Goal: Task Accomplishment & Management: Manage account settings

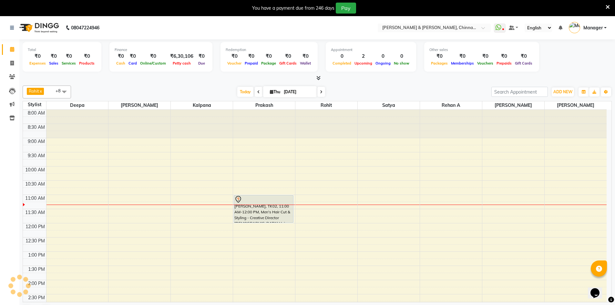
click at [162, 210] on td at bounding box center [326, 212] width 560 height 7
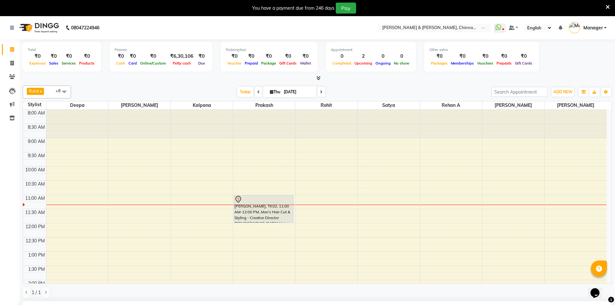
click at [181, 229] on tbody "8:00 AM 8:30 AM 9:00 AM 9:30 AM 10:00 AM 10:30 AM 11:00 AM 11:30 AM 12:00 PM 12…" at bounding box center [315, 308] width 584 height 397
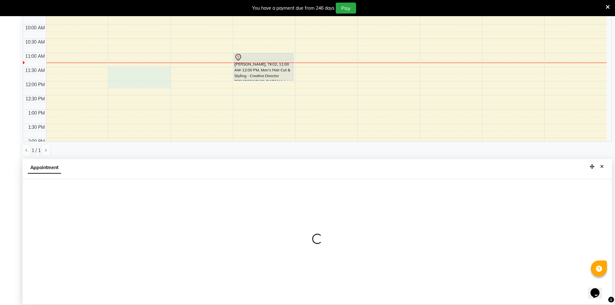
scroll to position [143, 0]
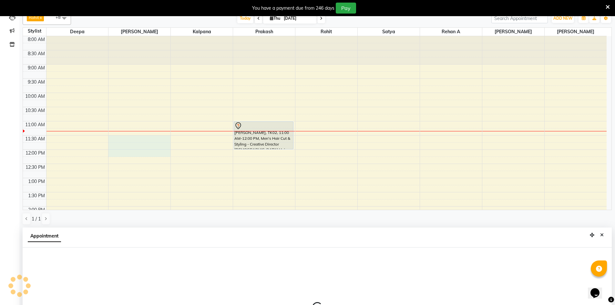
select select "65078"
select select "tentative"
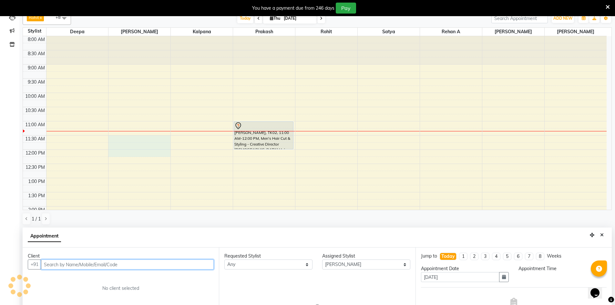
select select "690"
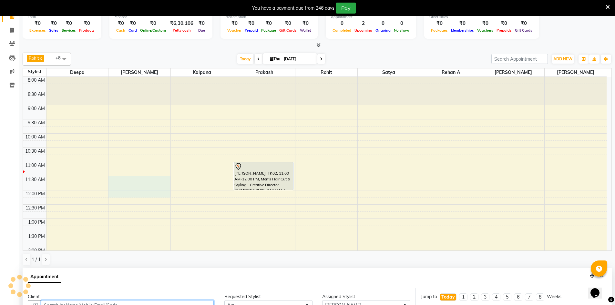
scroll to position [14, 0]
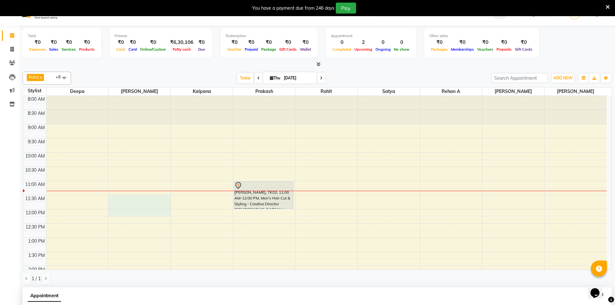
click at [254, 229] on div "8:00 AM 8:30 AM 9:00 AM 9:30 AM 10:00 AM 10:30 AM 11:00 AM 11:30 AM 12:00 PM 12…" at bounding box center [315, 294] width 584 height 397
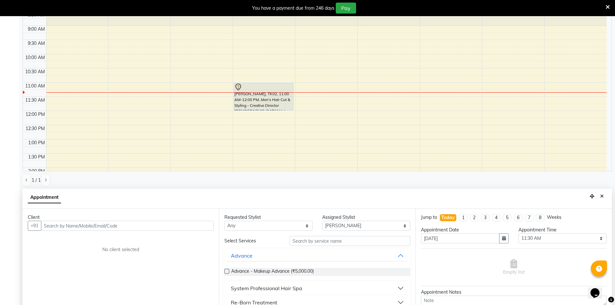
scroll to position [143, 0]
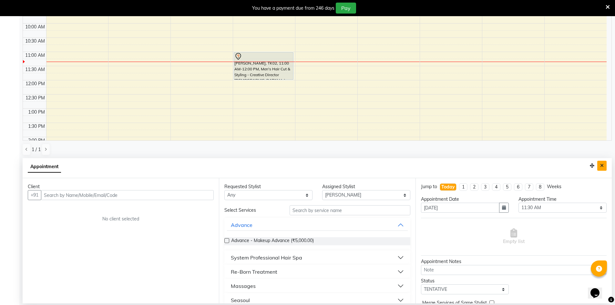
click at [600, 164] on button "Close" at bounding box center [601, 166] width 9 height 10
select select "86091"
select select "tentative"
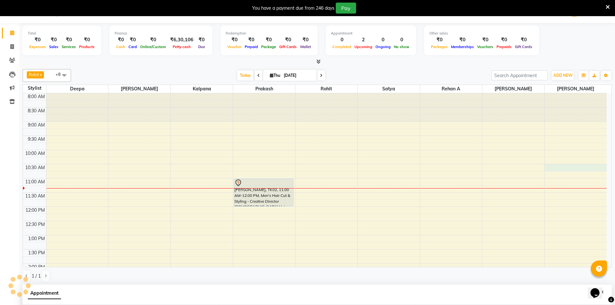
select select "630"
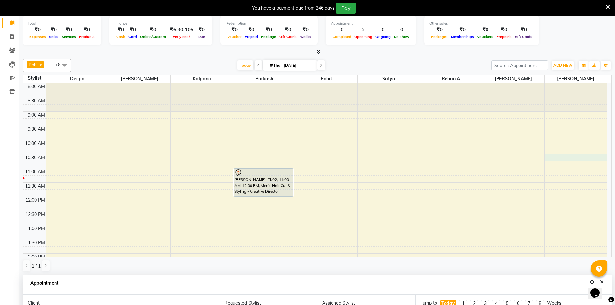
scroll to position [14, 0]
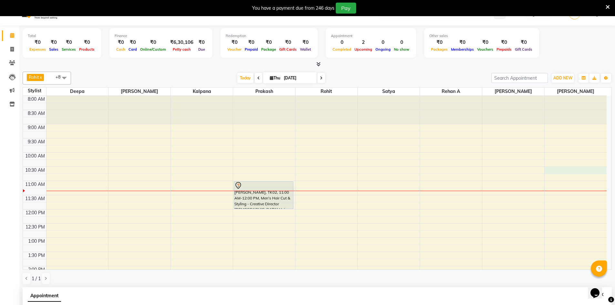
click at [253, 229] on div "8:00 AM 8:30 AM 9:00 AM 9:30 AM 10:00 AM 10:30 AM 11:00 AM 11:30 AM 12:00 PM 12…" at bounding box center [315, 294] width 584 height 397
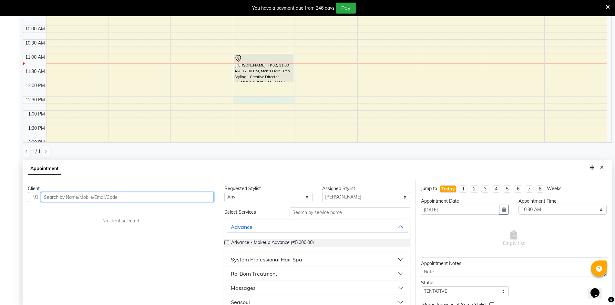
scroll to position [143, 0]
click at [135, 198] on input "text" at bounding box center [127, 195] width 173 height 10
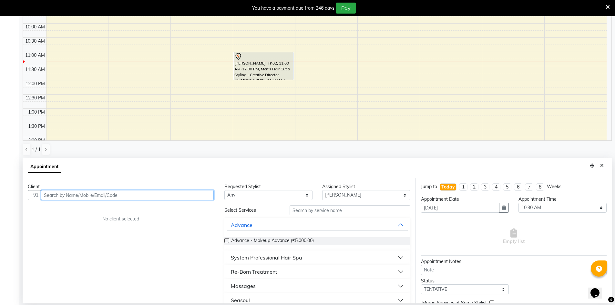
click at [137, 194] on input "text" at bounding box center [127, 195] width 173 height 10
click at [386, 212] on input "text" at bounding box center [350, 210] width 121 height 10
click at [384, 193] on select "Select Deepa Faizan Kalpana Prakash Rehan A Rohit Salim Satya Sohail" at bounding box center [366, 195] width 88 height 10
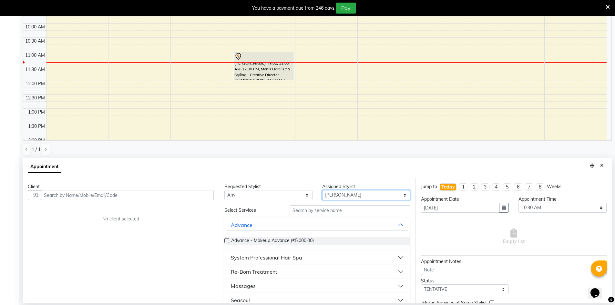
select select "65146"
click at [322, 190] on select "Select Deepa Faizan Kalpana Prakash Rehan A Rohit Salim Satya Sohail" at bounding box center [366, 195] width 88 height 10
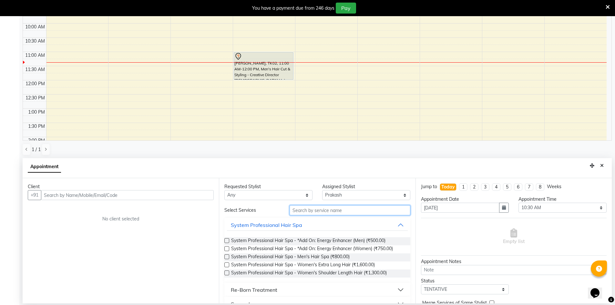
click at [363, 209] on input "text" at bounding box center [350, 210] width 121 height 10
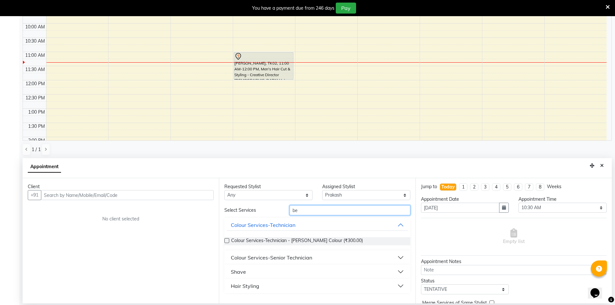
type input "b"
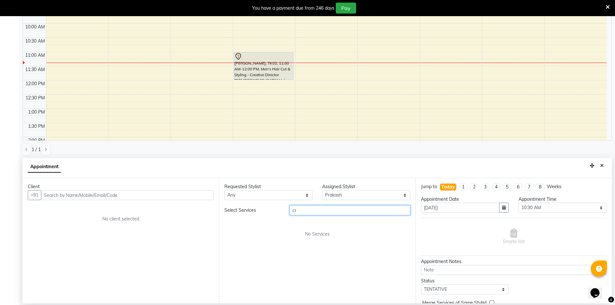
type input "c"
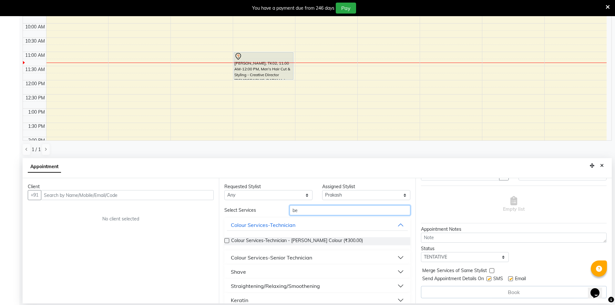
scroll to position [111, 0]
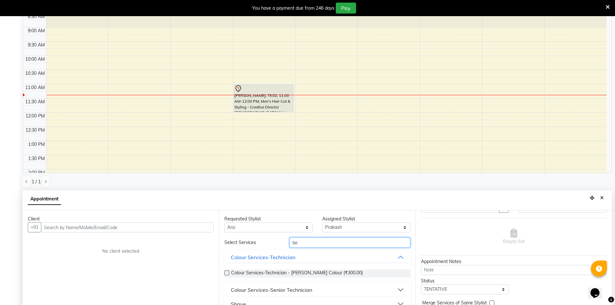
click at [301, 243] on input "be" at bounding box center [350, 243] width 121 height 10
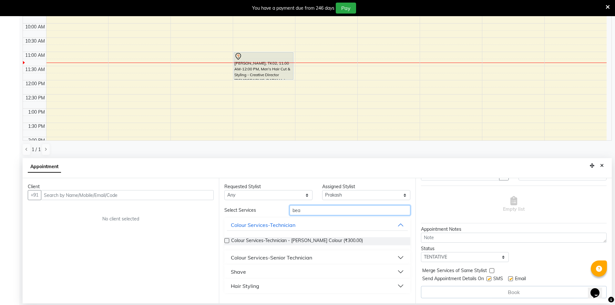
type input "bea"
click at [405, 221] on button "Colour Services-Technician" at bounding box center [317, 225] width 180 height 12
drag, startPoint x: 405, startPoint y: 221, endPoint x: 397, endPoint y: 229, distance: 11.2
click at [402, 224] on button "Colour Services-Technician" at bounding box center [317, 225] width 180 height 12
click at [399, 226] on button "Colour Services-Technician" at bounding box center [317, 225] width 180 height 12
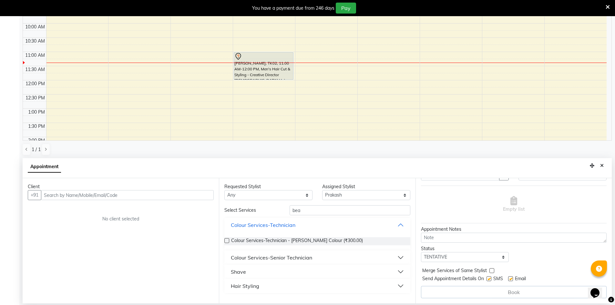
click at [399, 226] on button "Colour Services-Technician" at bounding box center [317, 225] width 180 height 12
click at [401, 269] on button "Shave" at bounding box center [317, 272] width 180 height 12
click at [399, 285] on button "Hair Styling" at bounding box center [317, 286] width 180 height 12
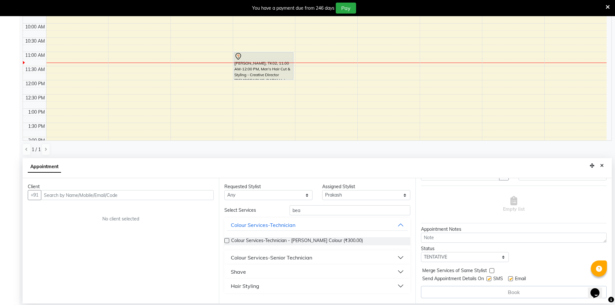
click at [402, 286] on button "Hair Styling" at bounding box center [317, 286] width 180 height 12
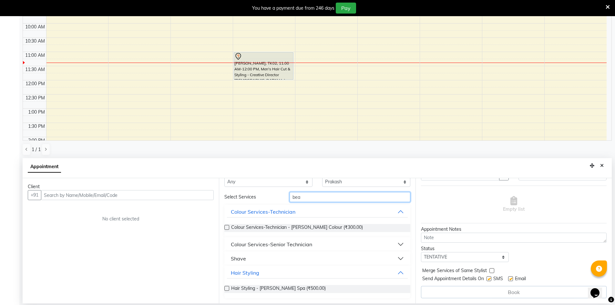
click at [374, 199] on input "bea" at bounding box center [350, 197] width 121 height 10
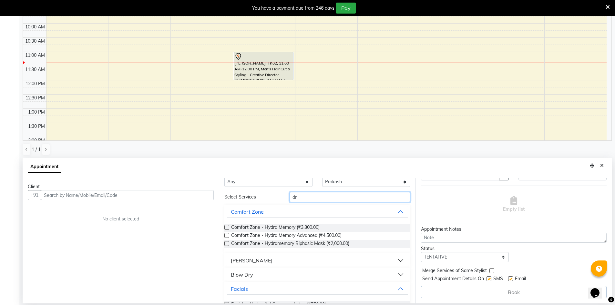
type input "d"
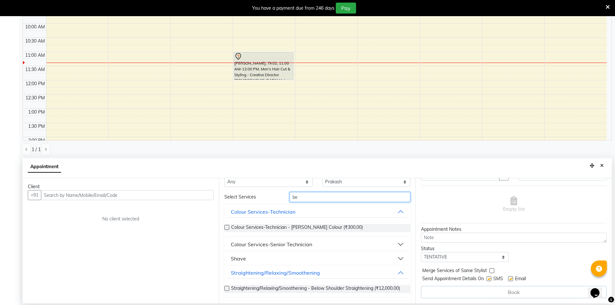
type input "bea"
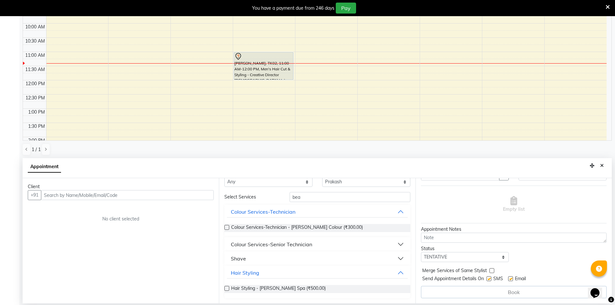
click at [394, 258] on button "Shave" at bounding box center [317, 259] width 180 height 12
click at [373, 257] on button "Shave" at bounding box center [317, 259] width 180 height 12
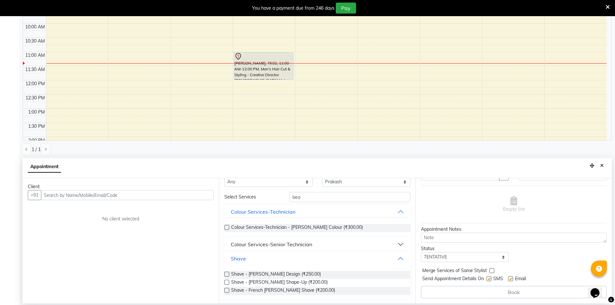
scroll to position [46, 0]
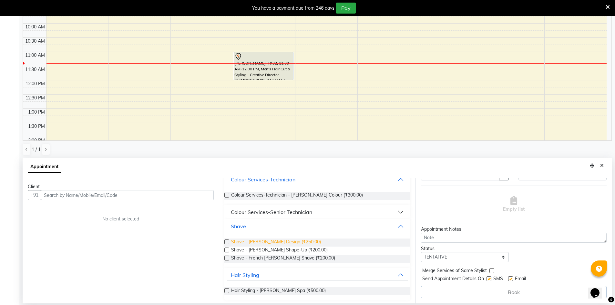
click at [294, 243] on span "Shave - [PERSON_NAME] Design (₹250.00)" at bounding box center [276, 243] width 90 height 8
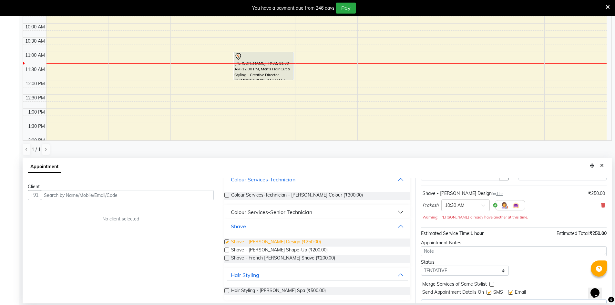
checkbox input "false"
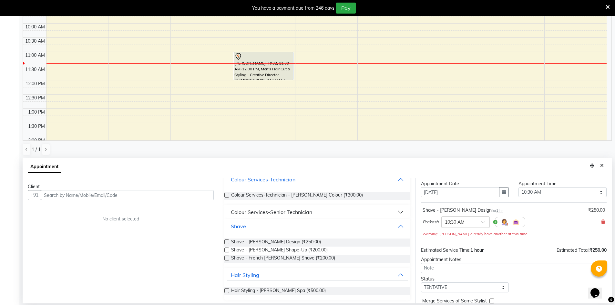
scroll to position [0, 0]
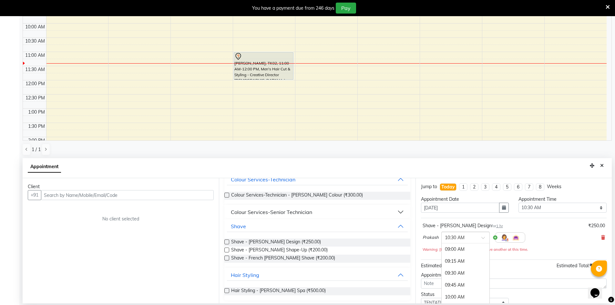
click at [481, 240] on span at bounding box center [485, 239] width 8 height 7
click at [445, 250] on div "12:30 PM" at bounding box center [466, 251] width 48 height 12
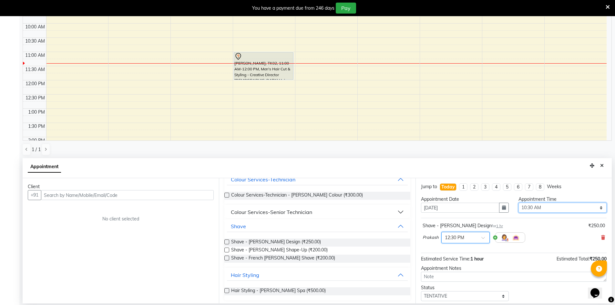
click at [527, 206] on select "Select 09:00 AM 09:15 AM 09:30 AM 09:45 AM 10:00 AM 10:15 AM 10:30 AM 10:45 AM …" at bounding box center [562, 208] width 88 height 10
select select "750"
click at [518, 203] on select "Select 09:00 AM 09:15 AM 09:30 AM 09:45 AM 10:00 AM 10:15 AM 10:30 AM 10:45 AM …" at bounding box center [562, 208] width 88 height 10
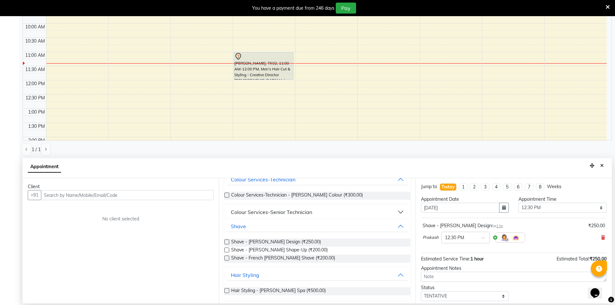
click at [522, 162] on div "Appointment" at bounding box center [317, 168] width 589 height 20
click at [483, 235] on div at bounding box center [466, 237] width 48 height 7
click at [484, 238] on span at bounding box center [485, 239] width 8 height 7
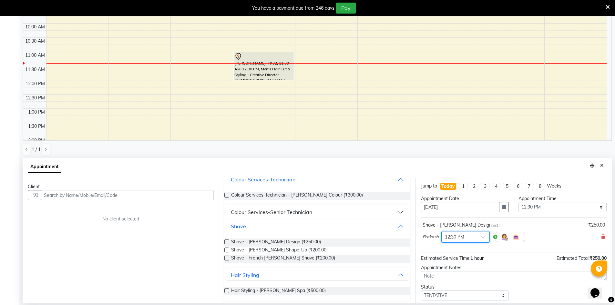
scroll to position [0, 0]
click at [485, 238] on span at bounding box center [485, 239] width 8 height 7
click at [57, 196] on input "text" at bounding box center [127, 195] width 173 height 10
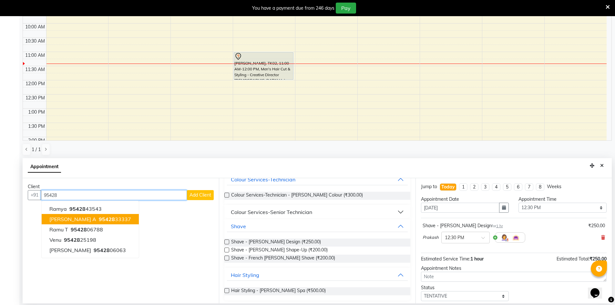
click at [67, 216] on span "pruthvi a" at bounding box center [72, 219] width 47 height 6
type input "9542833337"
click at [67, 216] on div "No client selected" at bounding box center [120, 219] width 155 height 7
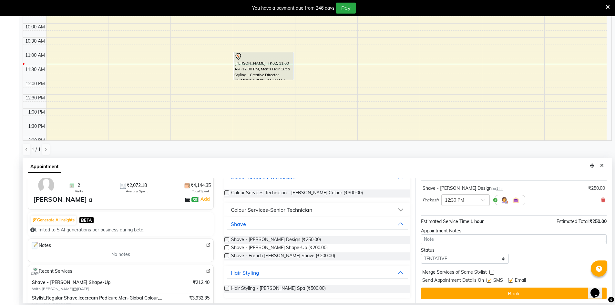
scroll to position [38, 0]
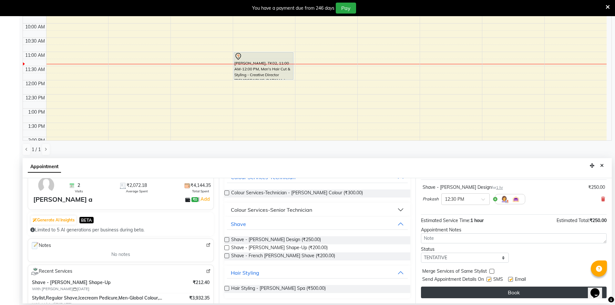
click at [447, 294] on button "Book" at bounding box center [514, 293] width 186 height 12
click at [447, 294] on div "Book" at bounding box center [514, 293] width 186 height 12
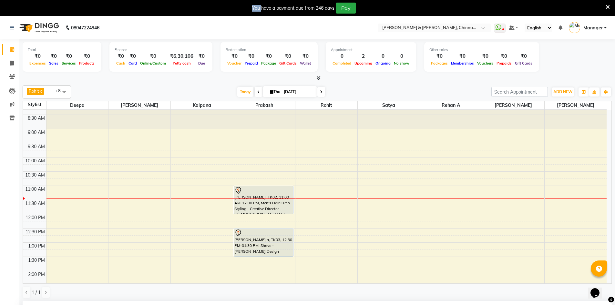
scroll to position [0, 0]
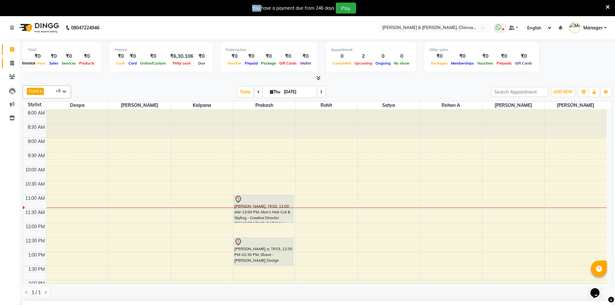
click at [12, 63] on icon at bounding box center [12, 63] width 4 height 5
select select "service"
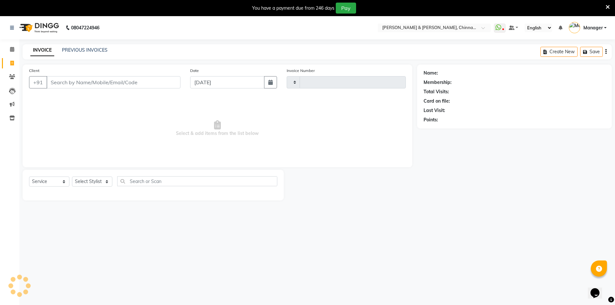
scroll to position [6, 0]
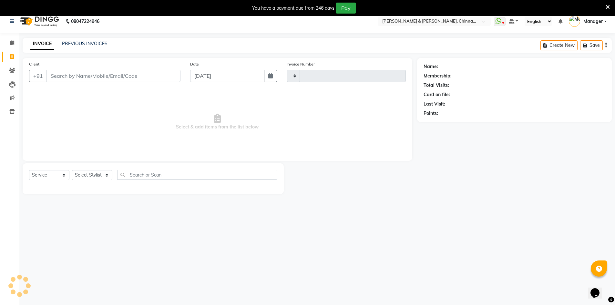
type input "2914"
select select "7388"
click at [56, 73] on input "Client" at bounding box center [113, 76] width 134 height 12
click at [54, 76] on input "Client" at bounding box center [113, 76] width 134 height 12
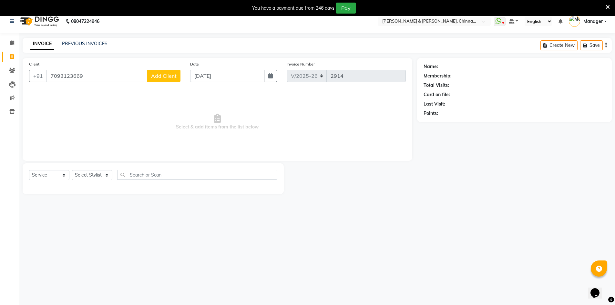
type input "7093123669"
click at [94, 172] on select "Select Stylist Admin Chrispin Deepa Dingg support Faizan Kalpana Kalyan Kenny M…" at bounding box center [92, 175] width 40 height 10
click at [103, 173] on select "Select Stylist Admin Chrispin Deepa Dingg support Faizan Kalpana Kalyan Kenny M…" at bounding box center [92, 175] width 40 height 10
select select "86091"
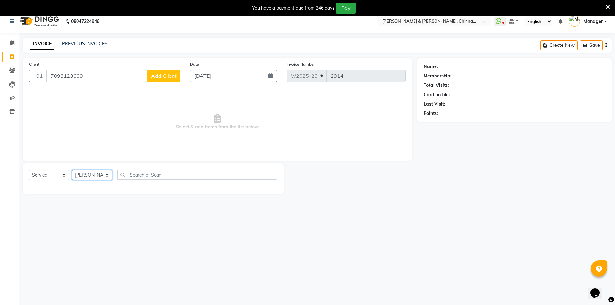
click at [72, 170] on select "Select Stylist Admin Chrispin Deepa Dingg support Faizan Kalpana Kalyan Kenny M…" at bounding box center [92, 175] width 40 height 10
click at [93, 164] on div "Select Service Product Membership Package Voucher Prepaid Gift Card Select Styl…" at bounding box center [153, 178] width 261 height 31
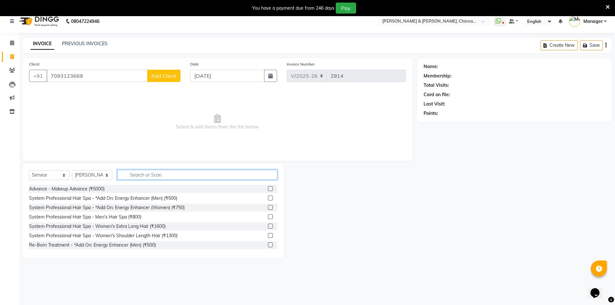
click at [139, 172] on input "text" at bounding box center [197, 175] width 160 height 10
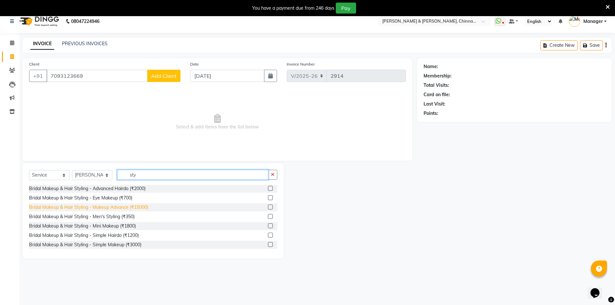
scroll to position [0, 0]
type input "stylist"
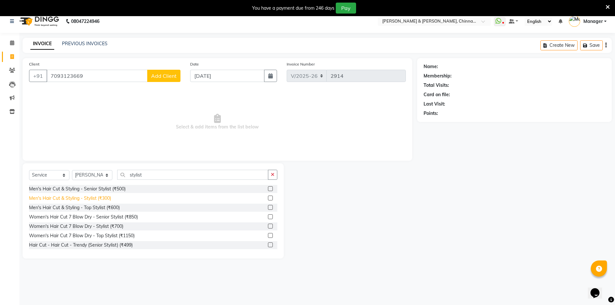
click at [79, 199] on div "Men's Hair Cut & Styling - Stylist (₹300)" at bounding box center [70, 198] width 82 height 7
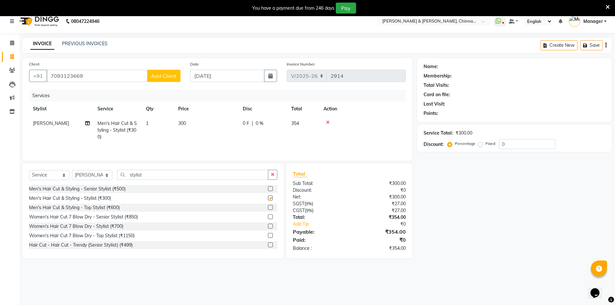
checkbox input "false"
drag, startPoint x: 152, startPoint y: 175, endPoint x: 118, endPoint y: 170, distance: 34.6
click at [118, 170] on input "stylist" at bounding box center [192, 175] width 151 height 10
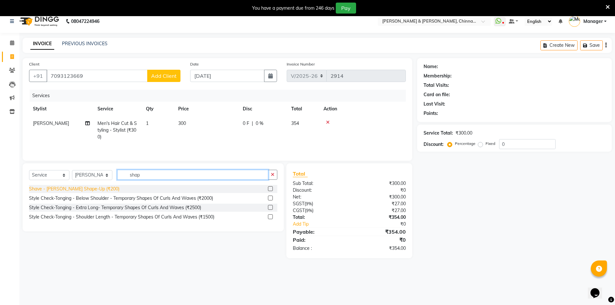
type input "shap"
click at [91, 190] on div "Shave - [PERSON_NAME] Shape-Up (₹200)" at bounding box center [74, 189] width 90 height 7
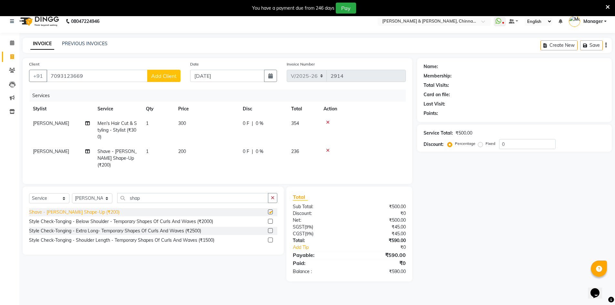
checkbox input "false"
click at [167, 74] on span "Add Client" at bounding box center [164, 76] width 26 height 6
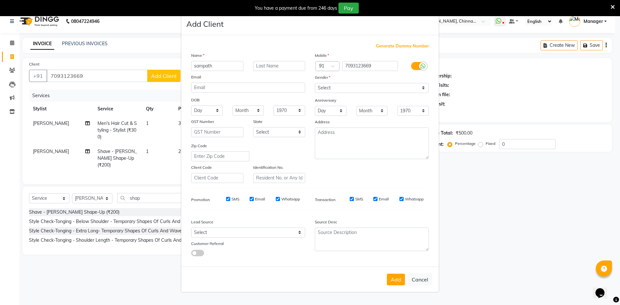
type input "sampath"
click at [331, 86] on select "Select Male Female Other Prefer Not To Say" at bounding box center [372, 88] width 114 height 10
select select "[DEMOGRAPHIC_DATA]"
click at [315, 83] on select "Select Male Female Other Prefer Not To Say" at bounding box center [372, 88] width 114 height 10
click at [395, 278] on button "Add" at bounding box center [396, 280] width 18 height 12
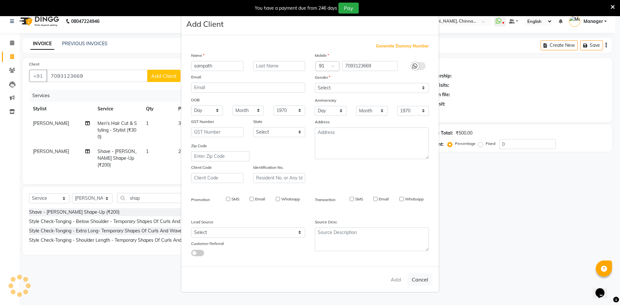
select select
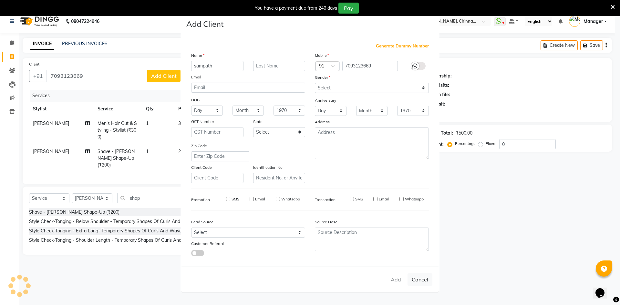
select select
checkbox input "false"
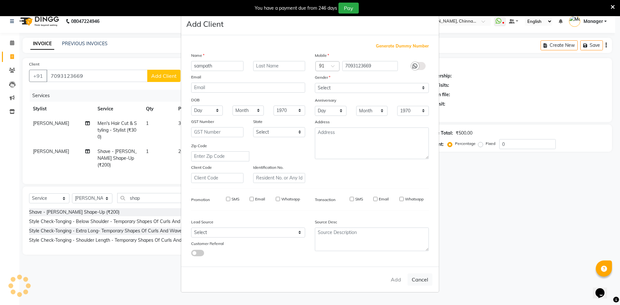
checkbox input "false"
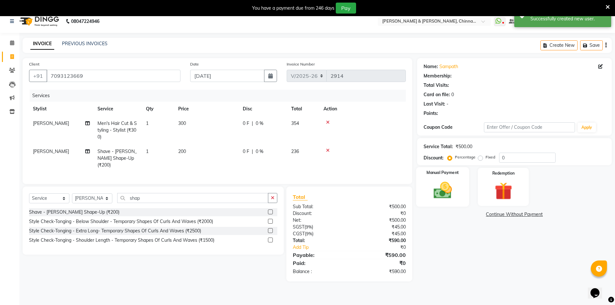
click at [457, 188] on img at bounding box center [443, 190] width 30 height 21
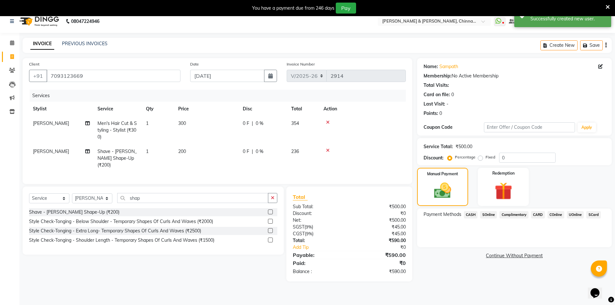
click at [475, 214] on span "CASH" at bounding box center [471, 214] width 14 height 7
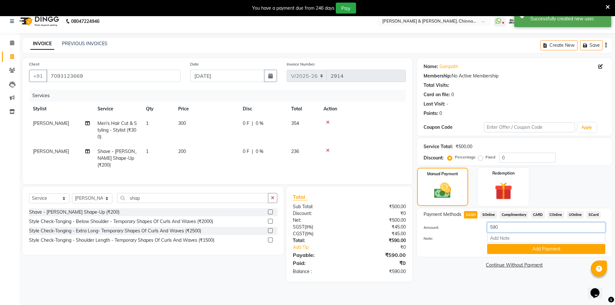
click at [514, 228] on input "590" at bounding box center [546, 227] width 118 height 10
click at [516, 249] on button "Add Payment" at bounding box center [546, 249] width 118 height 10
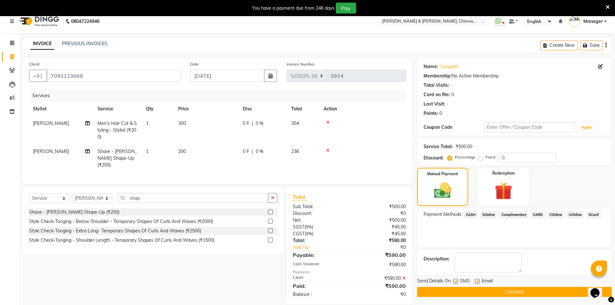
click at [496, 288] on button "Checkout" at bounding box center [514, 292] width 195 height 10
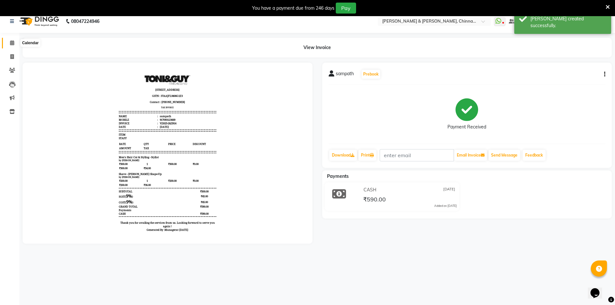
click at [11, 43] on icon at bounding box center [12, 42] width 4 height 5
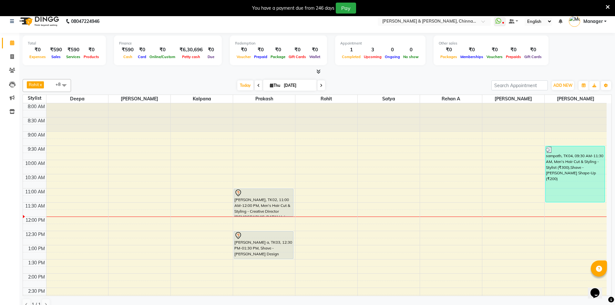
click at [260, 205] on div "Janakiram, TK02, 11:00 AM-12:00 PM, Men's Hair Cut & Styling - Creative Directo…" at bounding box center [263, 202] width 59 height 27
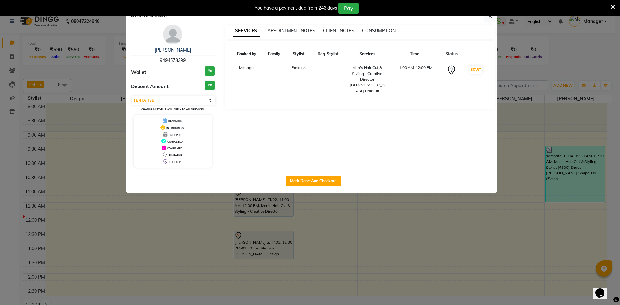
click at [176, 104] on select "Select IN SERVICE CONFIRMED TENTATIVE CHECK IN MARK DONE DROPPED UPCOMING" at bounding box center [174, 100] width 84 height 9
click at [186, 100] on select "Select IN SERVICE CONFIRMED TENTATIVE CHECK IN MARK DONE DROPPED UPCOMING" at bounding box center [174, 100] width 84 height 9
select select "1"
click at [132, 96] on select "Select IN SERVICE CONFIRMED TENTATIVE CHECK IN MARK DONE DROPPED UPCOMING" at bounding box center [174, 100] width 84 height 9
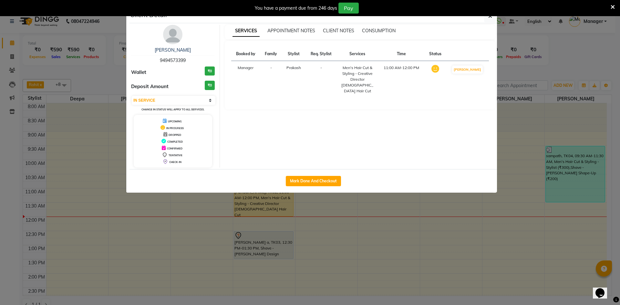
click at [195, 224] on ngb-modal-window "Client Detail Janakiram 9494573399 Wallet ₹0 Deposit Amount ₹0 Select IN SERVIC…" at bounding box center [310, 152] width 620 height 305
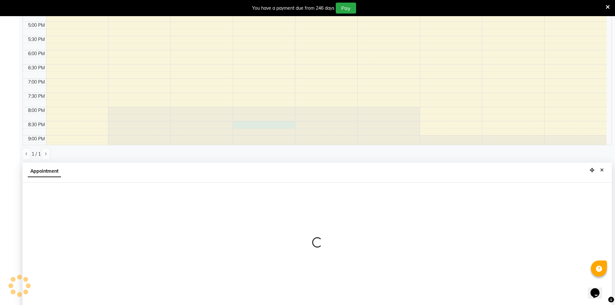
scroll to position [143, 0]
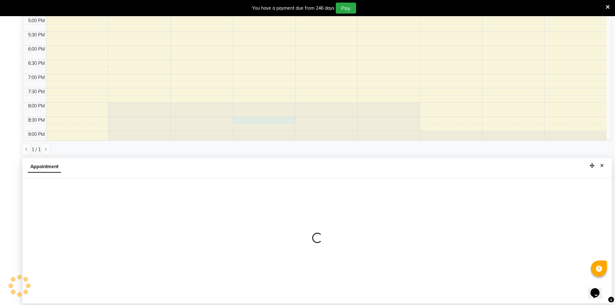
select select "65146"
select select "1230"
select select "tentative"
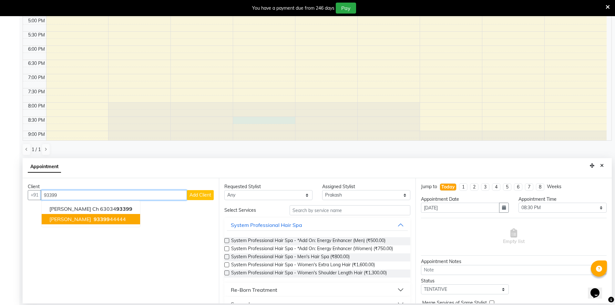
click at [108, 222] on ngb-highlight "93399 44444" at bounding box center [109, 219] width 34 height 6
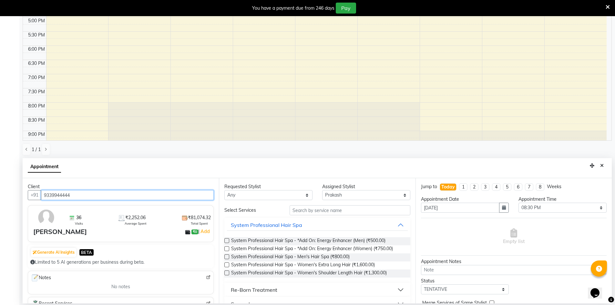
type input "9339944444"
click at [291, 195] on select "Any Deepa Faizan Kalpana Prakash Rehan A Rohit Salim Satya Sohail" at bounding box center [268, 195] width 88 height 10
select select "65146"
click at [224, 190] on select "Any Deepa Faizan Kalpana Prakash Rehan A Rohit Salim Satya Sohail" at bounding box center [268, 195] width 88 height 10
click at [327, 211] on input "text" at bounding box center [350, 210] width 121 height 10
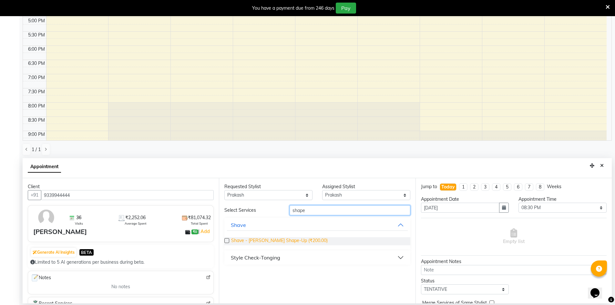
type input "shape"
click at [272, 240] on span "Shave - [PERSON_NAME] Shape-Up (₹200.00)" at bounding box center [279, 241] width 97 height 8
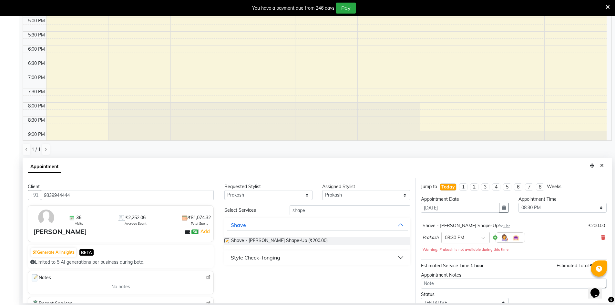
checkbox input "false"
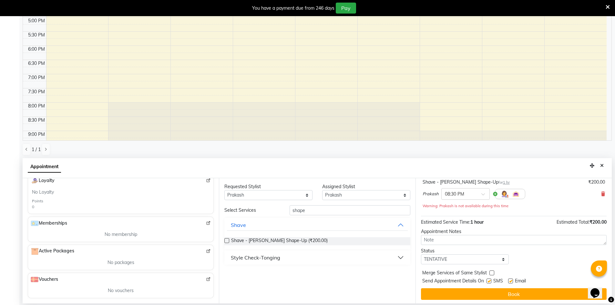
scroll to position [45, 0]
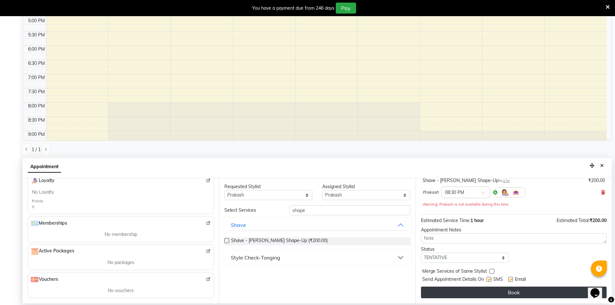
click at [500, 295] on button "Book" at bounding box center [514, 293] width 186 height 12
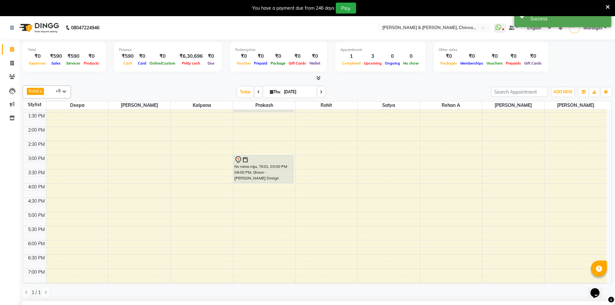
scroll to position [62, 0]
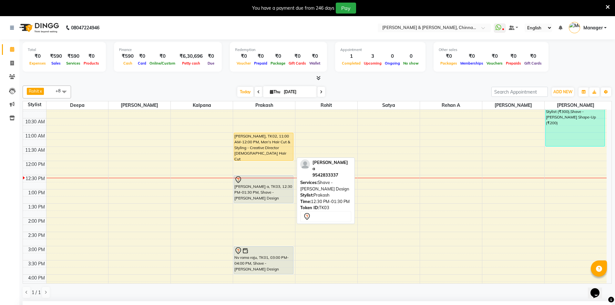
click at [256, 191] on div "[PERSON_NAME] a, TK03, 12:30 PM-01:30 PM, Shave - [PERSON_NAME] Design" at bounding box center [263, 189] width 59 height 27
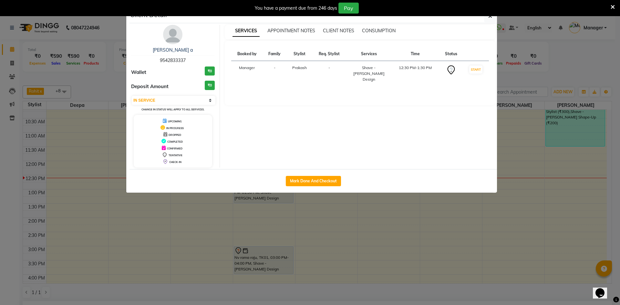
select select "7"
click at [172, 52] on link "pruthvi a" at bounding box center [173, 50] width 40 height 6
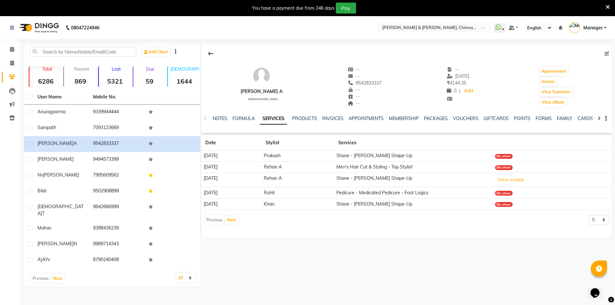
scroll to position [16, 0]
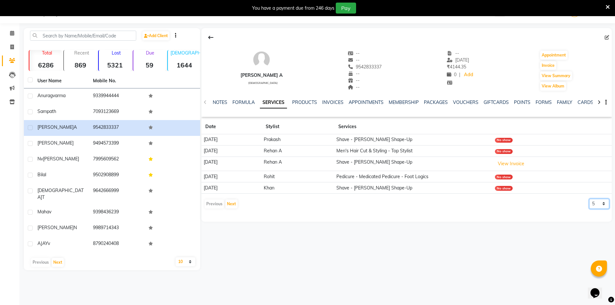
click at [594, 205] on select "5 10 50 100 500" at bounding box center [599, 204] width 20 height 10
select select "50"
click at [589, 199] on select "5 10 50 100 500" at bounding box center [599, 204] width 20 height 10
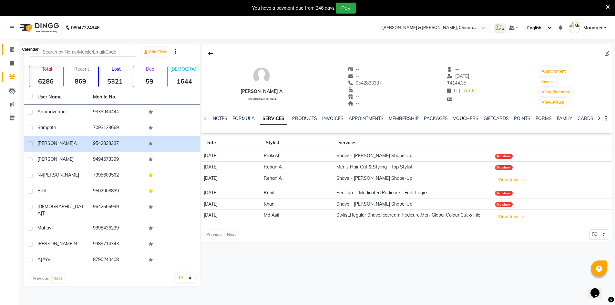
click at [11, 51] on icon at bounding box center [12, 49] width 4 height 5
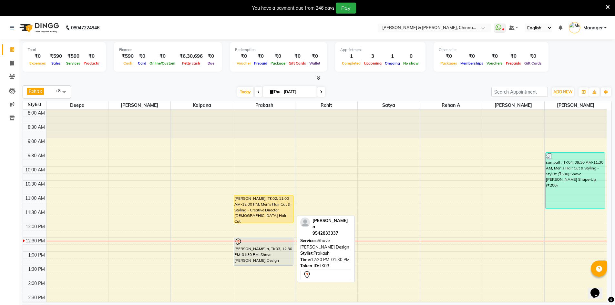
click at [268, 246] on div "[PERSON_NAME] a, TK03, 12:30 PM-01:30 PM, Shave - [PERSON_NAME] Design" at bounding box center [263, 251] width 59 height 27
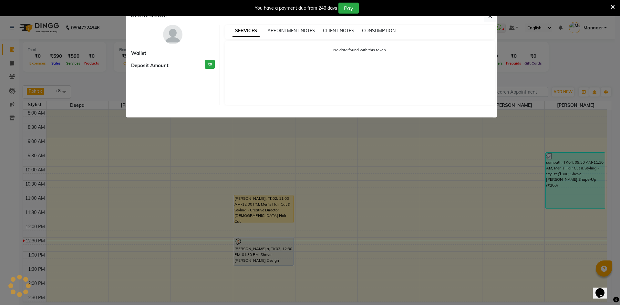
select select "7"
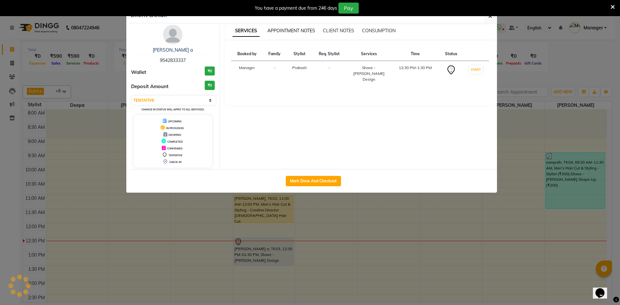
click at [291, 33] on span "APPOINTMENT NOTES" at bounding box center [291, 31] width 48 height 6
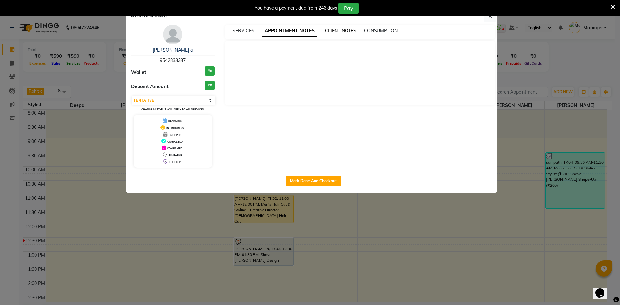
click at [352, 29] on span "CLIENT NOTES" at bounding box center [340, 31] width 31 height 6
click at [174, 63] on span "9542833337" at bounding box center [173, 60] width 26 height 6
click at [176, 46] on div "pruthvi a 9542833337 Wallet ₹0 Deposit Amount ₹0 Select IN SERVICE CONFIRMED TE…" at bounding box center [173, 96] width 94 height 143
click at [176, 51] on link "pruthvi a" at bounding box center [173, 50] width 40 height 6
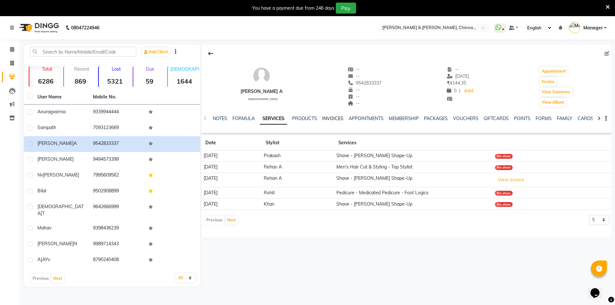
click at [336, 118] on link "INVOICES" at bounding box center [332, 119] width 21 height 6
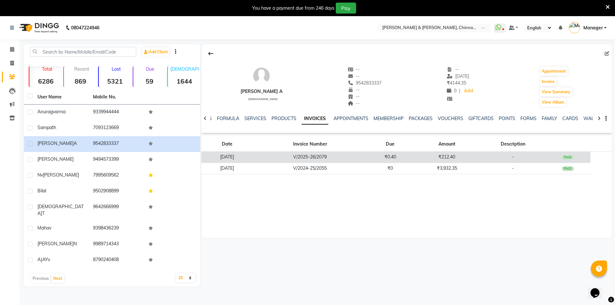
click at [301, 156] on td "V/2025-26/2079" at bounding box center [309, 157] width 115 height 11
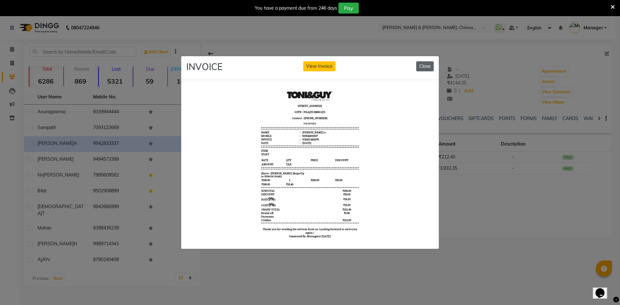
click at [425, 63] on button "Close" at bounding box center [424, 66] width 17 height 10
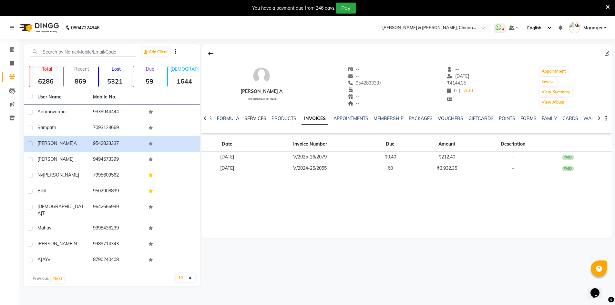
click at [253, 120] on link "SERVICES" at bounding box center [255, 119] width 22 height 6
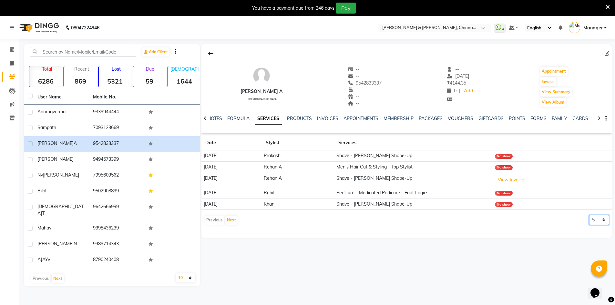
drag, startPoint x: 602, startPoint y: 218, endPoint x: 596, endPoint y: 224, distance: 9.4
click at [602, 218] on select "5 10 50 100 500" at bounding box center [599, 220] width 20 height 10
click at [589, 215] on select "5 10 50 100 500" at bounding box center [599, 220] width 20 height 10
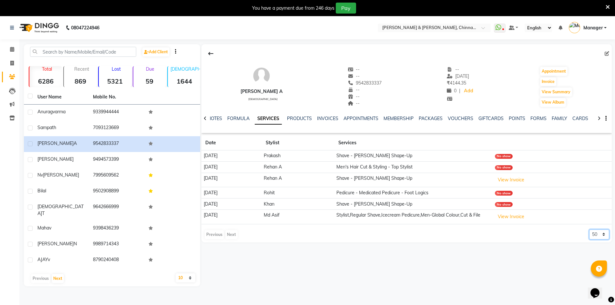
click at [595, 239] on select "5 10 50 100 500" at bounding box center [599, 235] width 20 height 10
select select "100"
click at [589, 233] on select "5 10 50 100 500" at bounding box center [599, 235] width 20 height 10
click at [13, 50] on icon at bounding box center [12, 49] width 4 height 5
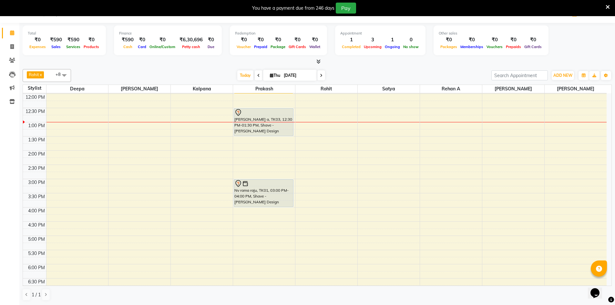
scroll to position [97, 0]
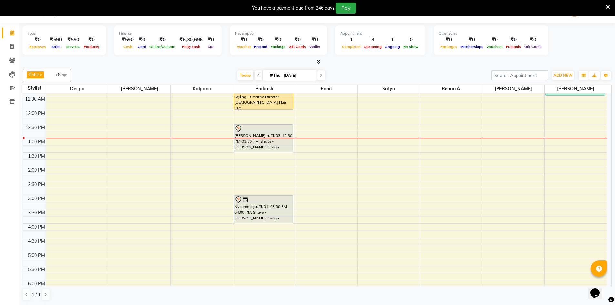
click at [321, 76] on icon at bounding box center [321, 76] width 3 height 4
type input "05-09-2025"
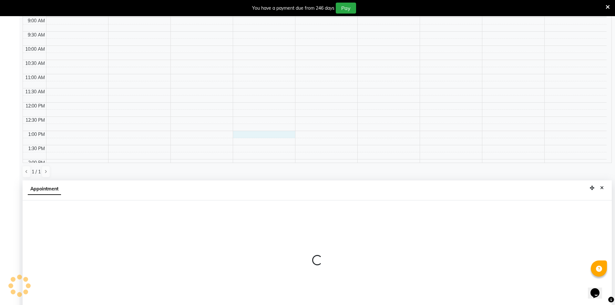
scroll to position [143, 0]
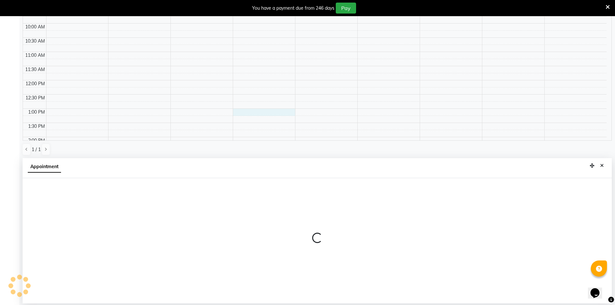
select select "65146"
select select "780"
select select "tentative"
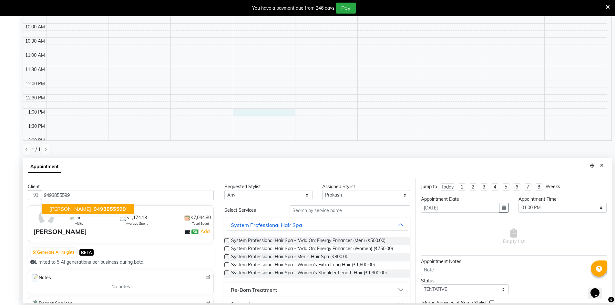
click at [94, 210] on span "9493855599" at bounding box center [110, 209] width 32 height 6
type input "9493855599"
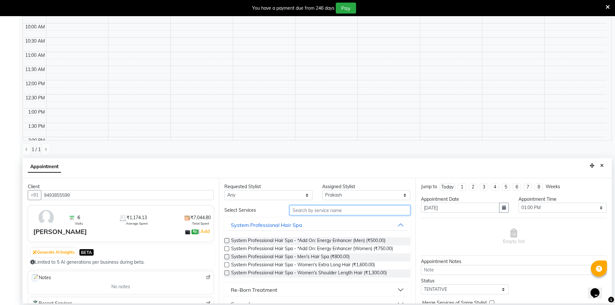
click at [309, 213] on input "text" at bounding box center [350, 210] width 121 height 10
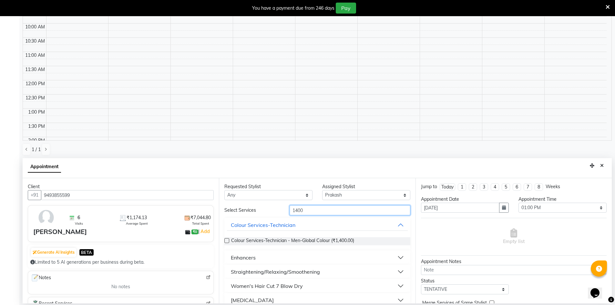
type input "1400"
click at [284, 286] on div "Women's Hair Cut 7 Blow Dry" at bounding box center [267, 286] width 72 height 8
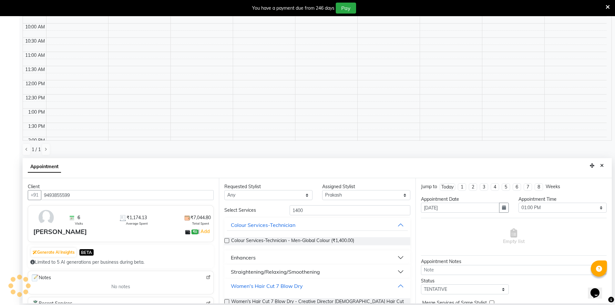
scroll to position [27, 0]
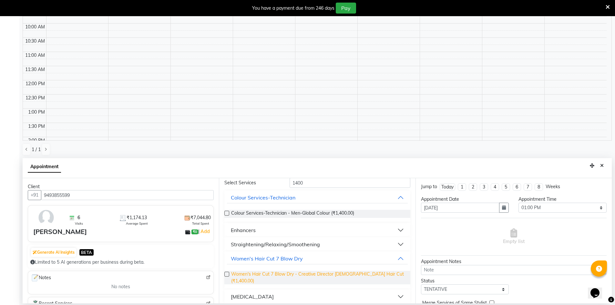
click at [311, 276] on span "Women's Hair Cut 7 Blow Dry - Creative Director Female Hair Cut (₹1,400.00)" at bounding box center [318, 278] width 174 height 14
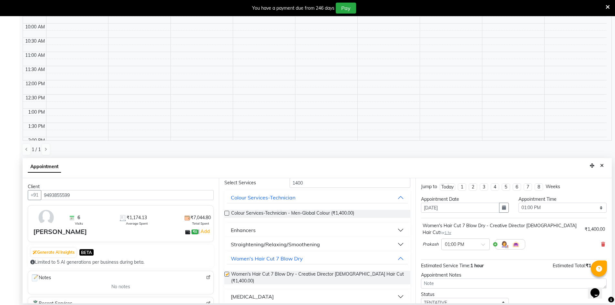
checkbox input "false"
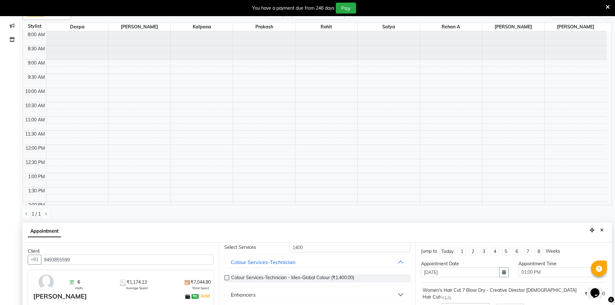
click at [458, 305] on input "text" at bounding box center [459, 308] width 28 height 7
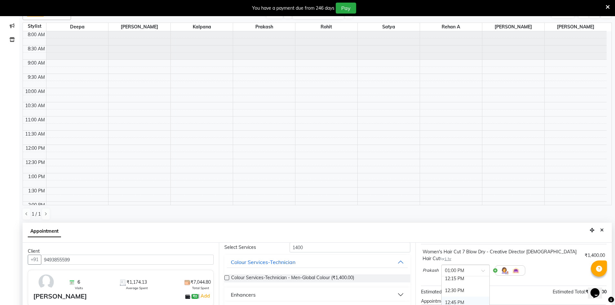
scroll to position [127, 0]
click at [462, 293] on div "12:00 PM" at bounding box center [466, 299] width 48 height 12
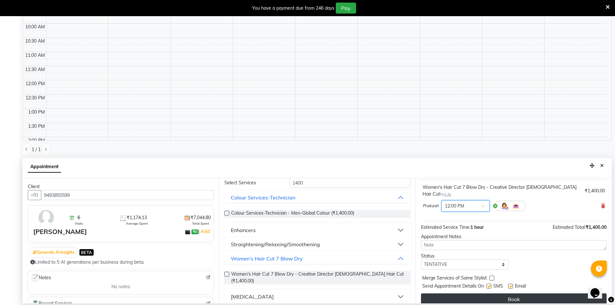
click at [486, 293] on button "Book" at bounding box center [514, 299] width 186 height 12
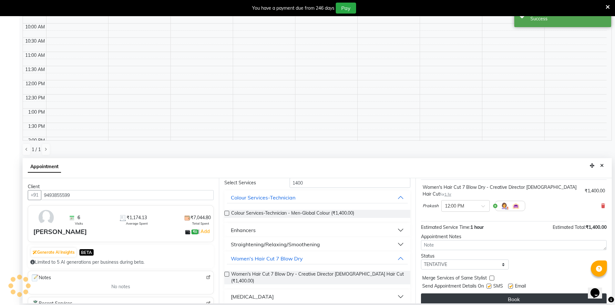
scroll to position [0, 0]
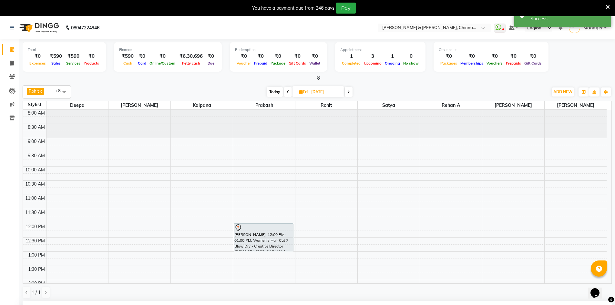
click at [287, 92] on icon at bounding box center [288, 92] width 3 height 4
type input "[DATE]"
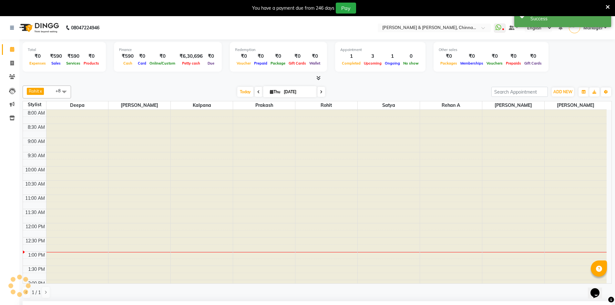
select select "780"
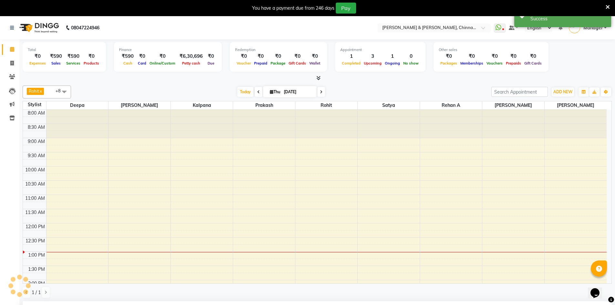
scroll to position [142, 0]
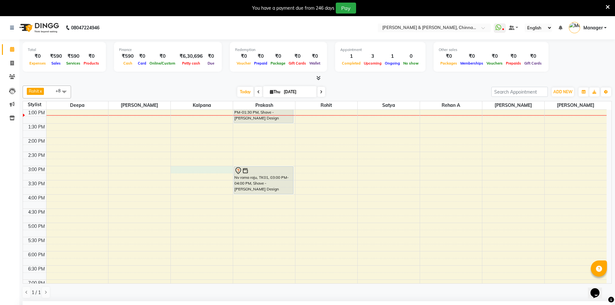
click at [173, 168] on div "8:00 AM 8:30 AM 9:00 AM 9:30 AM 10:00 AM 10:30 AM 11:00 AM 11:30 AM 12:00 PM 12…" at bounding box center [315, 165] width 584 height 397
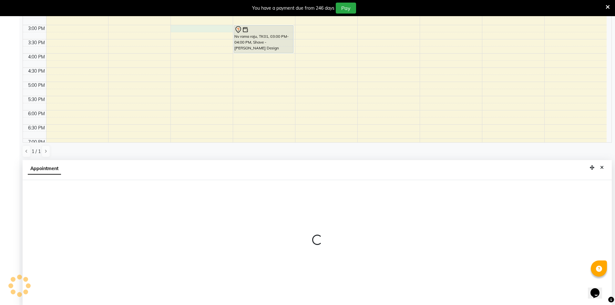
scroll to position [143, 0]
select select "65148"
select select "900"
select select "tentative"
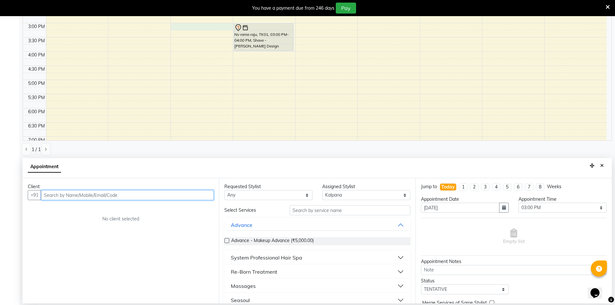
scroll to position [0, 0]
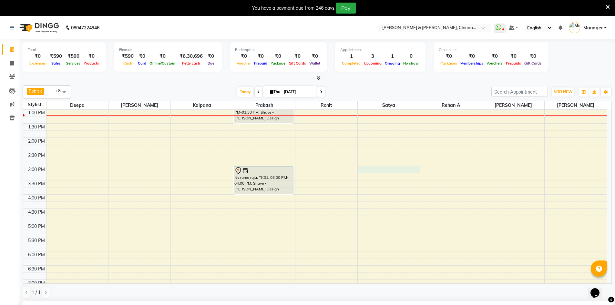
click at [363, 168] on div "8:00 AM 8:30 AM 9:00 AM 9:30 AM 10:00 AM 10:30 AM 11:00 AM 11:30 AM 12:00 PM 12…" at bounding box center [315, 165] width 584 height 397
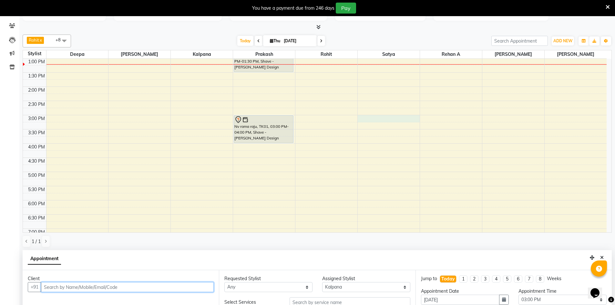
scroll to position [143, 0]
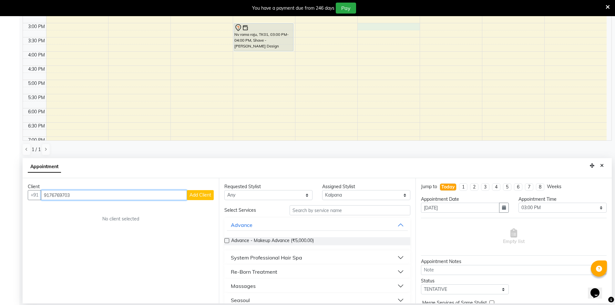
type input "9176769703"
click at [198, 197] on span "Add Client" at bounding box center [200, 195] width 22 height 6
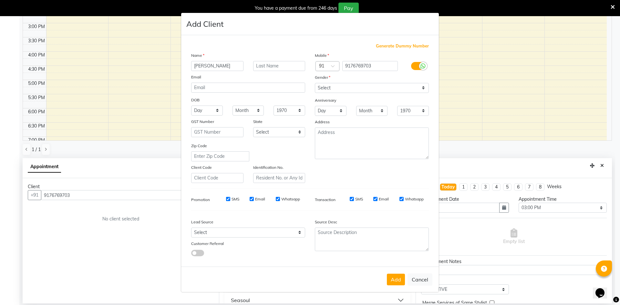
type input "[PERSON_NAME]"
click at [322, 87] on select "Select Male Female Other Prefer Not To Say" at bounding box center [372, 88] width 114 height 10
select select "[DEMOGRAPHIC_DATA]"
click at [315, 83] on select "Select Male Female Other Prefer Not To Say" at bounding box center [372, 88] width 114 height 10
click at [397, 273] on div "Add Cancel" at bounding box center [310, 280] width 258 height 26
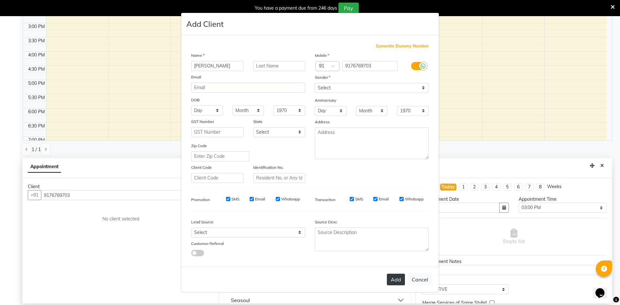
click at [397, 282] on button "Add" at bounding box center [396, 280] width 18 height 12
select select
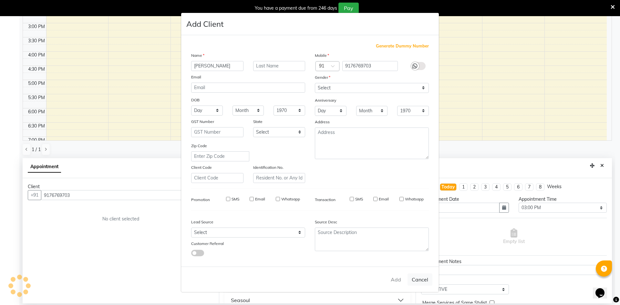
select select
checkbox input "false"
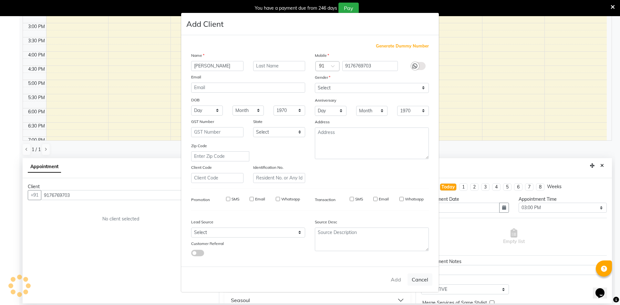
checkbox input "false"
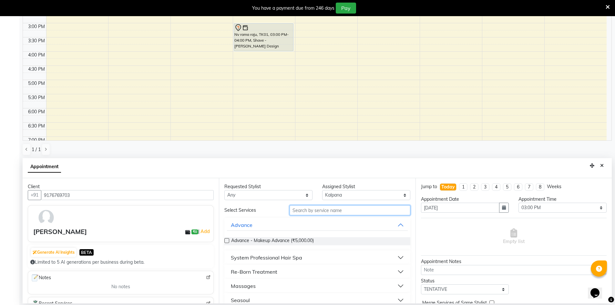
click at [330, 214] on input "text" at bounding box center [350, 210] width 121 height 10
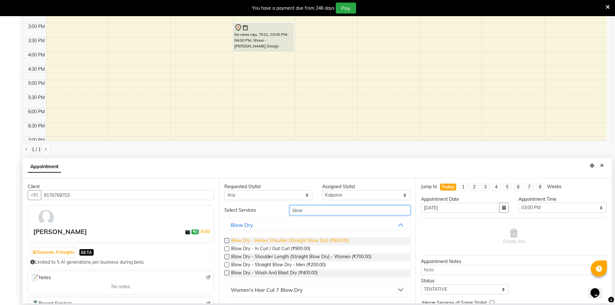
type input "blow"
click at [292, 239] on span "Blow Dry - Below Shoulder (Straight Blow Dry) (₹800.00)" at bounding box center [290, 241] width 118 height 8
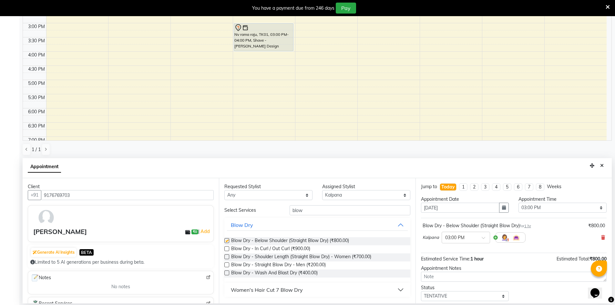
checkbox input "false"
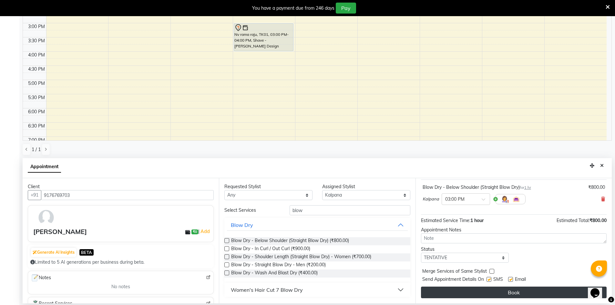
click at [513, 293] on button "Book" at bounding box center [514, 293] width 186 height 12
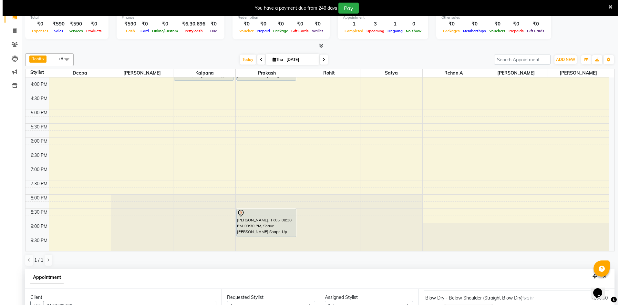
scroll to position [129, 0]
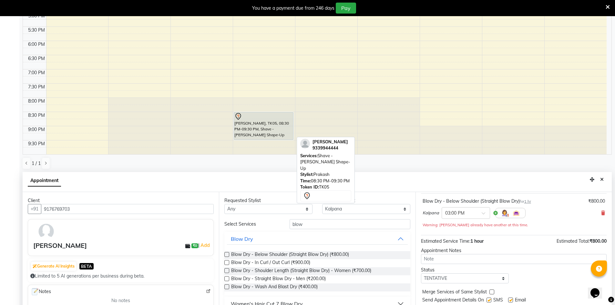
click at [256, 121] on div "[PERSON_NAME], TK05, 08:30 PM-09:30 PM, Shave - [PERSON_NAME] Shape-Up" at bounding box center [263, 125] width 59 height 27
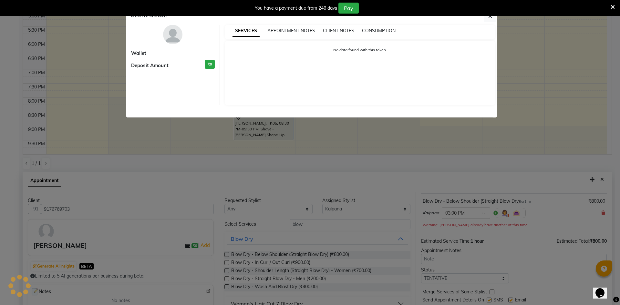
select select "7"
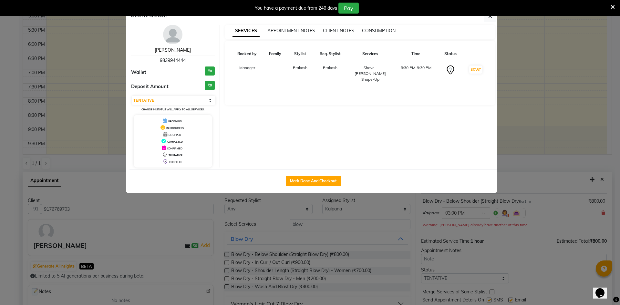
click at [166, 47] on link "[PERSON_NAME]" at bounding box center [173, 50] width 36 height 6
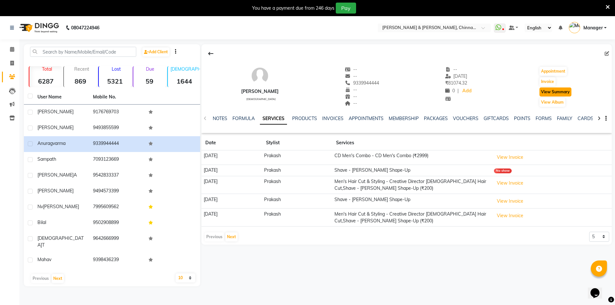
click at [557, 93] on button "View Summary" at bounding box center [555, 91] width 32 height 9
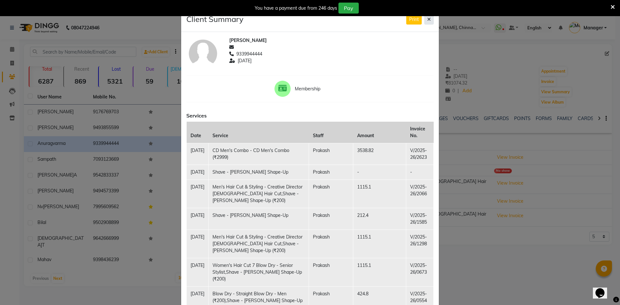
click at [427, 19] on icon at bounding box center [429, 19] width 4 height 5
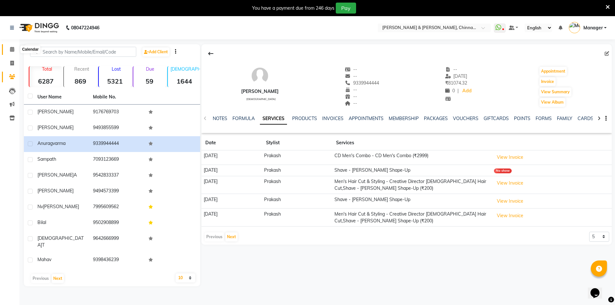
click at [11, 52] on span at bounding box center [11, 49] width 11 height 7
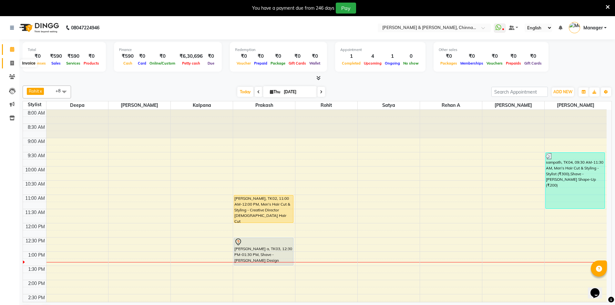
click at [11, 62] on icon at bounding box center [12, 63] width 4 height 5
select select "service"
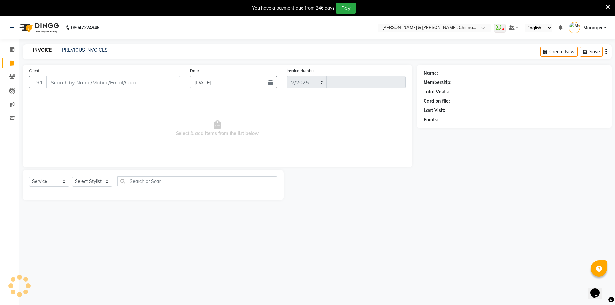
select select "7388"
type input "2915"
click at [98, 176] on div "Select Service Product Membership Package Voucher Prepaid Gift Card Select Styl…" at bounding box center [153, 183] width 248 height 15
click at [98, 177] on div "Select Service Product Membership Package Voucher Prepaid Gift Card Select Styl…" at bounding box center [153, 183] width 248 height 15
click at [96, 179] on select "Select Stylist" at bounding box center [92, 182] width 40 height 10
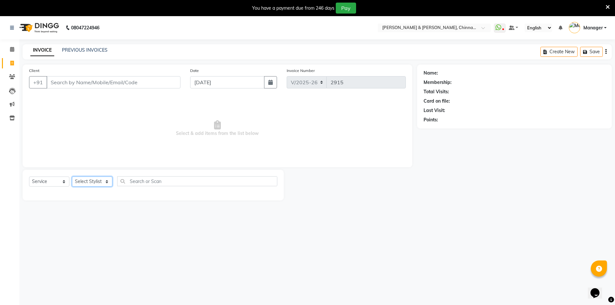
click at [96, 179] on select "Select Stylist" at bounding box center [92, 182] width 40 height 10
click at [106, 179] on select "Select Stylist Admin Chrispin Deepa Dingg support Faizan Kalpana Kalyan Kenny M…" at bounding box center [92, 182] width 40 height 10
click at [104, 183] on select "Select Stylist Admin Chrispin Deepa Dingg support Faizan Kalpana Kalyan Kenny M…" at bounding box center [92, 182] width 40 height 10
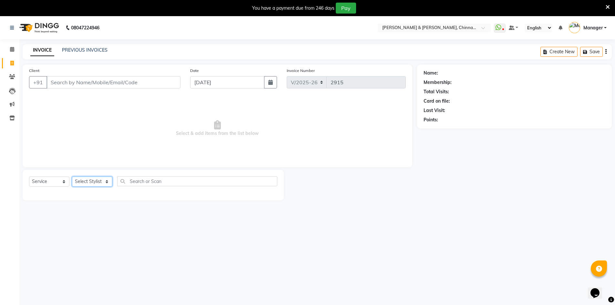
click at [104, 183] on select "Select Stylist Admin Chrispin Deepa Dingg support Faizan Kalpana Kalyan Kenny M…" at bounding box center [92, 182] width 40 height 10
select select "86530"
click at [72, 177] on select "Select Stylist Admin Chrispin Deepa Dingg support Faizan Kalpana Kalyan Kenny M…" at bounding box center [92, 182] width 40 height 10
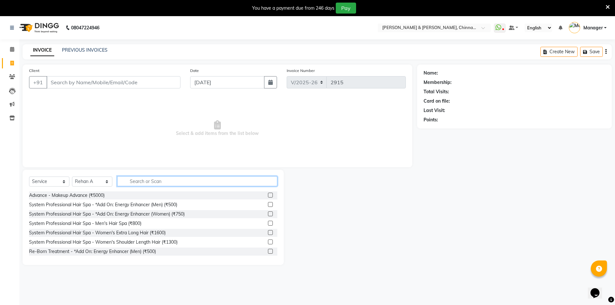
click at [137, 180] on input "text" at bounding box center [197, 181] width 160 height 10
type input "be"
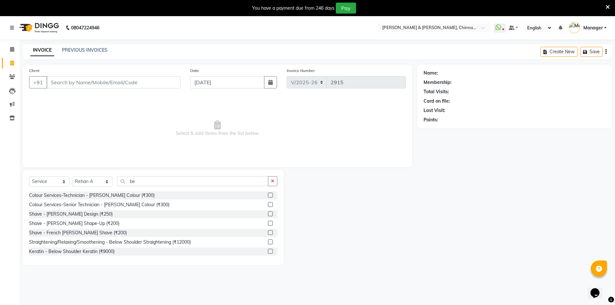
drag, startPoint x: 127, startPoint y: 222, endPoint x: 129, endPoint y: 225, distance: 3.9
click at [128, 223] on div "Shave - [PERSON_NAME] Shape-Up (₹200)" at bounding box center [153, 224] width 248 height 8
click at [130, 223] on div "Shave - [PERSON_NAME] Shape-Up (₹200)" at bounding box center [153, 224] width 248 height 8
click at [268, 221] on label at bounding box center [270, 223] width 5 height 5
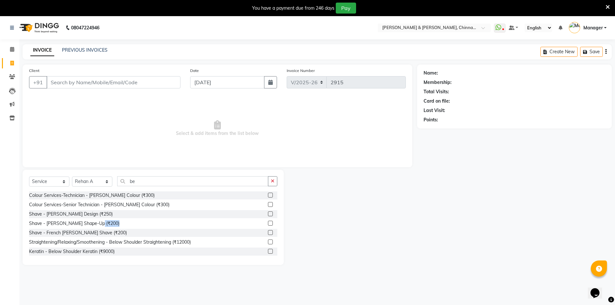
click at [268, 221] on input "checkbox" at bounding box center [270, 223] width 4 height 4
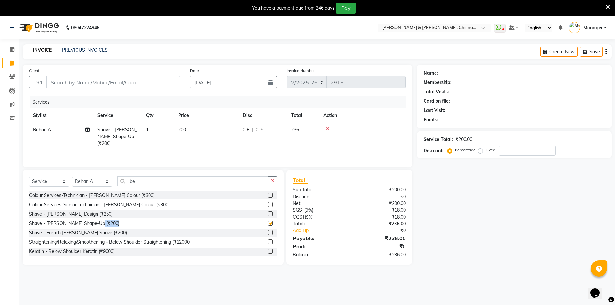
checkbox input "false"
click at [89, 86] on input "Client" at bounding box center [113, 82] width 134 height 12
type input "8"
type input "0"
type input "833994488"
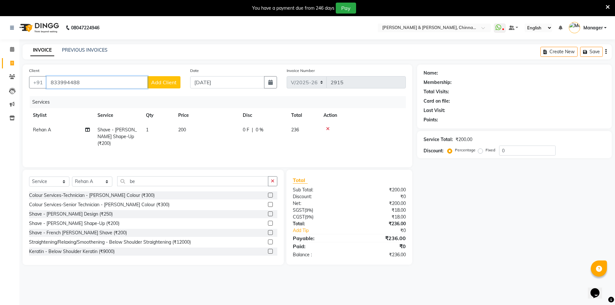
click at [57, 86] on input "833994488" at bounding box center [96, 82] width 101 height 12
click at [59, 85] on input "833994488" at bounding box center [96, 82] width 101 height 12
click at [60, 84] on input "833994488" at bounding box center [96, 82] width 101 height 12
type input "8"
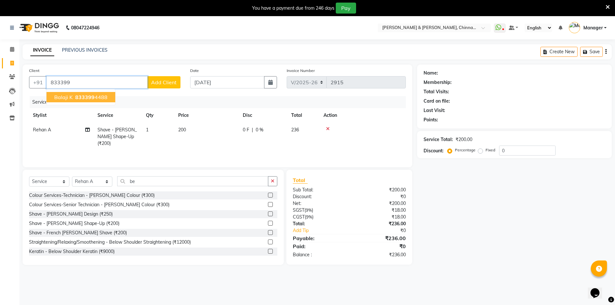
click at [93, 95] on span "833399" at bounding box center [84, 97] width 19 height 6
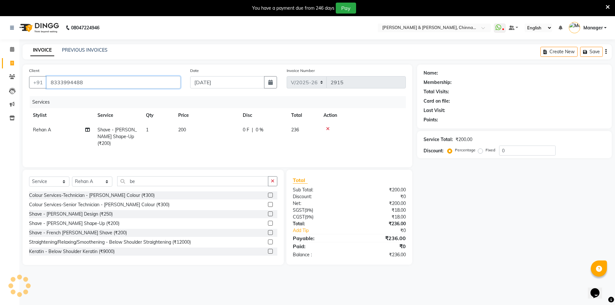
type input "8333994488"
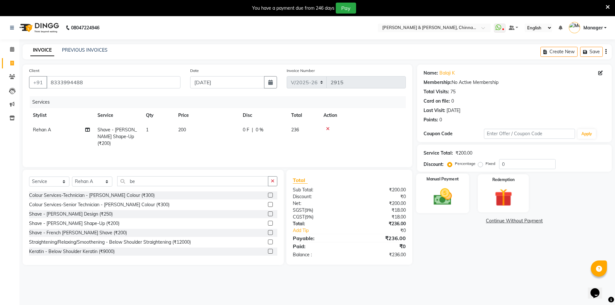
click at [432, 188] on div "Manual Payment" at bounding box center [442, 194] width 53 height 40
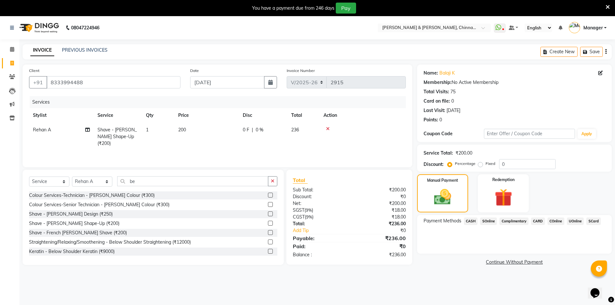
click at [573, 219] on span "UOnline" at bounding box center [575, 221] width 17 height 7
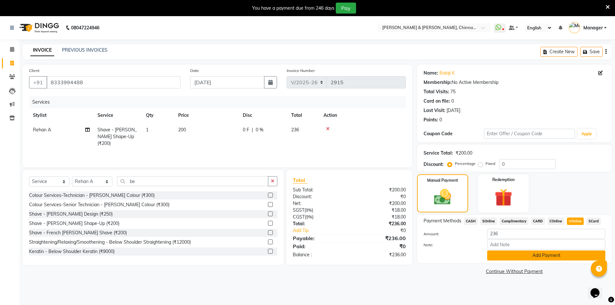
click at [565, 256] on button "Add Payment" at bounding box center [546, 256] width 118 height 10
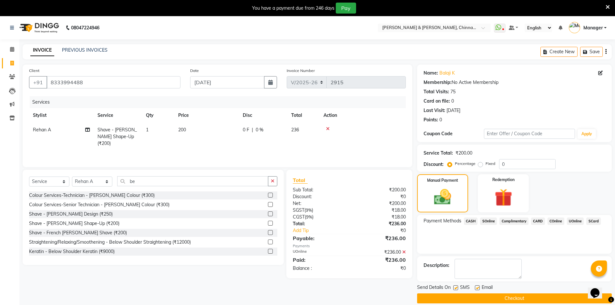
drag, startPoint x: 545, startPoint y: 298, endPoint x: 535, endPoint y: 300, distance: 10.3
click at [545, 299] on button "Checkout" at bounding box center [514, 298] width 195 height 10
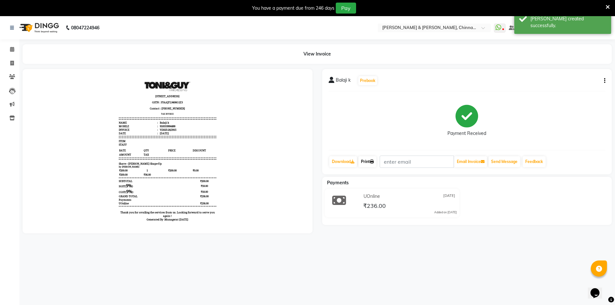
click at [366, 164] on link "Print" at bounding box center [367, 161] width 18 height 11
drag, startPoint x: 602, startPoint y: 5, endPoint x: 607, endPoint y: 5, distance: 5.2
click at [602, 5] on div "You have a payment due from 246 days Pay" at bounding box center [304, 8] width 603 height 11
click at [608, 5] on icon at bounding box center [608, 7] width 4 height 6
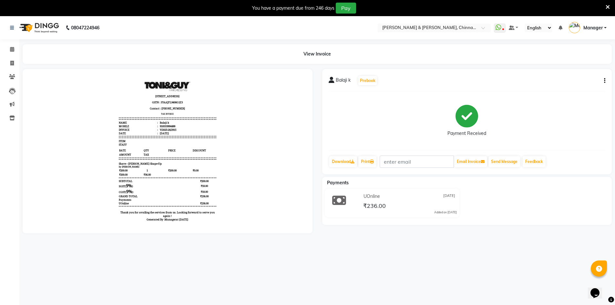
click at [608, 16] on nav "08047224946 Select Location × Toni & Guy, Chinnamiram WhatsApp Status ✕ Status:…" at bounding box center [307, 27] width 615 height 23
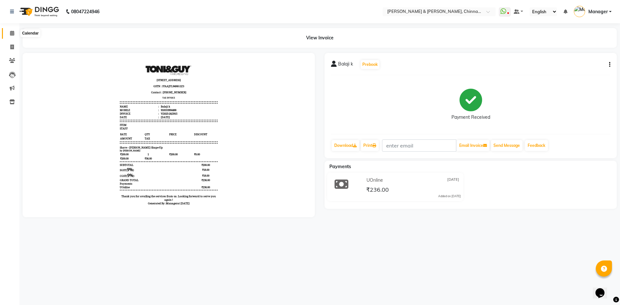
drag, startPoint x: 11, startPoint y: 31, endPoint x: 11, endPoint y: 36, distance: 5.8
click at [11, 30] on span at bounding box center [11, 33] width 11 height 7
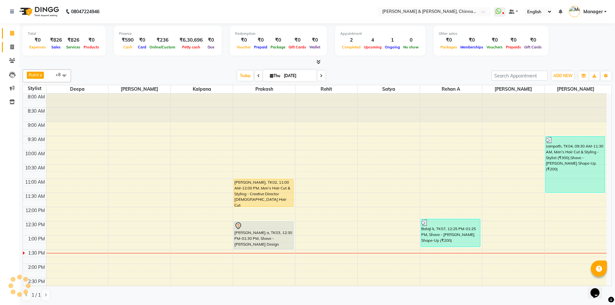
click at [15, 51] on link "Invoice" at bounding box center [9, 47] width 15 height 11
select select "service"
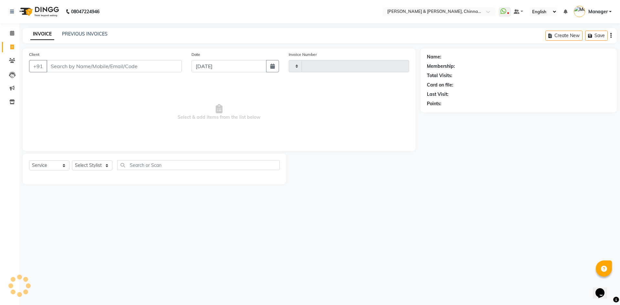
type input "2916"
select select "7388"
click at [89, 165] on select "Select Stylist" at bounding box center [92, 165] width 40 height 10
select select "65063"
click at [72, 160] on select "Select Stylist Admin Chrispin Deepa Dingg support Faizan Kalpana Kalyan Kenny M…" at bounding box center [92, 165] width 40 height 10
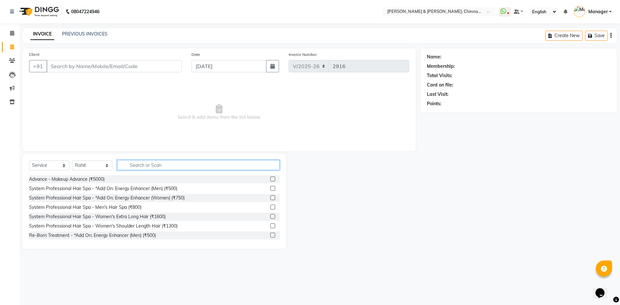
click at [137, 165] on input "text" at bounding box center [198, 165] width 162 height 10
type input "e"
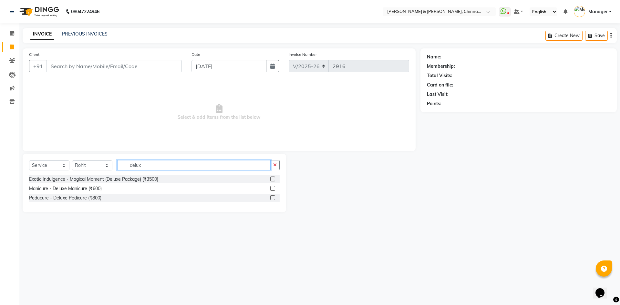
type input "delux"
click at [85, 197] on div "Peducure - Deluxe Pedicure (₹800)" at bounding box center [65, 198] width 72 height 7
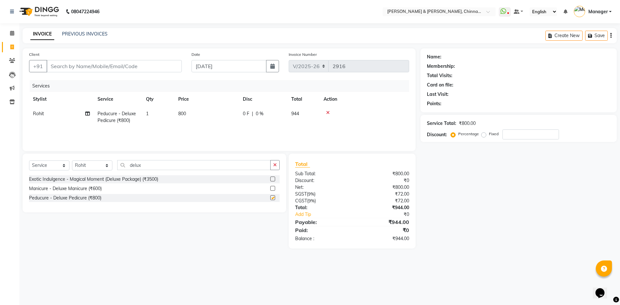
checkbox input "false"
click at [93, 164] on select "Select Stylist Admin Chrispin Deepa Dingg support Faizan Kalpana Kalyan Kenny M…" at bounding box center [92, 165] width 40 height 10
select select "86091"
click at [72, 160] on select "Select Stylist Admin Chrispin Deepa Dingg support Faizan Kalpana Kalyan Kenny M…" at bounding box center [92, 165] width 40 height 10
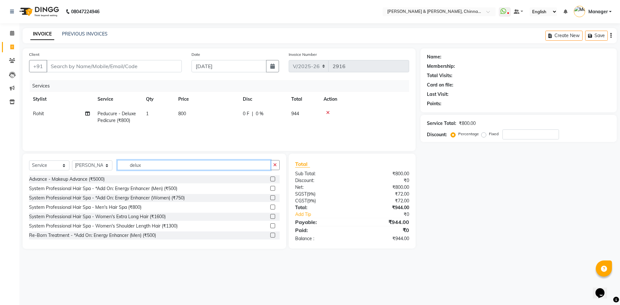
drag, startPoint x: 147, startPoint y: 165, endPoint x: 118, endPoint y: 163, distance: 29.1
click at [118, 163] on input "delux" at bounding box center [193, 165] width 153 height 10
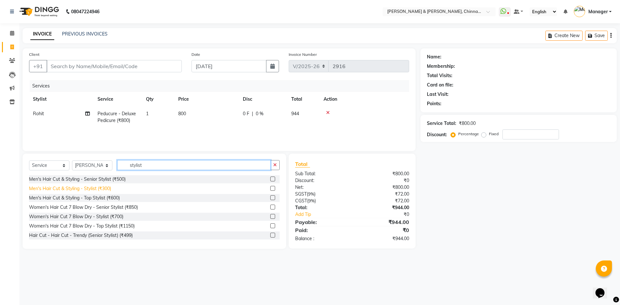
type input "stylist"
click at [99, 190] on div "Men's Hair Cut & Styling - Stylist (₹300)" at bounding box center [70, 188] width 82 height 7
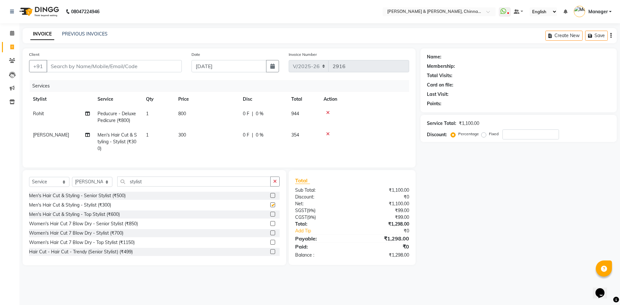
checkbox input "false"
drag, startPoint x: 151, startPoint y: 187, endPoint x: 118, endPoint y: 186, distance: 33.6
click at [118, 186] on input "stylist" at bounding box center [193, 182] width 153 height 10
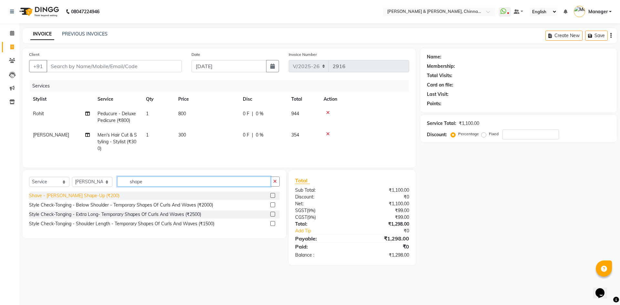
type input "shape"
click at [87, 199] on div "Shave - [PERSON_NAME] Shape-Up (₹200)" at bounding box center [74, 195] width 90 height 7
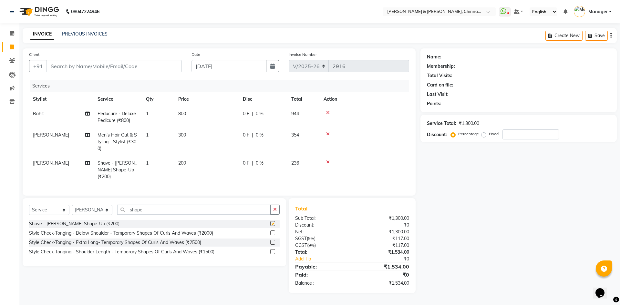
checkbox input "false"
click at [149, 65] on input "Client" at bounding box center [113, 66] width 135 height 12
type input "8"
type input "0"
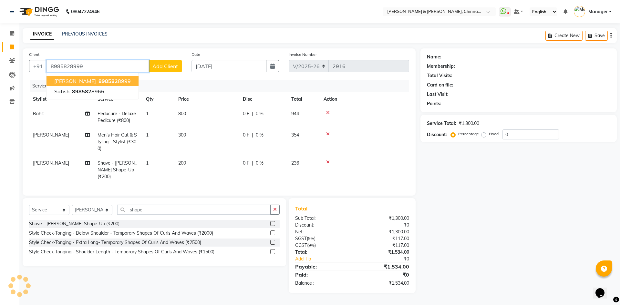
type input "8985828999"
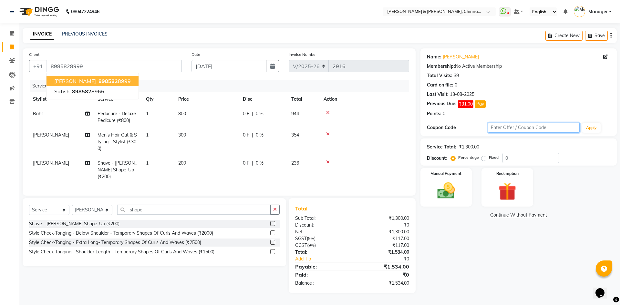
click at [510, 129] on input "text" at bounding box center [534, 128] width 92 height 10
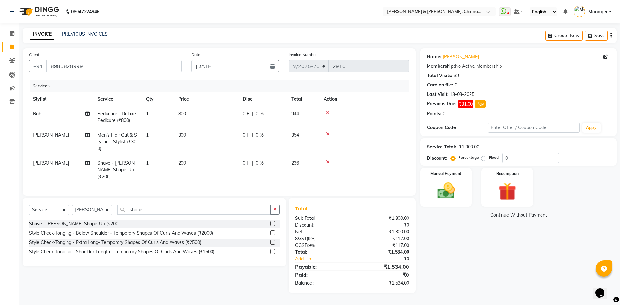
click at [237, 122] on td "800" at bounding box center [206, 117] width 65 height 21
select select "65063"
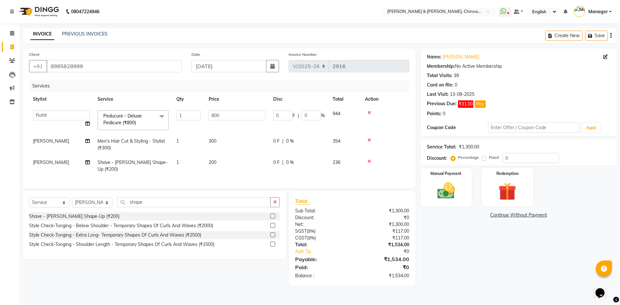
click at [233, 136] on td "300" at bounding box center [237, 144] width 65 height 21
select select "86091"
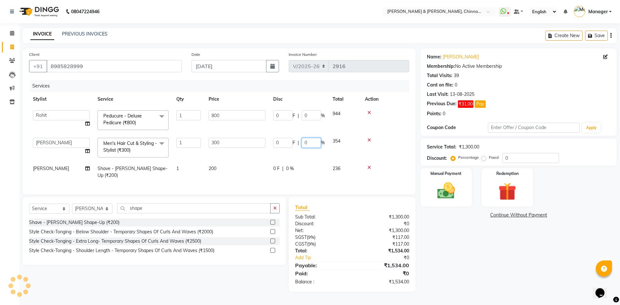
click at [303, 143] on input "0" at bounding box center [311, 143] width 19 height 10
type input "10"
click at [298, 170] on div "Services Stylist Service Qty Price Disc Total Action Admin Chrispin Deepa Dingg…" at bounding box center [219, 134] width 380 height 108
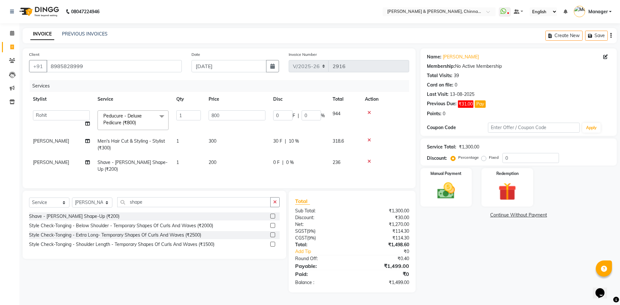
click at [275, 163] on span "0 F" at bounding box center [276, 162] width 6 height 7
select select "86091"
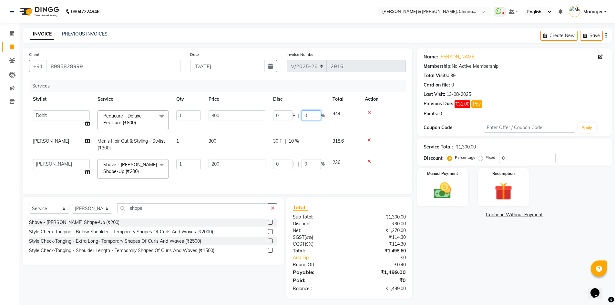
click at [304, 119] on input "0" at bounding box center [311, 115] width 19 height 10
type input "15"
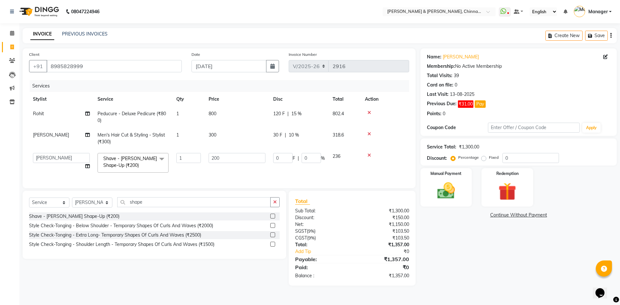
click at [462, 271] on div "Name: Murthy Ch Membership: No Active Membership Total Visits: 39 Card on file:…" at bounding box center [520, 166] width 201 height 237
click at [370, 154] on icon at bounding box center [369, 155] width 4 height 5
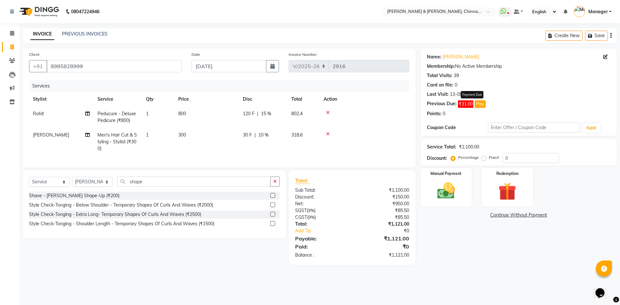
click at [479, 103] on button "Pay" at bounding box center [480, 103] width 11 height 7
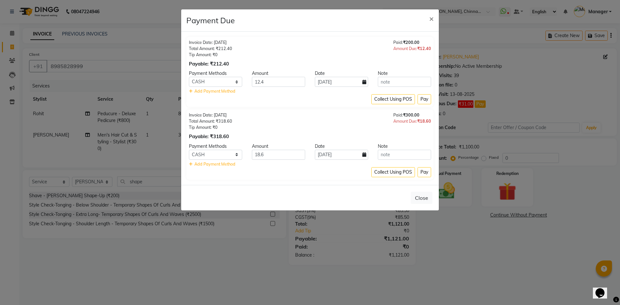
select select "1"
click at [403, 98] on button "Collect Using POS" at bounding box center [393, 99] width 44 height 10
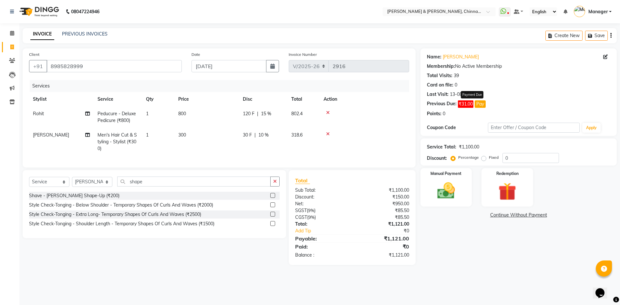
click at [478, 106] on button "Pay" at bounding box center [480, 103] width 11 height 7
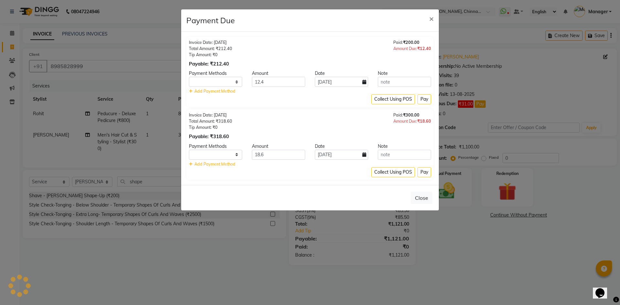
select select "1"
click at [233, 153] on select "CASH SOnline Complimentary CARD COnline UOnline SCard" at bounding box center [215, 155] width 53 height 10
select select "95"
click at [189, 150] on select "CASH SOnline Complimentary CARD COnline UOnline SCard" at bounding box center [215, 155] width 53 height 10
click at [406, 174] on button "Collect Using POS" at bounding box center [393, 172] width 44 height 10
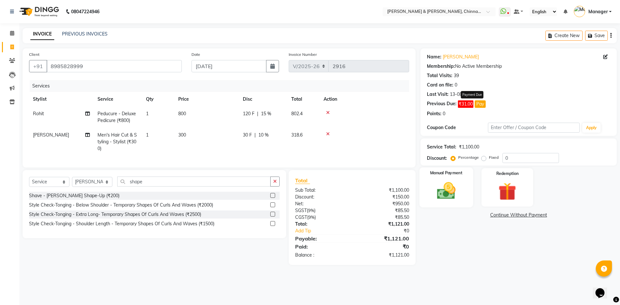
click at [456, 182] on img at bounding box center [446, 190] width 30 height 21
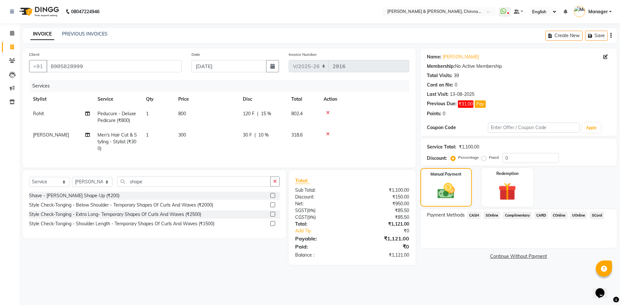
click at [579, 214] on span "UOnline" at bounding box center [578, 215] width 17 height 7
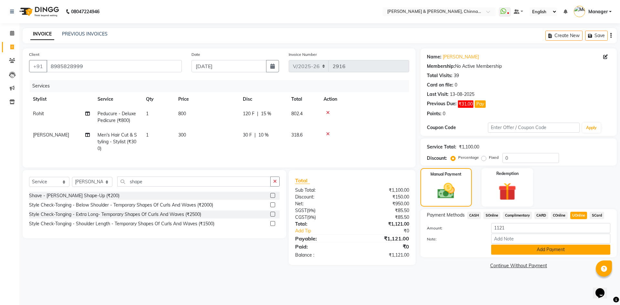
click at [557, 250] on button "Add Payment" at bounding box center [550, 250] width 119 height 10
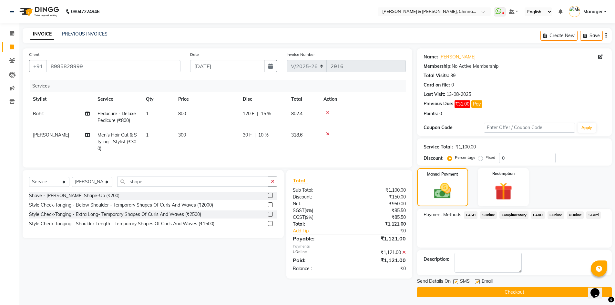
click at [457, 292] on button "Checkout" at bounding box center [514, 292] width 195 height 10
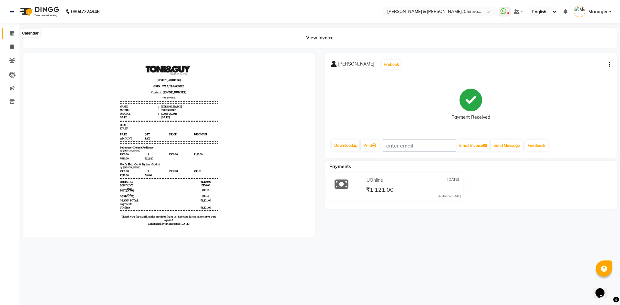
click at [10, 35] on icon at bounding box center [12, 33] width 4 height 5
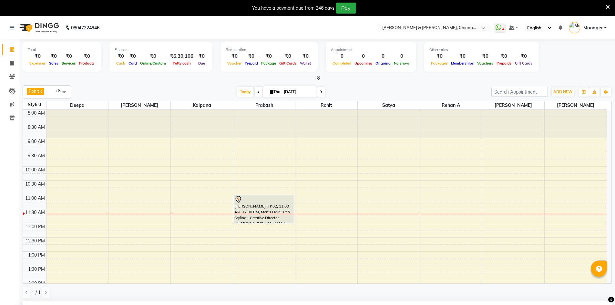
select select "65146"
select select "660"
select select "tentative"
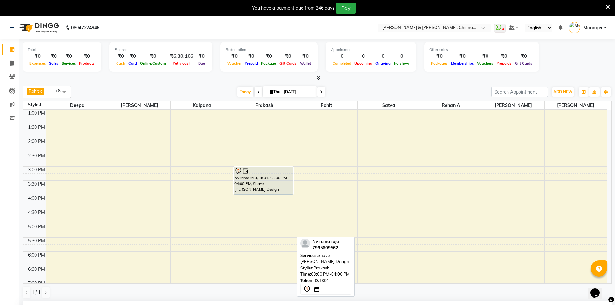
scroll to position [161, 0]
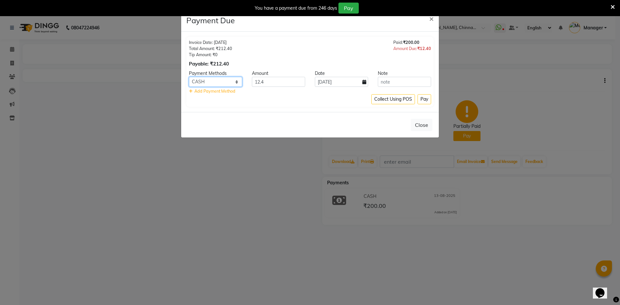
click at [222, 84] on select "CASH SOnline Complimentary CARD COnline UOnline SCard" at bounding box center [215, 82] width 53 height 10
select select "95"
click at [189, 77] on select "CASH SOnline Complimentary CARD COnline UOnline SCard" at bounding box center [215, 82] width 53 height 10
click at [426, 99] on button "Pay" at bounding box center [424, 99] width 14 height 10
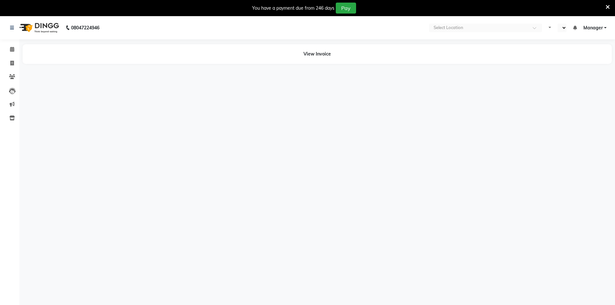
select select "en"
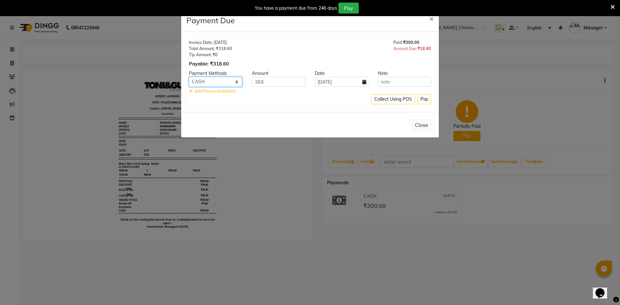
click at [219, 80] on select "CASH SOnline Complimentary CARD COnline UOnline SCard" at bounding box center [215, 82] width 53 height 10
select select "95"
click at [189, 77] on select "CASH SOnline Complimentary CARD COnline UOnline SCard" at bounding box center [215, 82] width 53 height 10
click at [422, 99] on button "Pay" at bounding box center [424, 99] width 14 height 10
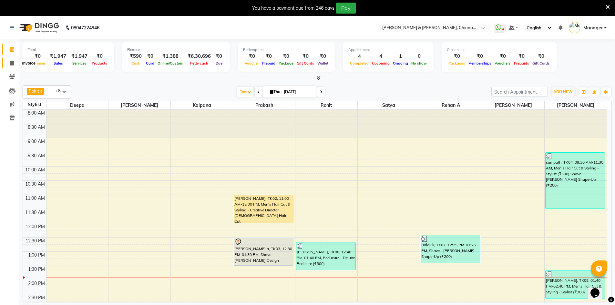
click at [10, 61] on icon at bounding box center [12, 63] width 4 height 5
select select "service"
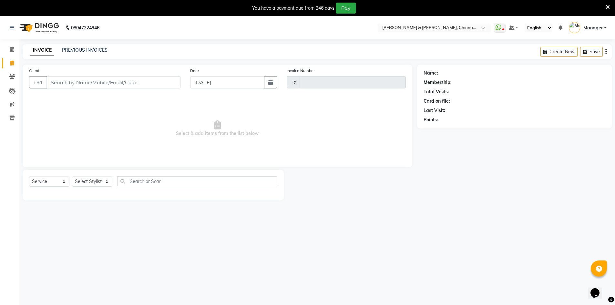
type input "2917"
select select "7388"
drag, startPoint x: 91, startPoint y: 183, endPoint x: 100, endPoint y: 179, distance: 10.1
click at [92, 183] on select "Select Stylist" at bounding box center [92, 182] width 40 height 10
select select "86091"
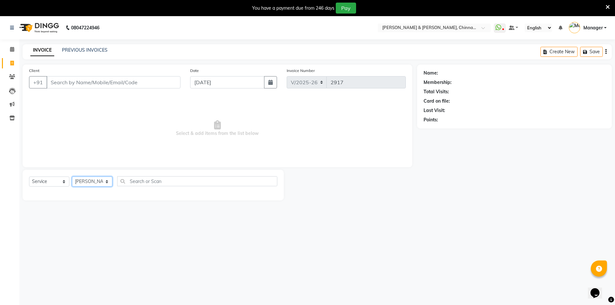
click at [72, 177] on select "Select Stylist Admin [PERSON_NAME] support [PERSON_NAME] [PERSON_NAME] Manager …" at bounding box center [92, 182] width 40 height 10
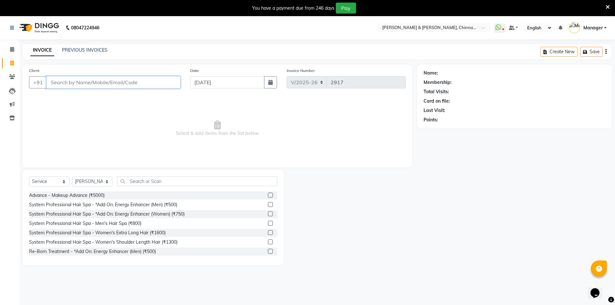
click at [106, 83] on input "Client" at bounding box center [113, 82] width 134 height 12
type input "8639244480"
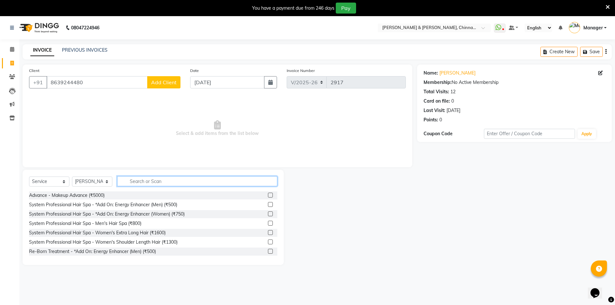
click at [190, 179] on input "text" at bounding box center [197, 181] width 160 height 10
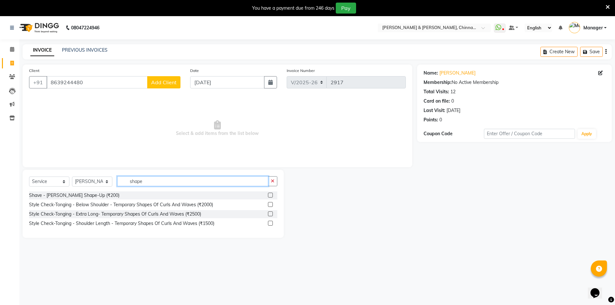
type input "shape"
click at [79, 192] on div "Shave - [PERSON_NAME] Shape-Up (₹200)" at bounding box center [153, 195] width 248 height 8
click at [78, 194] on div "Shave - [PERSON_NAME] Shape-Up (₹200)" at bounding box center [74, 195] width 90 height 7
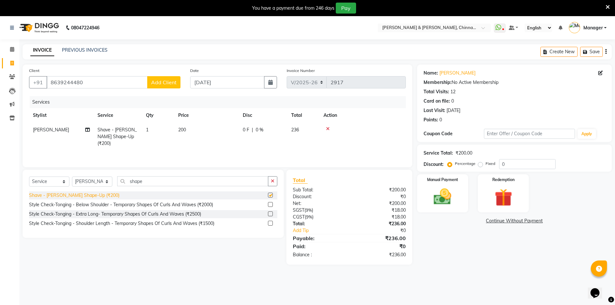
checkbox input "false"
click at [459, 200] on div "Manual Payment" at bounding box center [442, 194] width 53 height 40
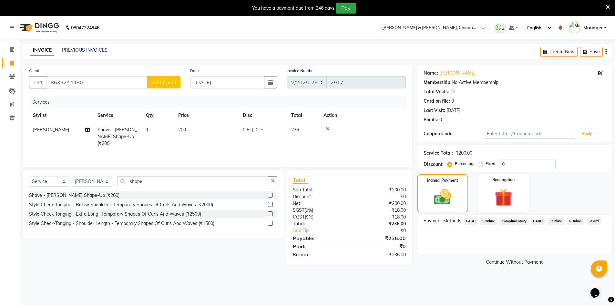
click at [576, 221] on span "UOnline" at bounding box center [575, 221] width 17 height 7
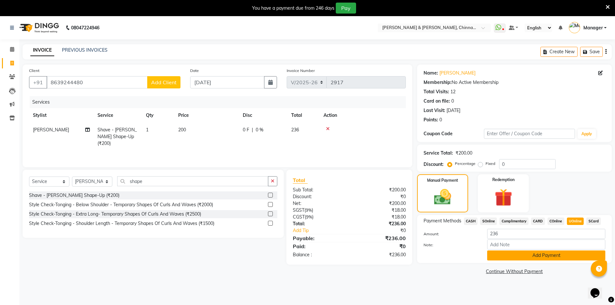
click at [546, 257] on button "Add Payment" at bounding box center [546, 256] width 118 height 10
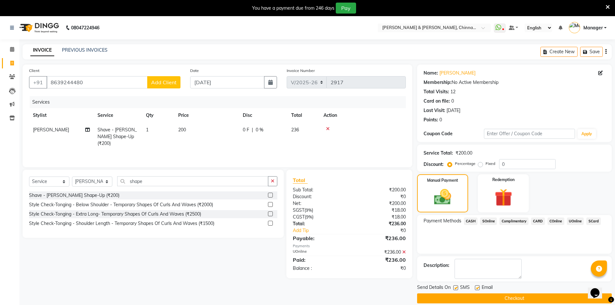
scroll to position [16, 0]
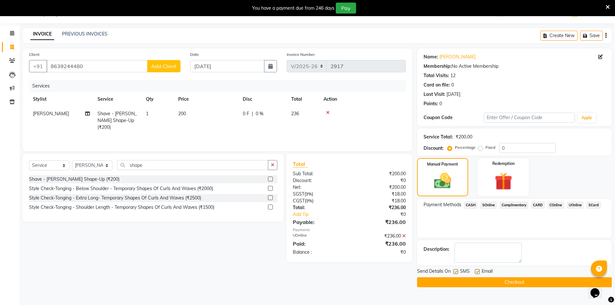
click at [470, 279] on button "Checkout" at bounding box center [514, 282] width 195 height 10
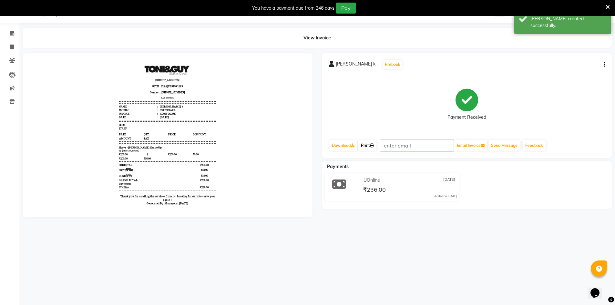
click at [369, 145] on link "Print" at bounding box center [367, 145] width 18 height 11
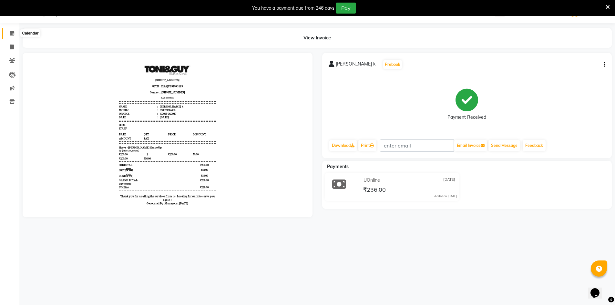
click at [14, 33] on icon at bounding box center [12, 33] width 4 height 5
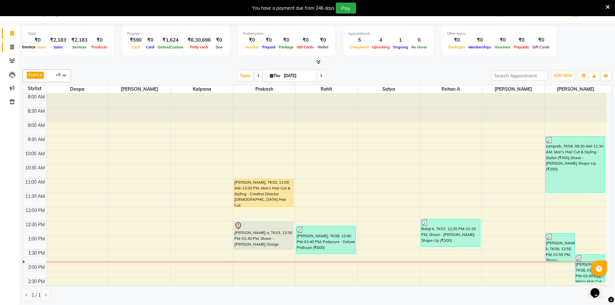
click at [16, 50] on span at bounding box center [11, 47] width 11 height 7
select select "service"
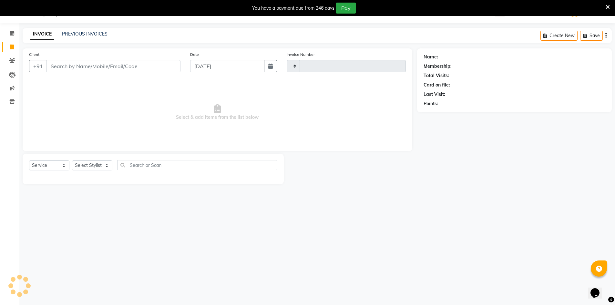
type input "2918"
select select "7388"
click at [70, 37] on div "INVOICE PREVIOUS INVOICES" at bounding box center [69, 34] width 93 height 7
click at [71, 35] on link "PREVIOUS INVOICES" at bounding box center [85, 34] width 46 height 6
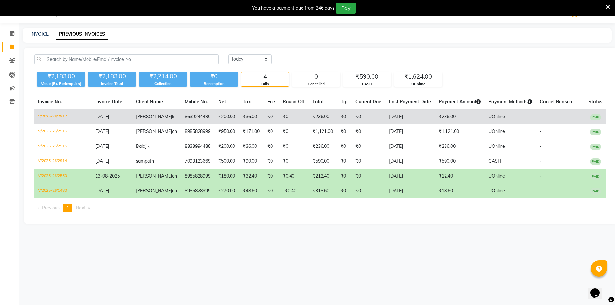
click at [126, 119] on td "[DATE]" at bounding box center [111, 116] width 41 height 15
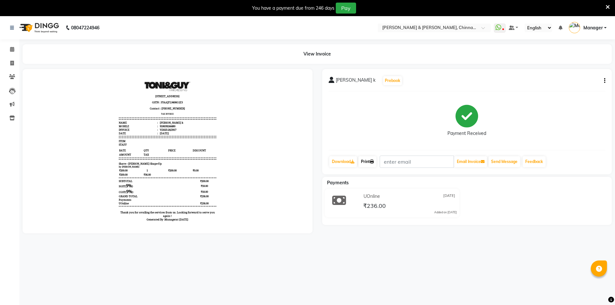
click at [368, 165] on link "Print" at bounding box center [367, 161] width 18 height 11
click at [13, 47] on icon at bounding box center [12, 49] width 4 height 5
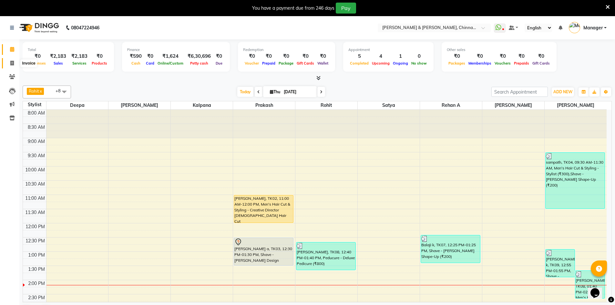
click at [14, 61] on icon at bounding box center [12, 63] width 4 height 5
select select "service"
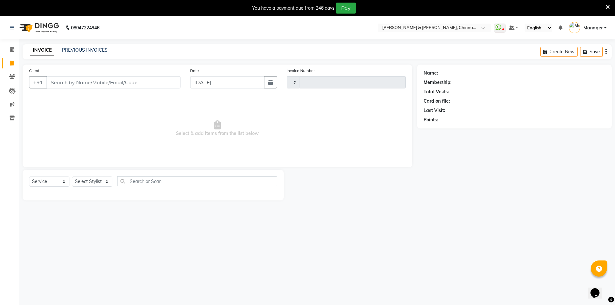
type input "2918"
select select "7388"
click at [91, 182] on select "Select Stylist" at bounding box center [92, 182] width 40 height 10
select select "86530"
click at [72, 177] on select "Select Stylist Admin [PERSON_NAME] support [PERSON_NAME] [PERSON_NAME] Manager …" at bounding box center [92, 182] width 40 height 10
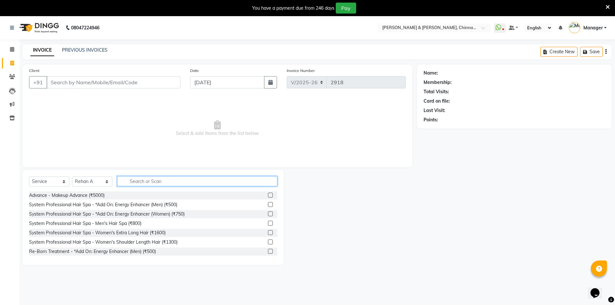
click at [141, 178] on input "text" at bounding box center [197, 181] width 160 height 10
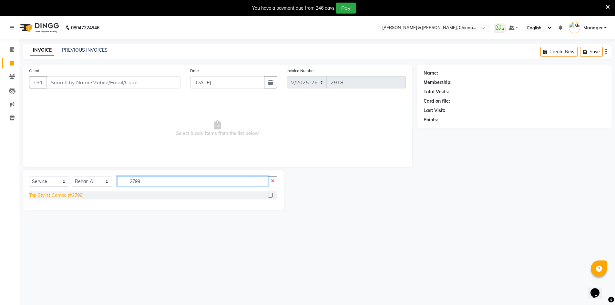
type input "2799"
click at [74, 197] on div "Top Stylist Combo (₹2799)" at bounding box center [56, 195] width 55 height 7
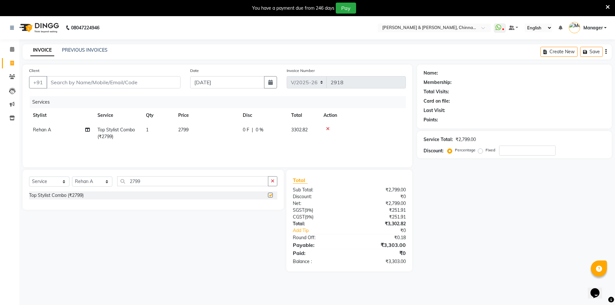
checkbox input "false"
click at [97, 80] on input "Client" at bounding box center [113, 82] width 134 height 12
click at [82, 182] on select "Select Stylist Admin Chrispin Deepa Dingg support Faizan Kalpana Kalyan Kenny M…" at bounding box center [92, 182] width 40 height 10
click at [62, 219] on div "Select Service Product Membership Package Voucher Prepaid Gift Card Select Styl…" at bounding box center [151, 221] width 266 height 102
click at [56, 182] on select "Select Service Product Membership Package Voucher Prepaid Gift Card" at bounding box center [49, 182] width 40 height 10
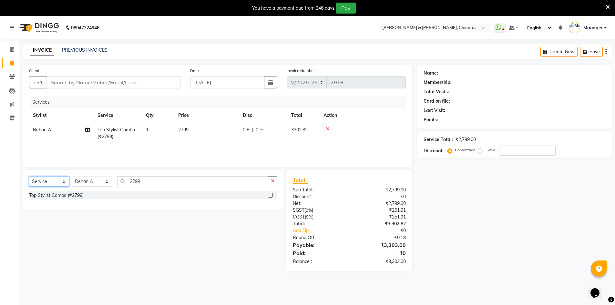
select select "product"
click at [29, 177] on select "Select Service Product Membership Package Voucher Prepaid Gift Card" at bounding box center [49, 182] width 40 height 10
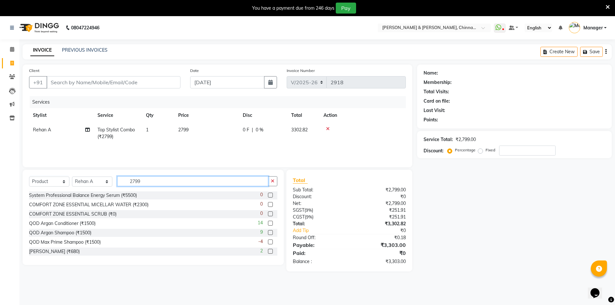
drag, startPoint x: 149, startPoint y: 181, endPoint x: 124, endPoint y: 182, distance: 25.2
click at [124, 182] on input "2799" at bounding box center [192, 181] width 151 height 10
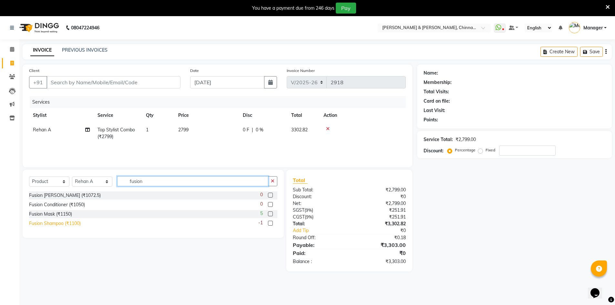
type input "fusion"
click at [75, 224] on div "Fusion Shampoo (₹1100)" at bounding box center [55, 223] width 52 height 7
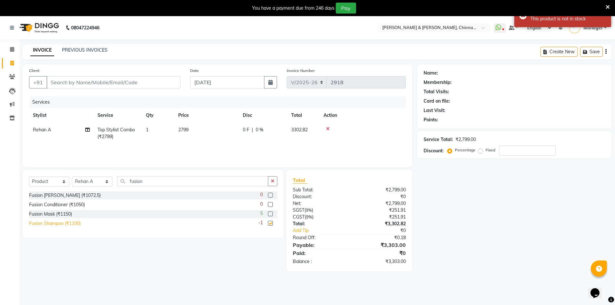
checkbox input "false"
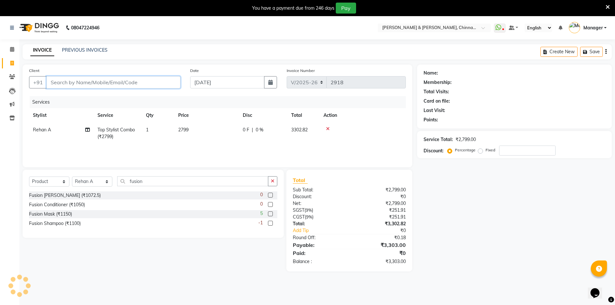
click at [125, 81] on input "Client" at bounding box center [113, 82] width 134 height 12
type input "7"
type input "0"
type input "77299369882"
click at [158, 83] on span "Add Client" at bounding box center [164, 82] width 26 height 6
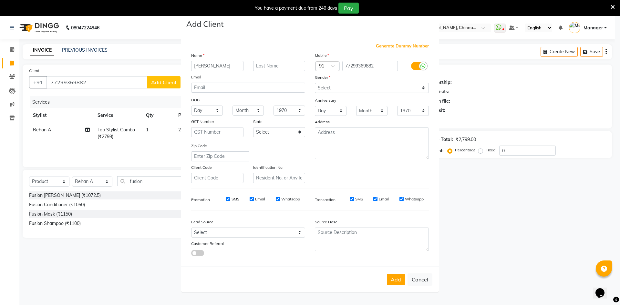
type input "[PERSON_NAME]"
click at [341, 87] on select "Select Male Female Other Prefer Not To Say" at bounding box center [372, 88] width 114 height 10
select select "[DEMOGRAPHIC_DATA]"
click at [315, 83] on select "Select Male Female Other Prefer Not To Say" at bounding box center [372, 88] width 114 height 10
click at [398, 274] on button "Add" at bounding box center [396, 280] width 18 height 12
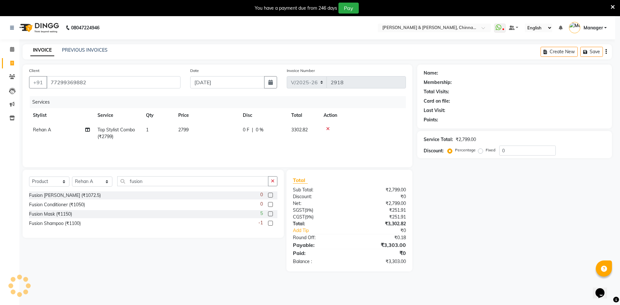
select select
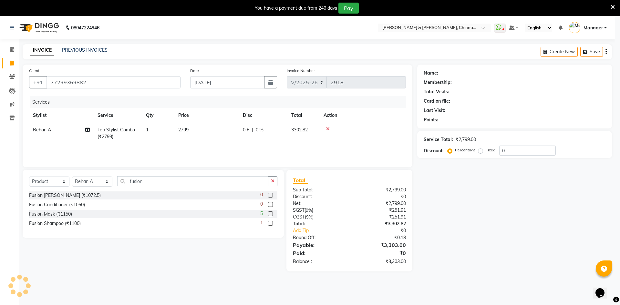
select select
checkbox input "false"
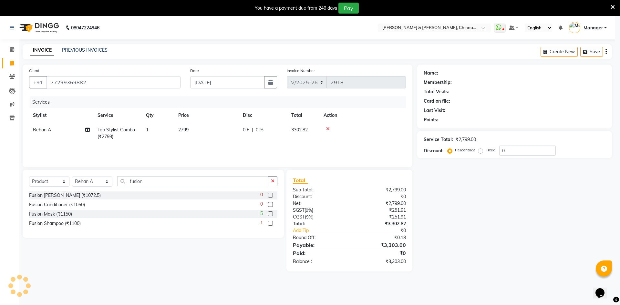
checkbox input "false"
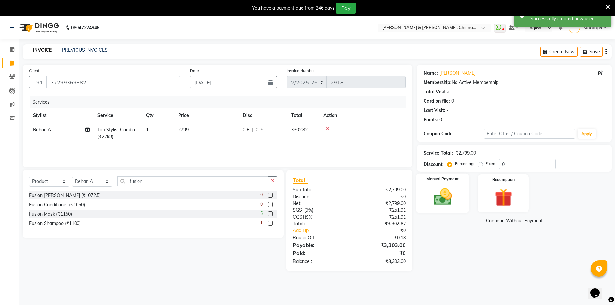
click at [450, 188] on img at bounding box center [443, 196] width 30 height 21
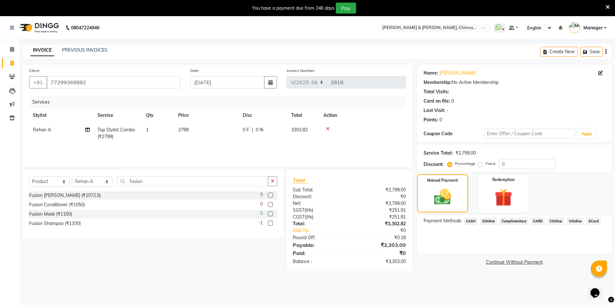
click at [473, 221] on span "CASH" at bounding box center [471, 221] width 14 height 7
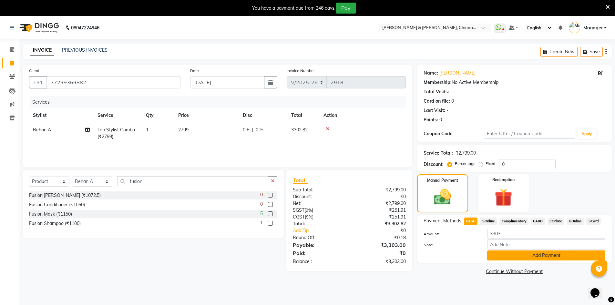
click at [508, 257] on button "Add Payment" at bounding box center [546, 256] width 118 height 10
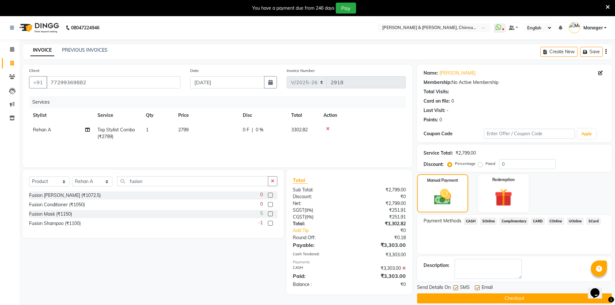
click at [497, 297] on button "Checkout" at bounding box center [514, 298] width 195 height 10
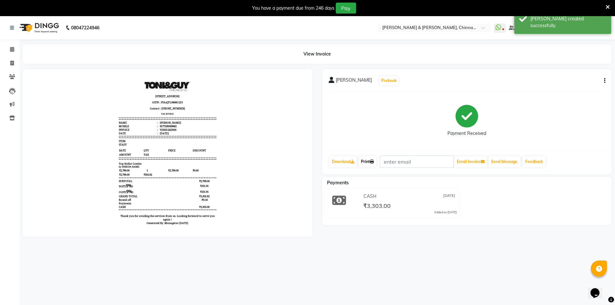
click at [371, 162] on link "Print" at bounding box center [367, 161] width 18 height 11
click at [9, 46] on link "Calendar" at bounding box center [9, 49] width 15 height 11
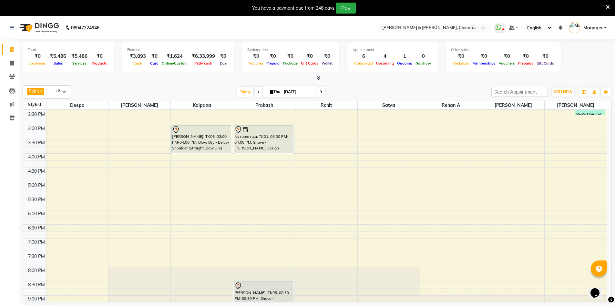
scroll to position [140, 0]
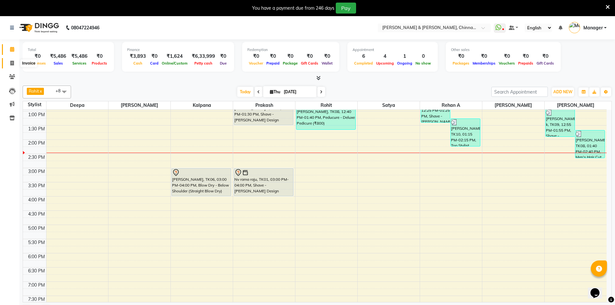
drag, startPoint x: 14, startPoint y: 62, endPoint x: 36, endPoint y: 61, distance: 22.3
click at [14, 62] on span at bounding box center [11, 63] width 11 height 7
select select "service"
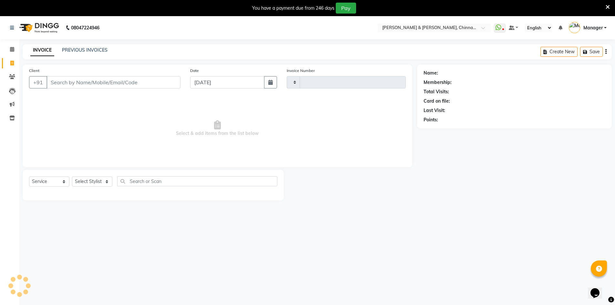
type input "2919"
select select "7388"
click at [97, 81] on input "Client" at bounding box center [113, 82] width 134 height 12
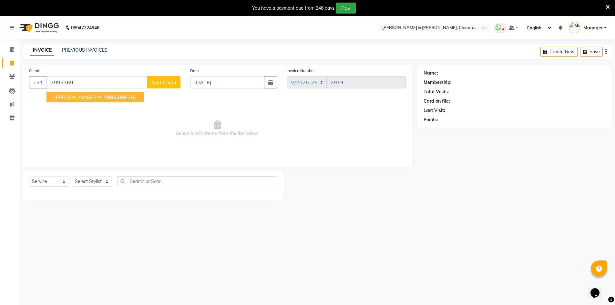
click at [77, 98] on button "Aakash n 7995369 546" at bounding box center [94, 97] width 97 height 10
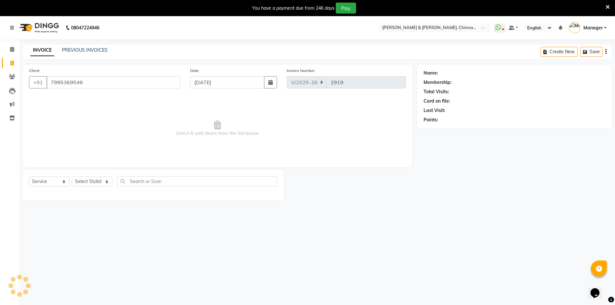
type input "7995369546"
click at [457, 74] on link "Aakash N" at bounding box center [457, 73] width 36 height 7
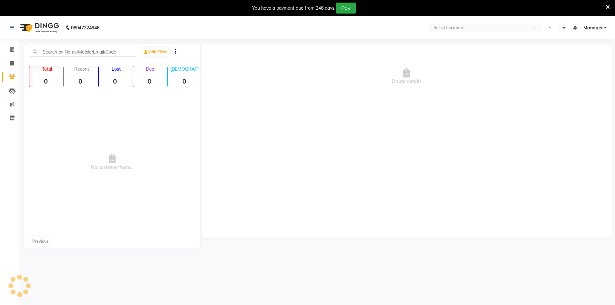
select select "en"
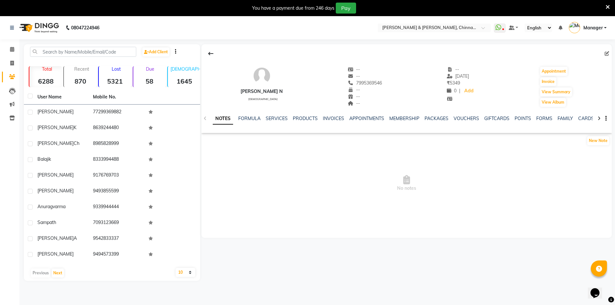
click at [326, 122] on div "NOTES FORMULA SERVICES PRODUCTS INVOICES APPOINTMENTS MEMBERSHIP PACKAGES VOUCH…" at bounding box center [399, 121] width 372 height 12
click at [327, 120] on link "INVOICES" at bounding box center [333, 119] width 21 height 6
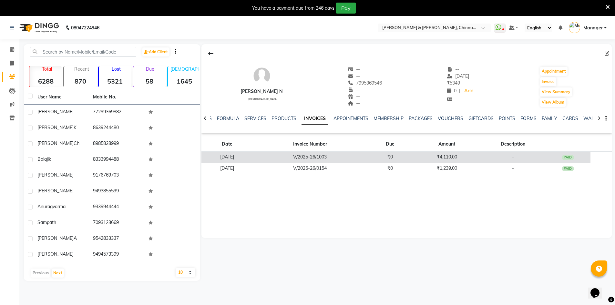
click at [310, 156] on td "V/2025-26/1003" at bounding box center [309, 157] width 115 height 11
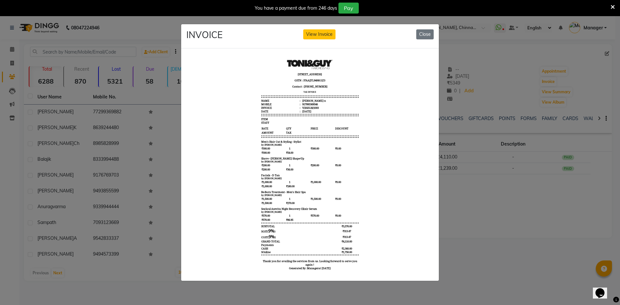
click at [412, 30] on div "INVOICE View Invoice Close" at bounding box center [310, 36] width 258 height 24
click at [423, 35] on button "Close" at bounding box center [424, 34] width 17 height 10
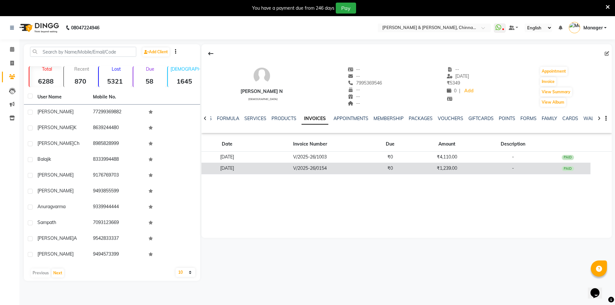
click at [388, 172] on td "₹0" at bounding box center [390, 168] width 46 height 11
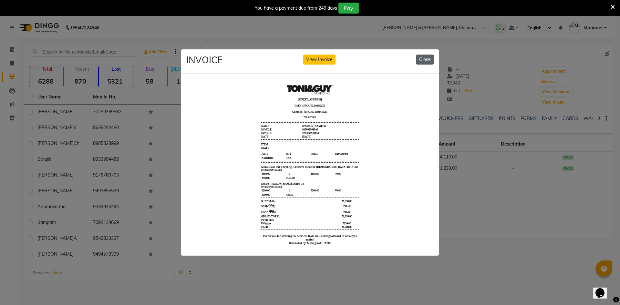
click at [426, 58] on button "Close" at bounding box center [424, 60] width 17 height 10
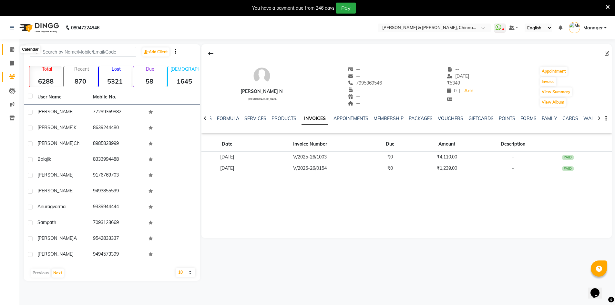
click at [10, 46] on span at bounding box center [11, 49] width 11 height 7
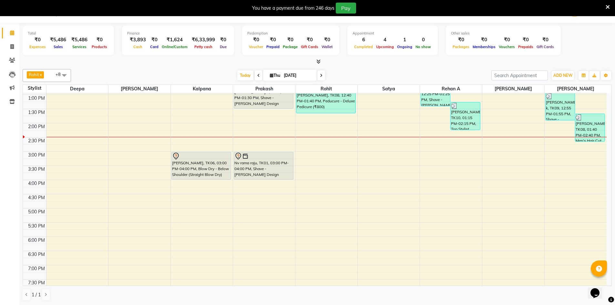
scroll to position [205, 0]
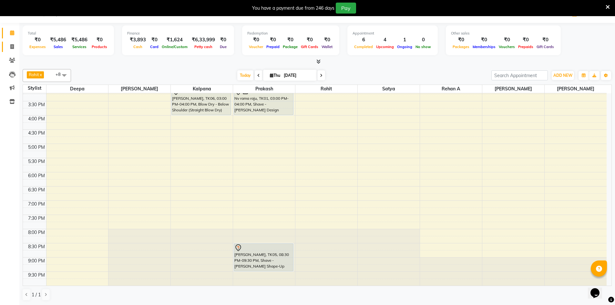
click at [13, 45] on icon at bounding box center [12, 46] width 4 height 5
select select "service"
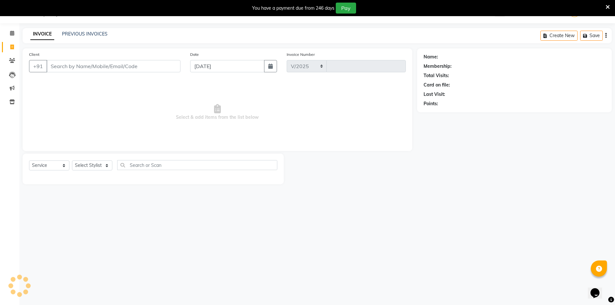
scroll to position [16, 0]
select select "7388"
type input "2919"
click at [62, 67] on input "Client" at bounding box center [113, 66] width 134 height 12
type input "9908034500"
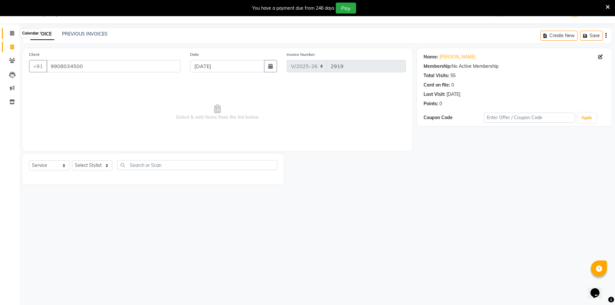
click at [10, 34] on icon at bounding box center [12, 33] width 4 height 5
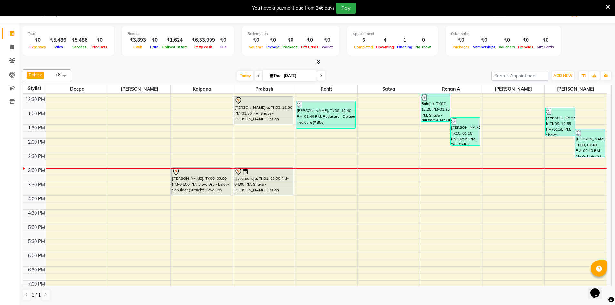
scroll to position [129, 0]
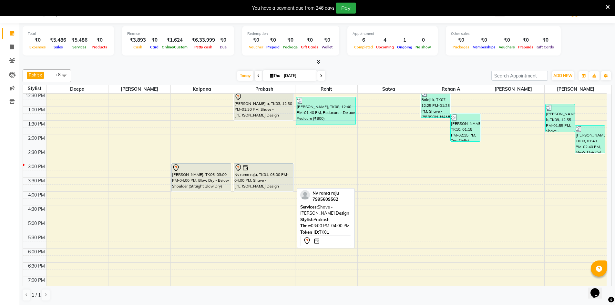
click at [251, 173] on div "Nv rama raju, TK01, 03:00 PM-04:00 PM, Shave - Beard Design" at bounding box center [263, 177] width 59 height 27
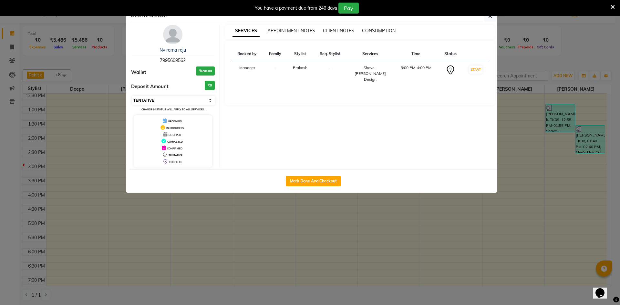
click at [188, 102] on select "Select IN SERVICE CONFIRMED TENTATIVE CHECK IN MARK DONE DROPPED UPCOMING" at bounding box center [174, 100] width 84 height 9
select select "1"
click at [132, 96] on select "Select IN SERVICE CONFIRMED TENTATIVE CHECK IN MARK DONE DROPPED UPCOMING" at bounding box center [174, 100] width 84 height 9
click at [257, 218] on ngb-modal-window "Client Detail Nv rama raju 7995609562 Wallet ₹698.00 Deposit Amount ₹0 Select I…" at bounding box center [310, 152] width 620 height 305
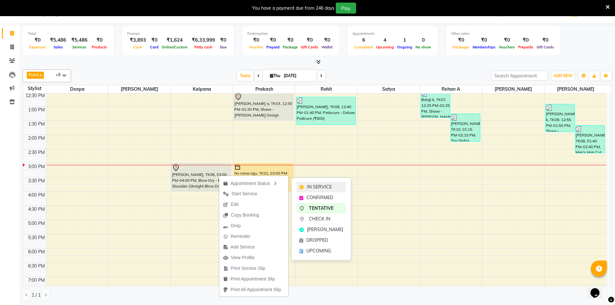
click at [303, 187] on icon at bounding box center [301, 187] width 5 height 5
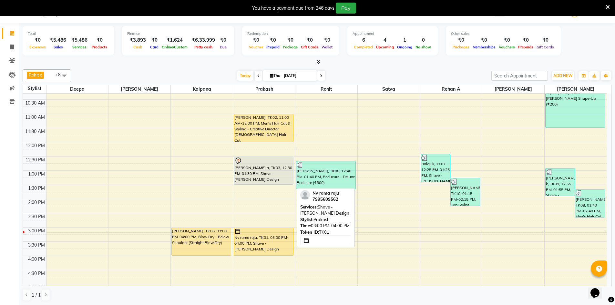
scroll to position [65, 0]
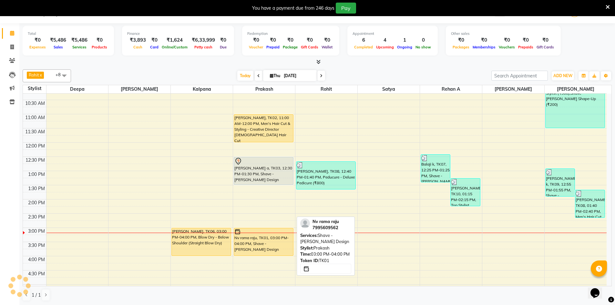
click at [253, 236] on div "Nv rama raju, TK01, 03:00 PM-04:00 PM, Shave - Beard Design" at bounding box center [263, 241] width 59 height 27
select select "1"
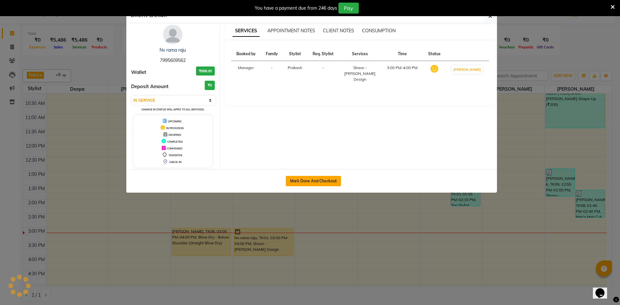
click at [309, 180] on button "Mark Done And Checkout" at bounding box center [313, 181] width 55 height 10
select select "service"
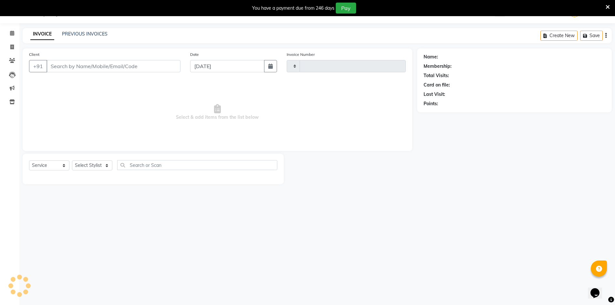
type input "2919"
select select "7388"
type input "7995609562"
select select "65146"
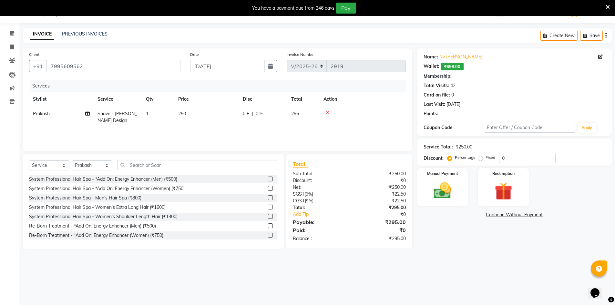
select select "1: Object"
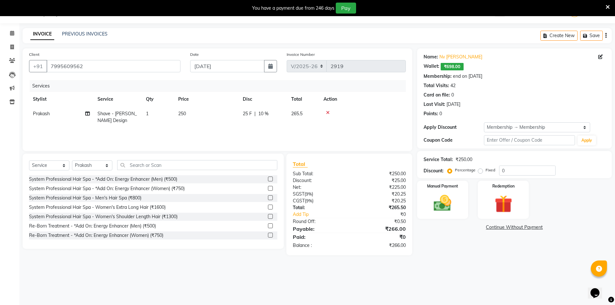
click at [329, 113] on icon at bounding box center [328, 112] width 4 height 5
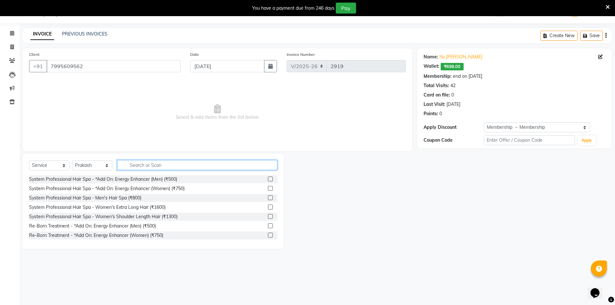
click at [164, 167] on input "text" at bounding box center [197, 165] width 160 height 10
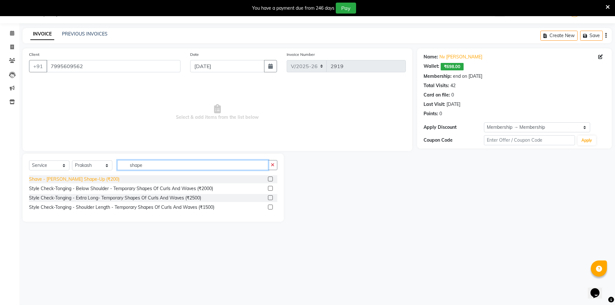
type input "shape"
click at [80, 178] on div "Shave - [PERSON_NAME] Shape-Up (₹200)" at bounding box center [74, 179] width 90 height 7
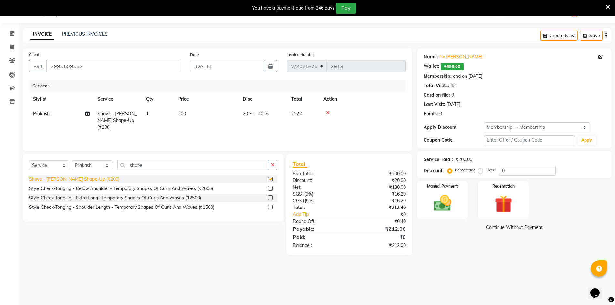
checkbox input "false"
click at [504, 200] on img at bounding box center [503, 204] width 30 height 23
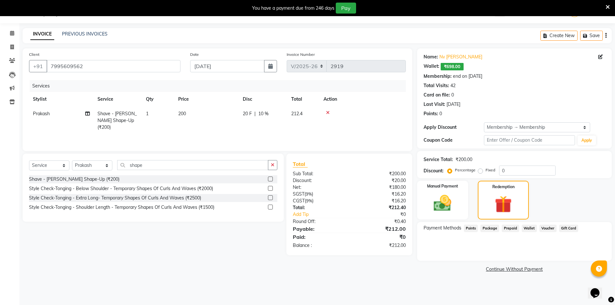
click at [530, 230] on span "Wallet" at bounding box center [529, 228] width 15 height 7
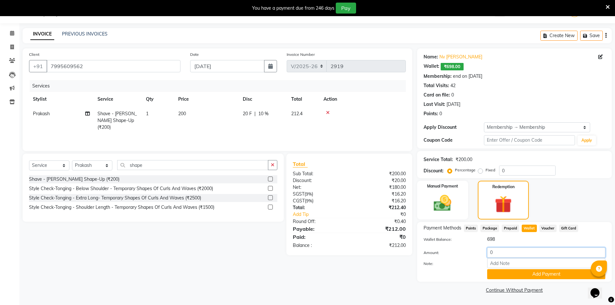
drag, startPoint x: 491, startPoint y: 253, endPoint x: 453, endPoint y: 253, distance: 37.8
click at [457, 253] on div "Amount: 0" at bounding box center [514, 253] width 191 height 11
type input "212"
click at [510, 271] on button "Add Payment" at bounding box center [546, 274] width 118 height 10
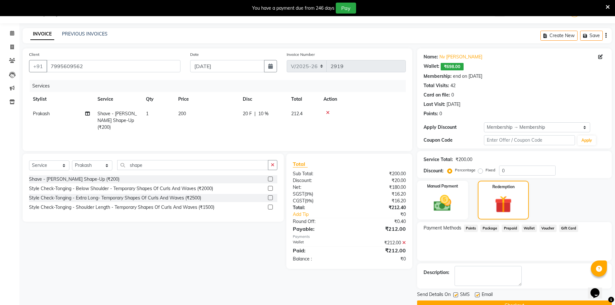
scroll to position [31, 0]
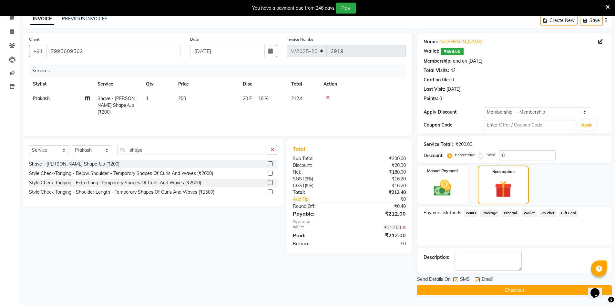
click at [452, 288] on button "Checkout" at bounding box center [514, 290] width 195 height 10
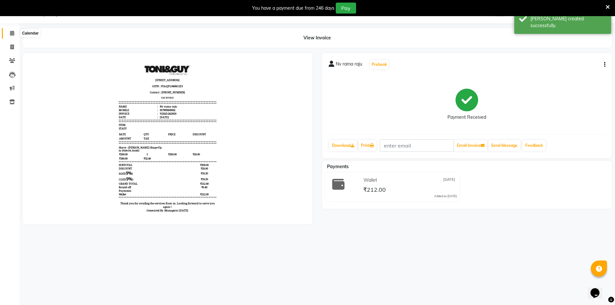
click at [14, 31] on icon at bounding box center [12, 33] width 4 height 5
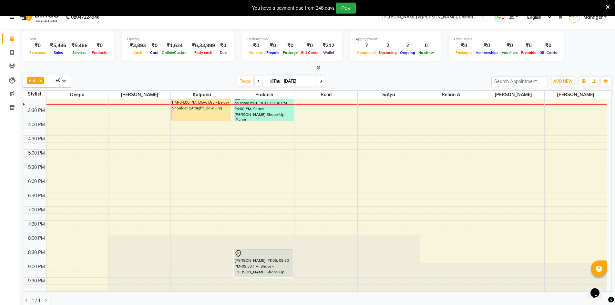
scroll to position [16, 0]
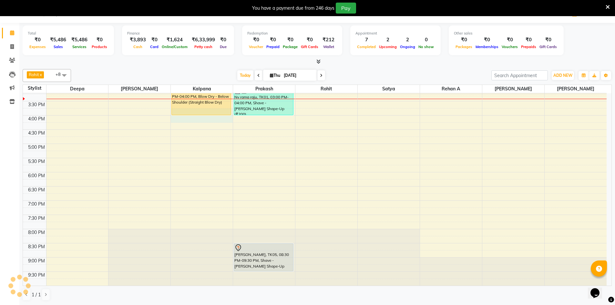
drag, startPoint x: 230, startPoint y: 116, endPoint x: 228, endPoint y: 112, distance: 3.6
click at [228, 112] on div "8:00 AM 8:30 AM 9:00 AM 9:30 AM 10:00 AM 10:30 AM 11:00 AM 11:30 AM 12:00 PM 12…" at bounding box center [315, 86] width 584 height 397
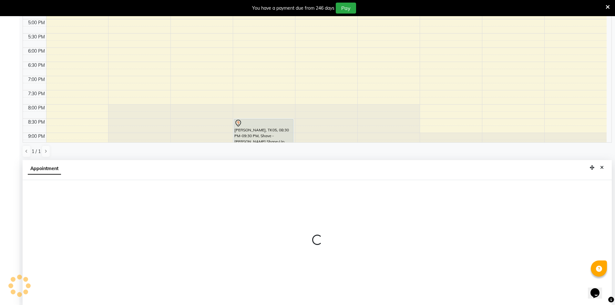
scroll to position [143, 0]
select select "65148"
select select "945"
select select "tentative"
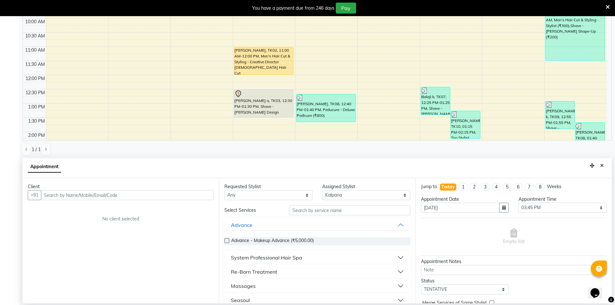
scroll to position [0, 0]
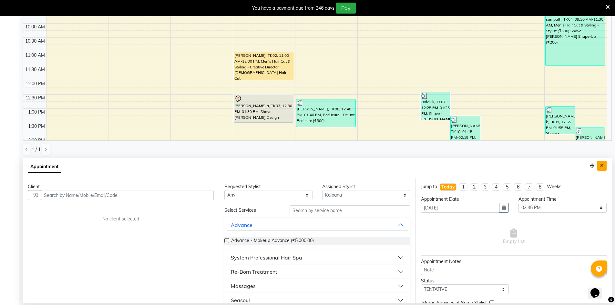
click at [602, 164] on icon "Close" at bounding box center [602, 165] width 4 height 5
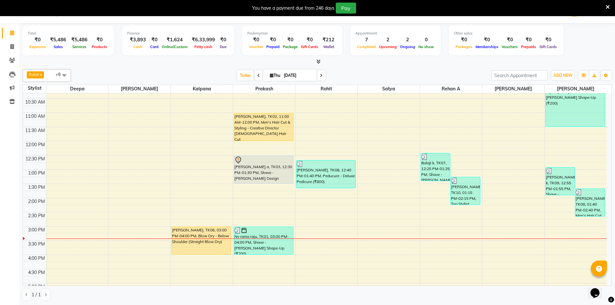
scroll to position [65, 0]
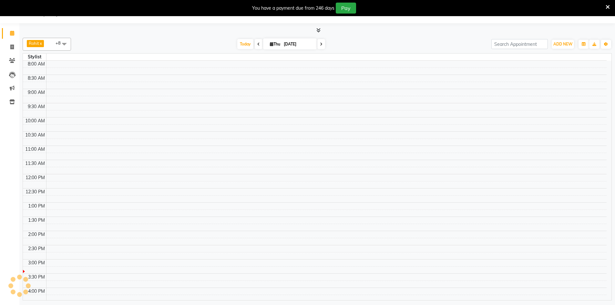
scroll to position [15, 0]
select select "en"
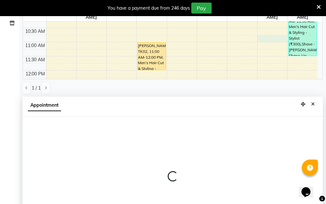
scroll to position [143, 0]
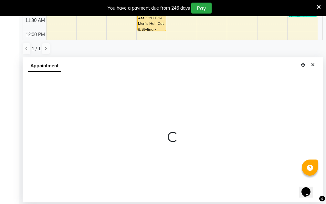
select select "86155"
select select "645"
select select "tentative"
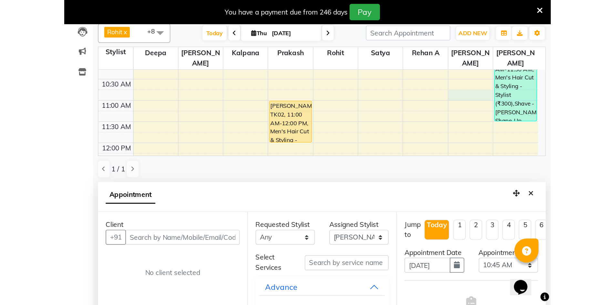
scroll to position [14, 0]
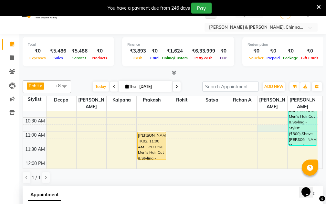
click at [197, 29] on div "Select Location × Toni & Guy, Chinnamiram" at bounding box center [162, 27] width 315 height 9
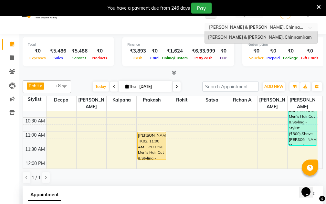
click at [249, 31] on input "text" at bounding box center [255, 28] width 94 height 6
click at [252, 25] on input "text" at bounding box center [255, 28] width 94 height 6
click at [181, 23] on div "Select Location × Toni & Guy, Chinnamiram Toni & Guy, Chinnamiram" at bounding box center [162, 27] width 315 height 9
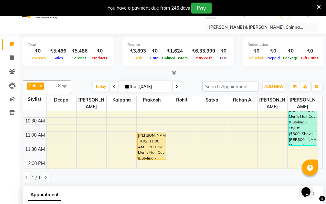
click at [287, 3] on div "You have a payment due from 246 days Pay" at bounding box center [160, 8] width 314 height 11
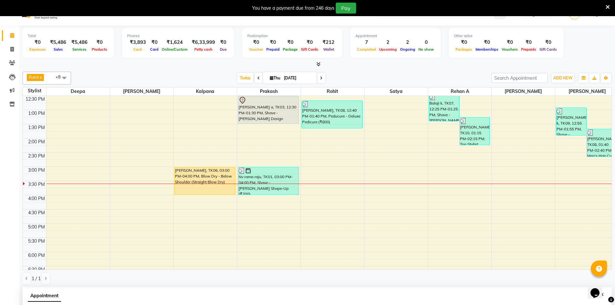
scroll to position [129, 0]
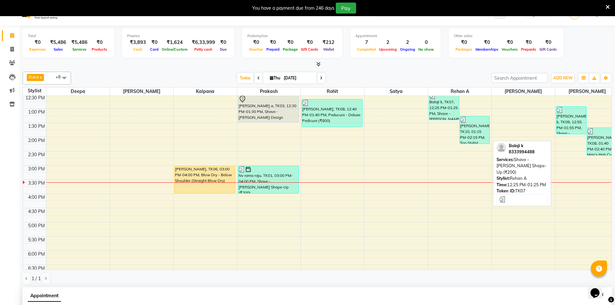
click at [454, 111] on div "Balaji k, TK07, 12:25 PM-01:25 PM, Shave - [PERSON_NAME] Shape-Up (₹200)" at bounding box center [444, 105] width 30 height 27
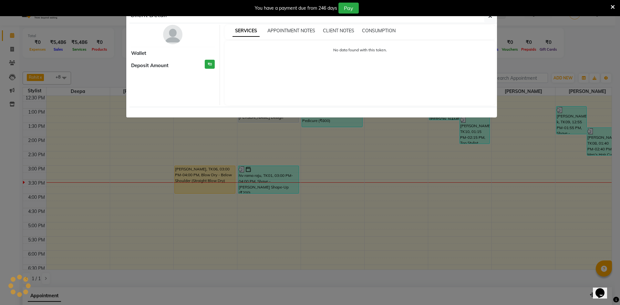
select select "3"
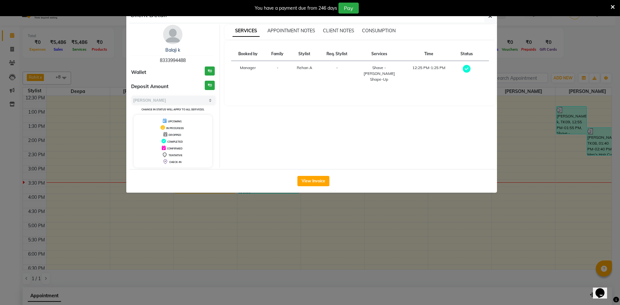
click at [519, 168] on ngb-modal-window "Client Detail Balaji k 8333994488 Wallet ₹0 Deposit Amount ₹0 Select MARK DONE …" at bounding box center [310, 152] width 620 height 305
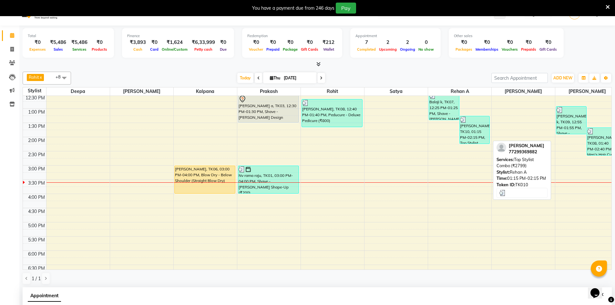
click at [484, 136] on div "[PERSON_NAME], TK10, 01:15 PM-02:15 PM, Top Stylist Combo (₹2799)" at bounding box center [475, 129] width 30 height 27
select select "3"
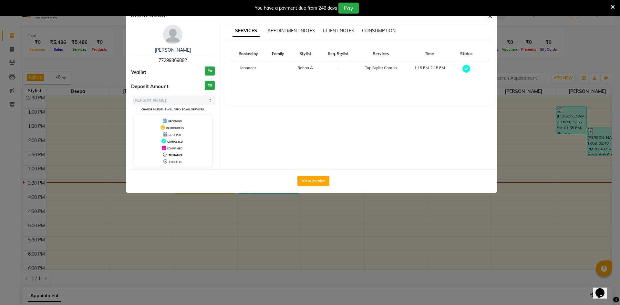
click at [502, 150] on ngb-modal-window "Client Detail hemanth 77299369882 Wallet ₹0 Deposit Amount ₹0 Select MARK DONE …" at bounding box center [310, 152] width 620 height 305
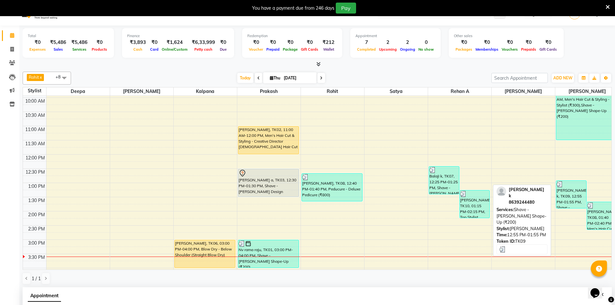
scroll to position [32, 0]
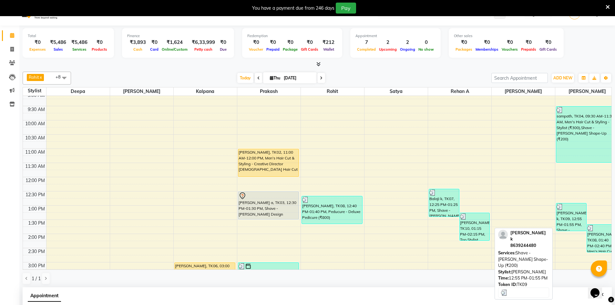
click at [567, 211] on div "[PERSON_NAME] k, TK09, 12:55 PM-01:55 PM, Shave - [PERSON_NAME] Shape-Up (₹200)" at bounding box center [571, 216] width 30 height 27
select select "3"
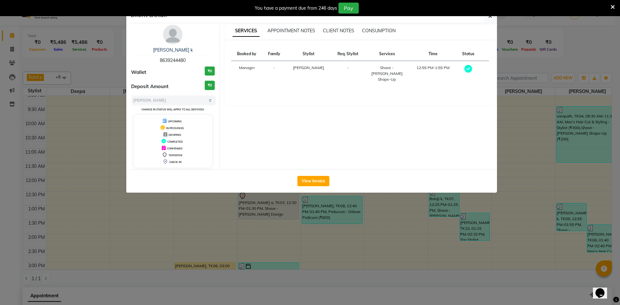
click at [569, 181] on ngb-modal-window "Client Detail Pavan k 8639244480 Wallet ₹0 Deposit Amount ₹0 Select MARK DONE U…" at bounding box center [310, 152] width 620 height 305
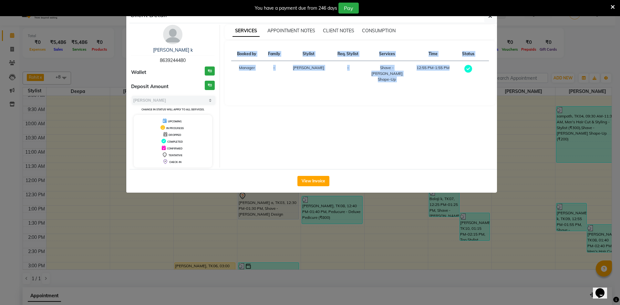
click at [569, 181] on ngb-modal-window "Client Detail Pavan k 8639244480 Wallet ₹0 Deposit Amount ₹0 Select MARK DONE U…" at bounding box center [310, 152] width 620 height 305
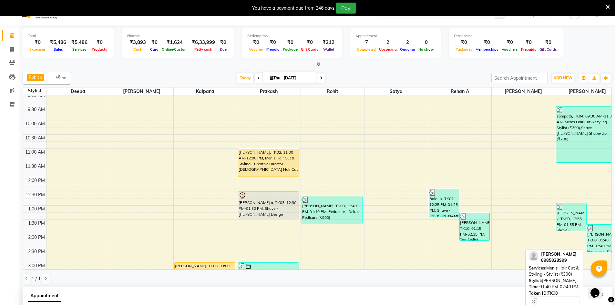
click at [602, 244] on div "[PERSON_NAME], TK08, 01:40 PM-02:40 PM, Men's Hair Cut & Styling - Stylist (₹30…" at bounding box center [602, 238] width 30 height 27
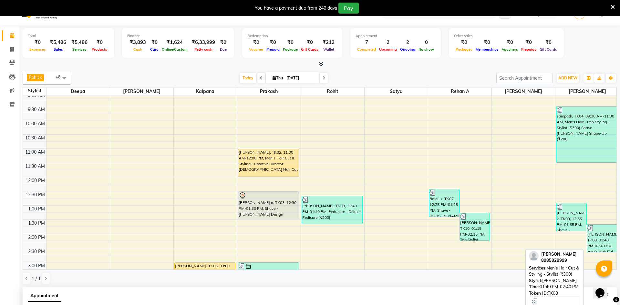
select select "3"
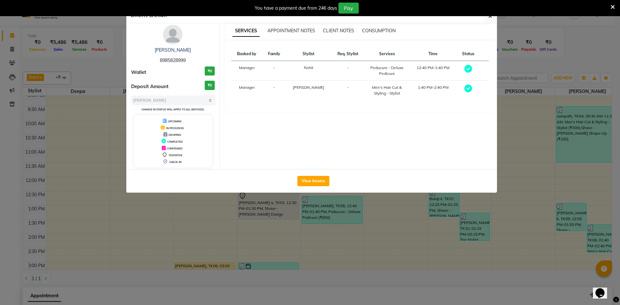
drag, startPoint x: 523, startPoint y: 179, endPoint x: 522, endPoint y: 169, distance: 9.1
click at [524, 175] on ngb-modal-window "Client Detail Murthy ch 8985828999 Wallet ₹0 Deposit Amount ₹0 Select MARK DONE…" at bounding box center [310, 152] width 620 height 305
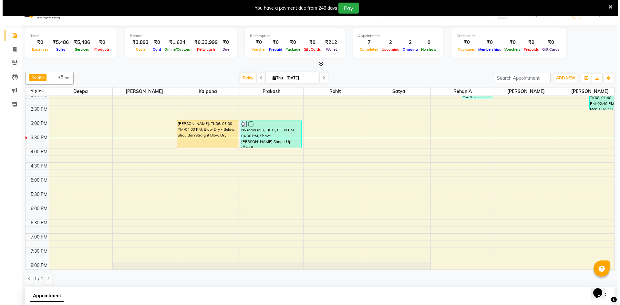
scroll to position [95, 0]
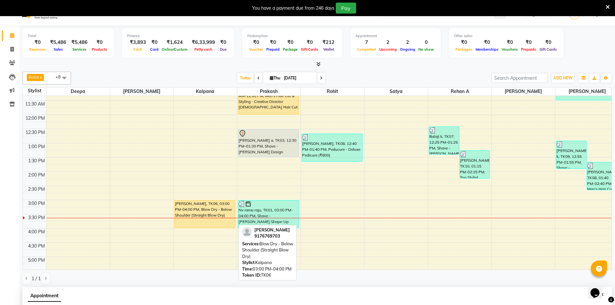
click at [190, 213] on div "risitha, TK06, 03:00 PM-04:00 PM, Blow Dry - Below Shoulder (Straight Blow Dry)" at bounding box center [205, 213] width 60 height 27
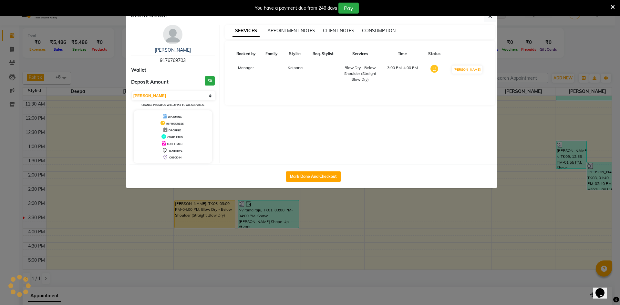
select select "1"
click at [305, 179] on button "Mark Done And Checkout" at bounding box center [313, 176] width 55 height 10
select select "service"
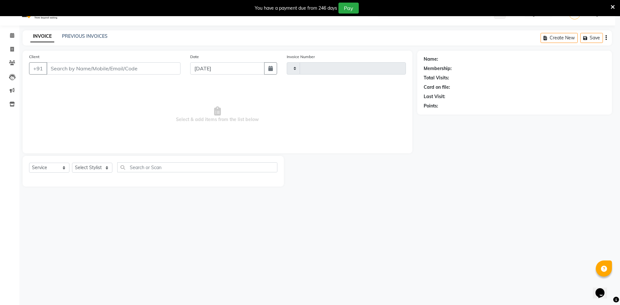
type input "2920"
select select "7388"
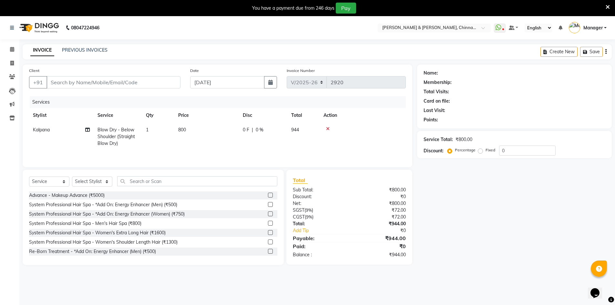
type input "9176769703"
select select "65148"
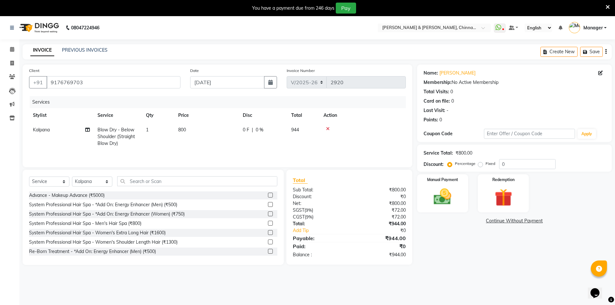
click at [328, 127] on icon at bounding box center [328, 129] width 4 height 5
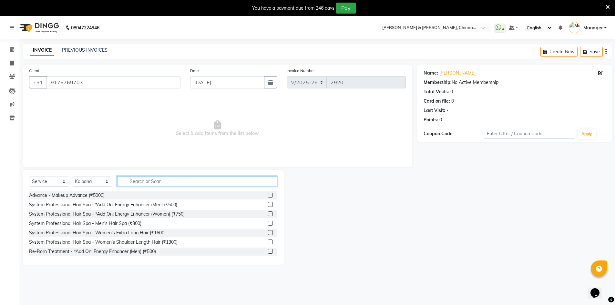
click at [157, 182] on input "text" at bounding box center [197, 181] width 160 height 10
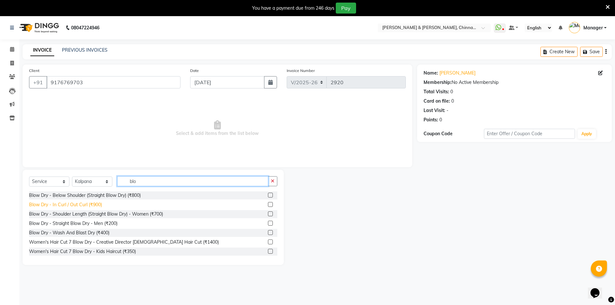
type input "blo"
click at [86, 206] on div "Blow Dry - In Curl / Out Curl (₹900)" at bounding box center [65, 204] width 73 height 7
checkbox input "false"
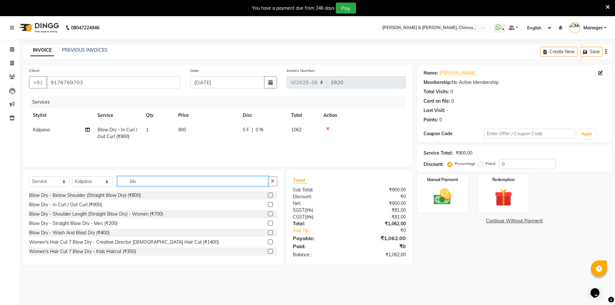
click at [149, 184] on input "blo" at bounding box center [192, 181] width 151 height 10
click at [187, 133] on td "900" at bounding box center [206, 133] width 65 height 21
select select "65148"
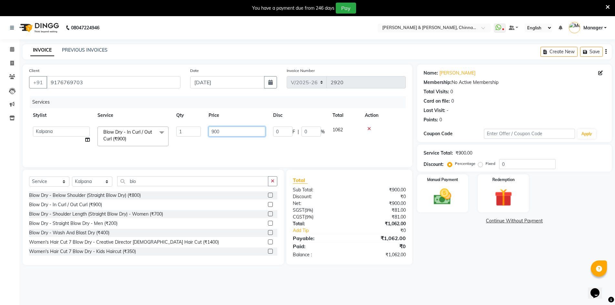
drag, startPoint x: 231, startPoint y: 128, endPoint x: 205, endPoint y: 135, distance: 27.3
click at [205, 135] on td "900" at bounding box center [237, 136] width 65 height 27
type input "4"
type input "1600"
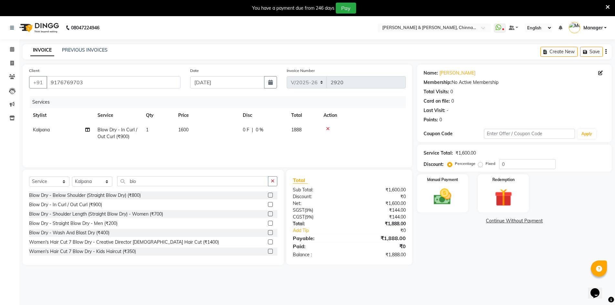
click at [489, 260] on div "Name: Risitha Membership: No Active Membership Total Visits: 0 Card on file: 0 …" at bounding box center [517, 165] width 200 height 200
click at [443, 192] on img at bounding box center [443, 196] width 30 height 21
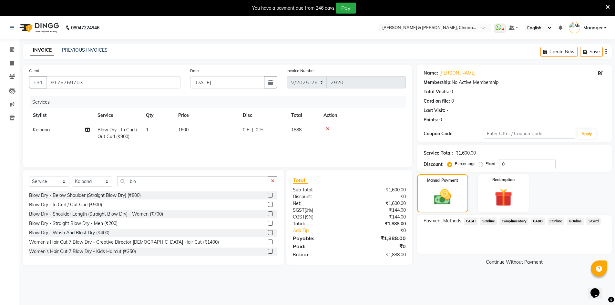
click at [471, 223] on span "CASH" at bounding box center [471, 221] width 14 height 7
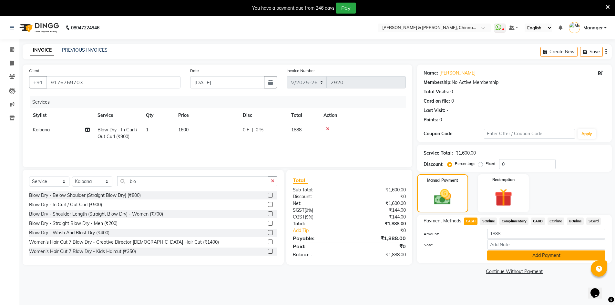
click at [519, 256] on button "Add Payment" at bounding box center [546, 256] width 118 height 10
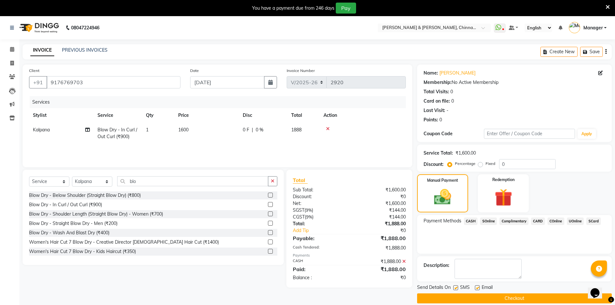
scroll to position [16, 0]
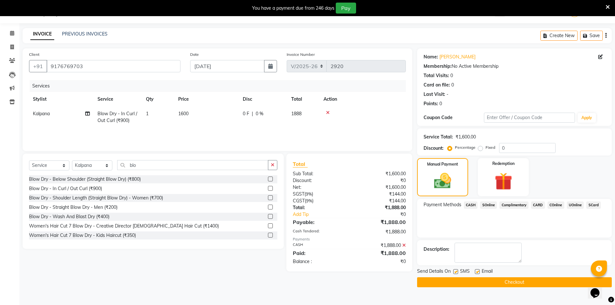
click at [494, 283] on button "Checkout" at bounding box center [514, 282] width 195 height 10
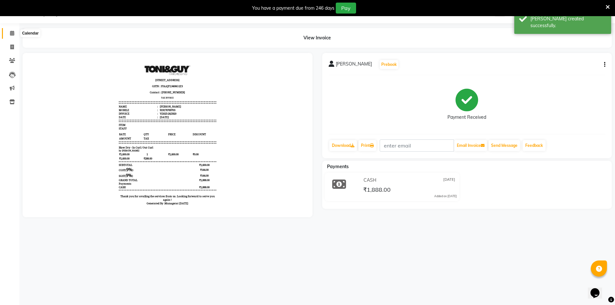
click at [10, 32] on icon at bounding box center [12, 33] width 4 height 5
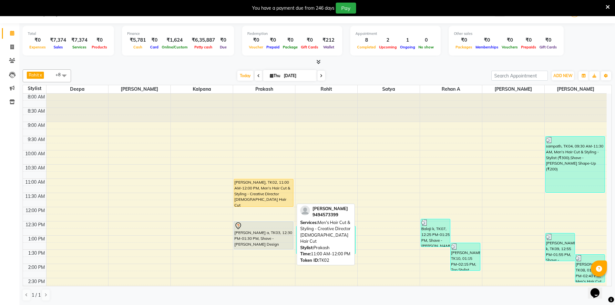
click at [244, 193] on div "Janakiram, TK02, 11:00 AM-12:00 PM, Men's Hair Cut & Styling - Creative Directo…" at bounding box center [263, 192] width 59 height 27
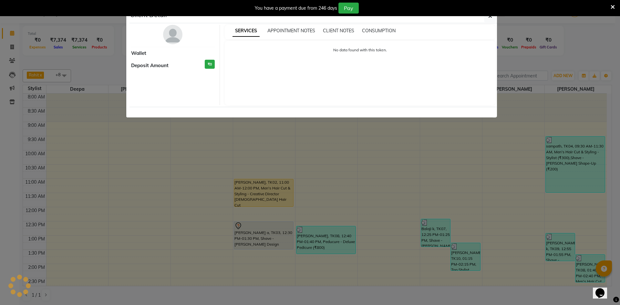
select select "1"
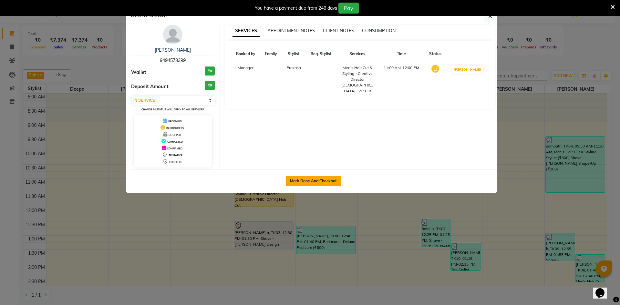
click at [325, 182] on button "Mark Done And Checkout" at bounding box center [313, 181] width 55 height 10
select select "service"
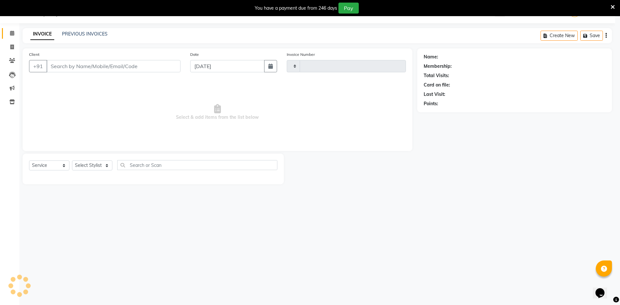
type input "2921"
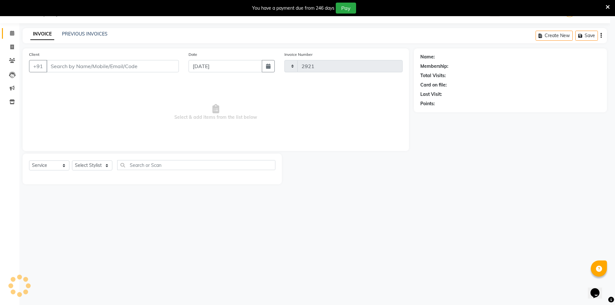
select select "7388"
type input "9494573399"
select select "65146"
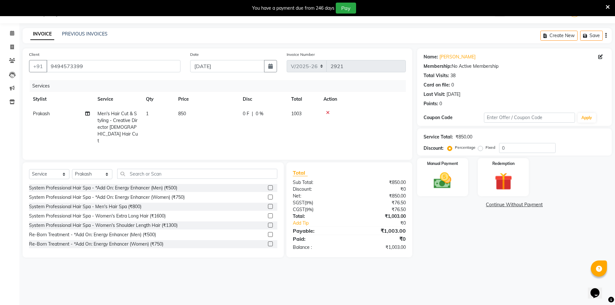
click at [326, 110] on td at bounding box center [363, 128] width 86 height 42
click at [328, 113] on icon at bounding box center [328, 112] width 4 height 5
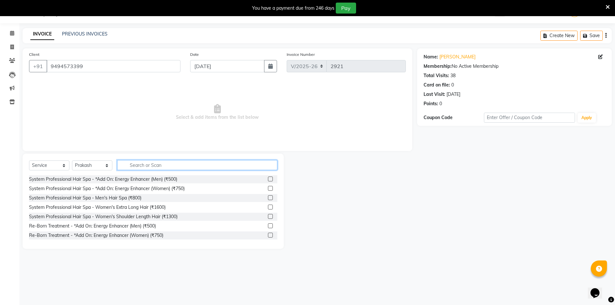
click at [156, 167] on input "text" at bounding box center [197, 165] width 160 height 10
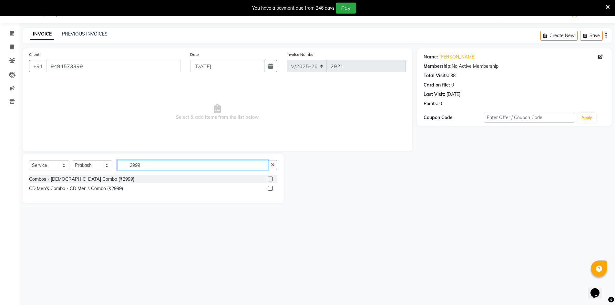
type input "2999"
click at [271, 189] on label at bounding box center [270, 188] width 5 height 5
click at [271, 189] on input "checkbox" at bounding box center [270, 189] width 4 height 4
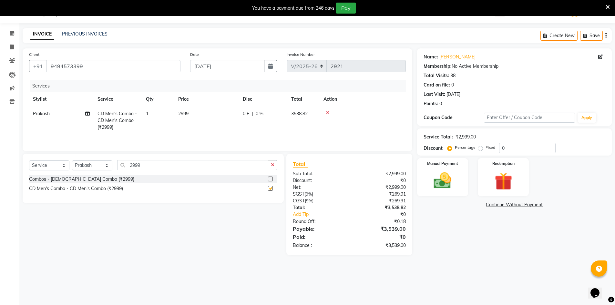
checkbox input "false"
click at [144, 165] on input "2999" at bounding box center [192, 165] width 151 height 10
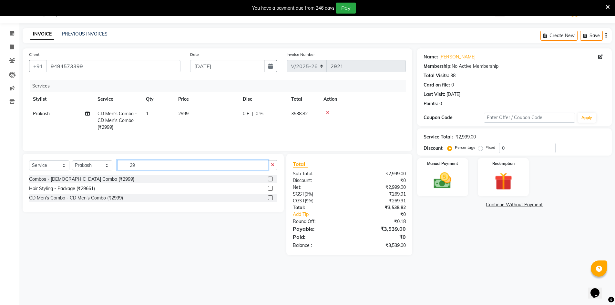
type input "2"
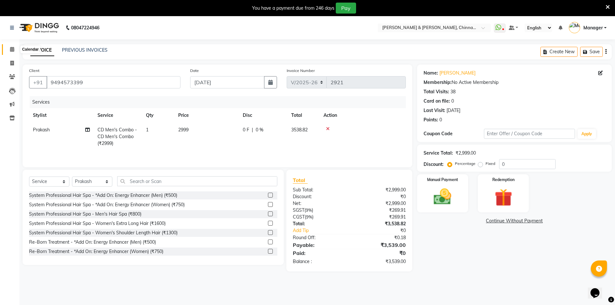
drag, startPoint x: 10, startPoint y: 53, endPoint x: 367, endPoint y: 48, distance: 357.1
click at [10, 51] on icon at bounding box center [12, 49] width 4 height 5
click at [14, 45] on li "Calendar" at bounding box center [9, 50] width 19 height 14
click at [11, 51] on icon at bounding box center [12, 49] width 4 height 5
click at [16, 63] on span at bounding box center [11, 63] width 11 height 7
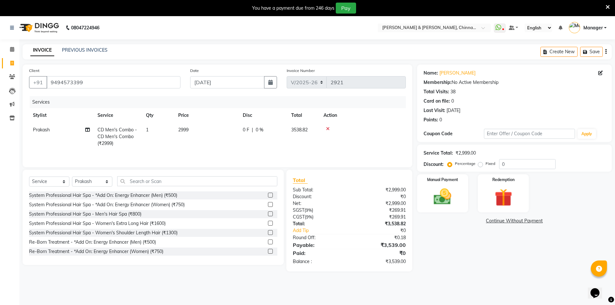
click at [370, 44] on div "08047224946 Select Location × Toni & Guy, Chinnamiram WhatsApp Status ✕ Status:…" at bounding box center [307, 168] width 615 height 305
click at [161, 182] on input "text" at bounding box center [197, 181] width 160 height 10
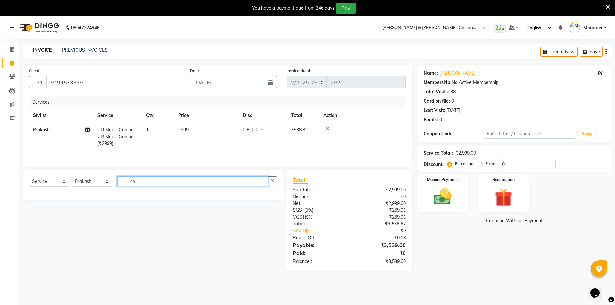
type input "n"
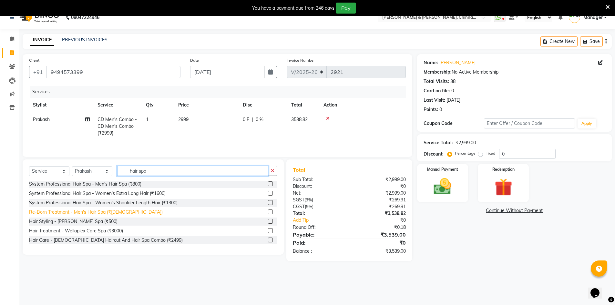
scroll to position [16, 0]
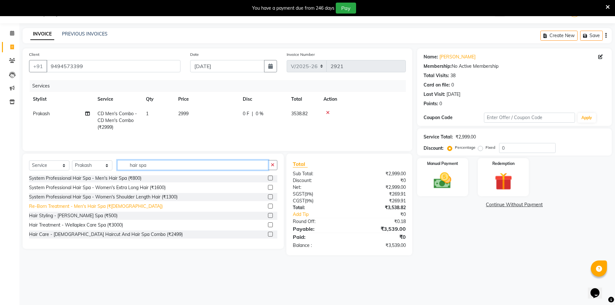
type input "hair spa"
click at [77, 207] on div "Re-Born Treatment - Men's Hair Spa (₹1500)" at bounding box center [96, 206] width 134 height 7
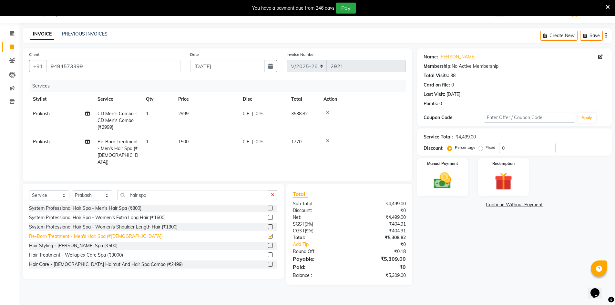
checkbox input "false"
click at [159, 192] on input "hair spa" at bounding box center [192, 195] width 151 height 10
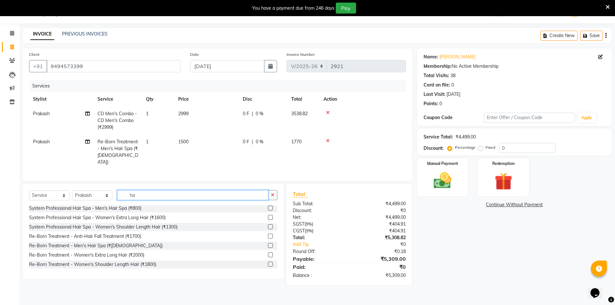
type input "h"
type input "c"
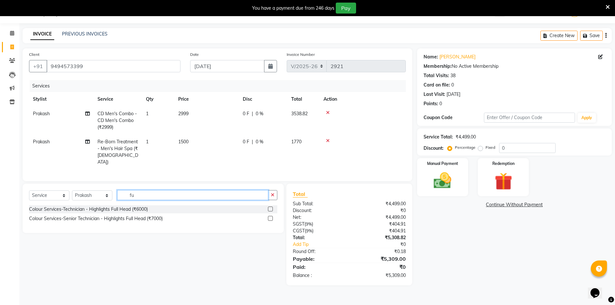
type input "f"
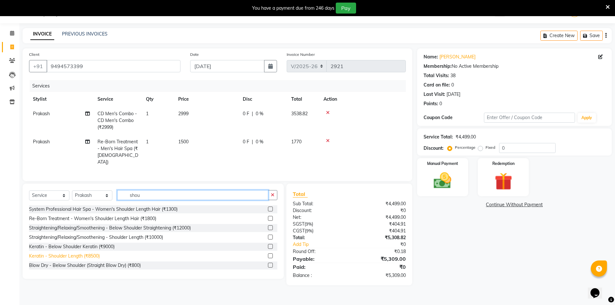
type input "shou"
click at [86, 253] on div "Keratin - Shoulder Length (₹8500)" at bounding box center [64, 256] width 71 height 7
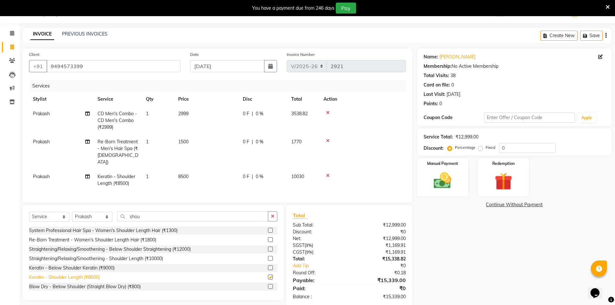
checkbox input "false"
drag, startPoint x: 194, startPoint y: 170, endPoint x: 189, endPoint y: 167, distance: 6.2
click at [192, 169] on td "8500" at bounding box center [206, 179] width 65 height 21
select select "65146"
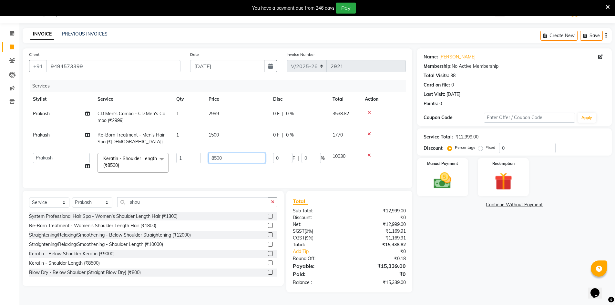
click at [253, 154] on input "8500" at bounding box center [237, 158] width 57 height 10
type input "8"
type input "6000"
click at [482, 233] on div "Name: Janakiram Membership: No Active Membership Total Visits: 38 Card on file:…" at bounding box center [517, 170] width 200 height 244
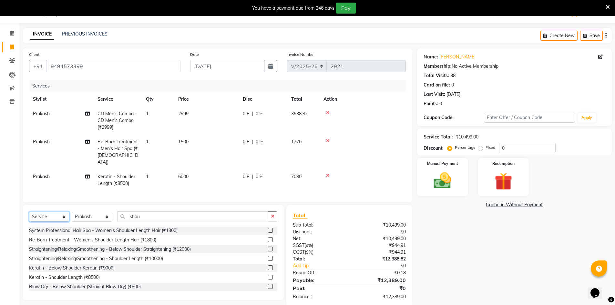
click at [52, 217] on select "Select Service Product Membership Package Voucher Prepaid Gift Card" at bounding box center [49, 217] width 40 height 10
select select "product"
click at [29, 212] on select "Select Service Product Membership Package Voucher Prepaid Gift Card" at bounding box center [49, 217] width 40 height 10
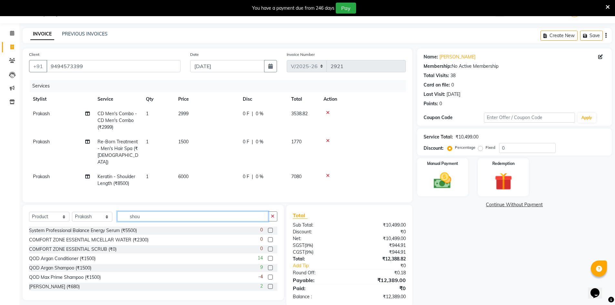
click at [159, 212] on input "shou" at bounding box center [192, 216] width 151 height 10
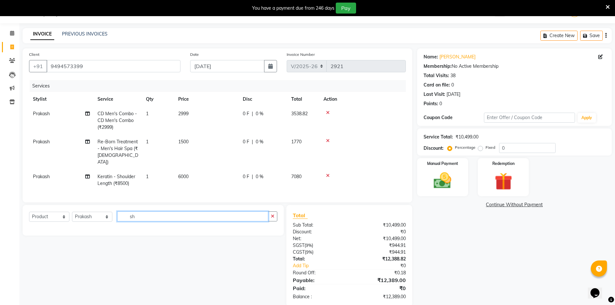
type input "s"
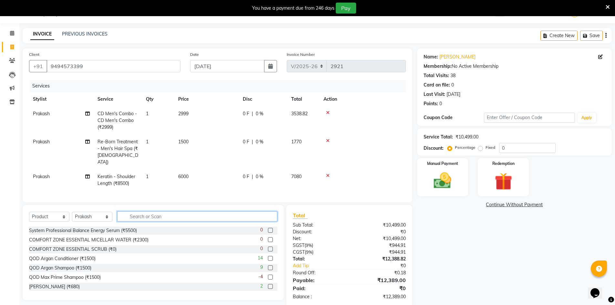
type input "s"
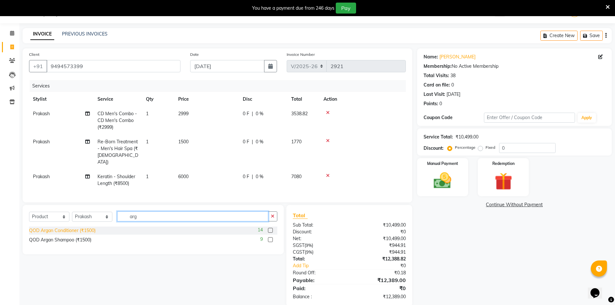
type input "arg"
click at [77, 229] on div "QOD Argan Conditioner (₹1500)" at bounding box center [62, 230] width 67 height 7
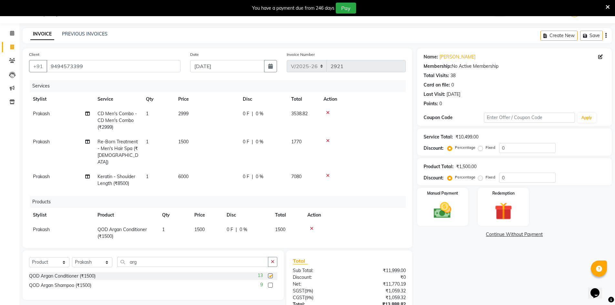
checkbox input "false"
click at [82, 285] on div "QOD Argan Shampoo (₹1500)" at bounding box center [60, 285] width 62 height 7
checkbox input "false"
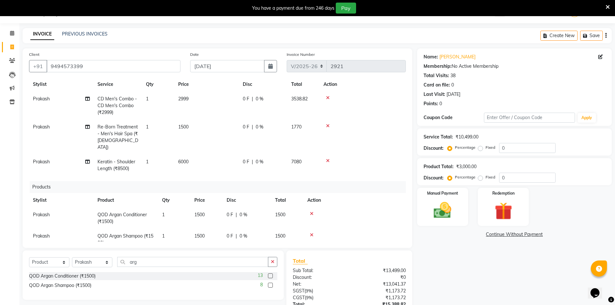
scroll to position [27, 0]
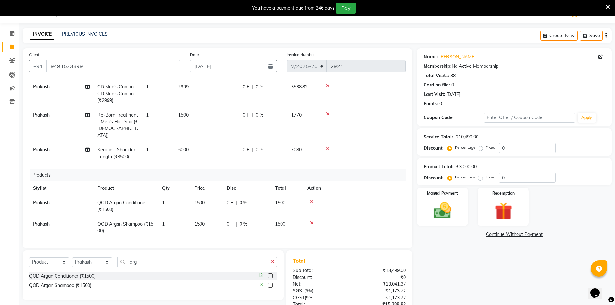
click at [211, 196] on td "1500" at bounding box center [206, 206] width 32 height 21
select select "65146"
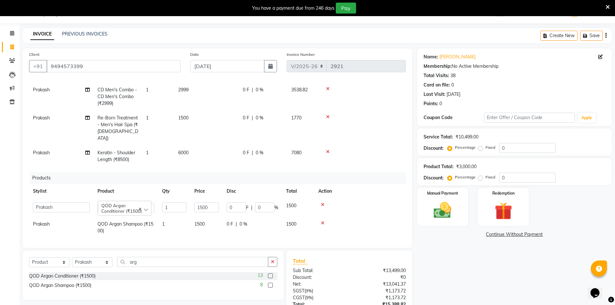
click at [210, 199] on td "1500" at bounding box center [206, 208] width 32 height 18
click at [212, 202] on input "1500" at bounding box center [206, 207] width 25 height 10
type input "1"
type input "1650"
click at [214, 230] on td "1500" at bounding box center [206, 227] width 32 height 21
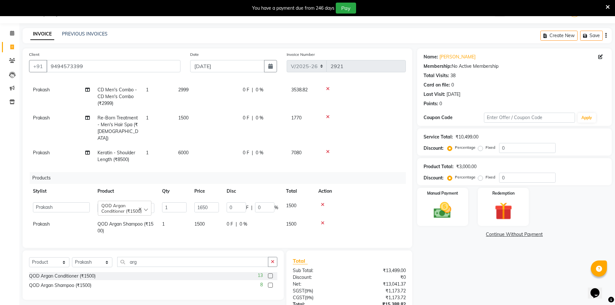
select select "65146"
click at [212, 225] on input "1500" at bounding box center [206, 229] width 25 height 10
type input "1"
type input "6"
type input "1650"
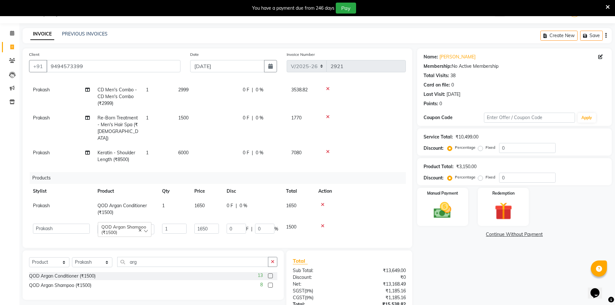
click at [435, 263] on div "Name: Janakiram Membership: No Active Membership Total Visits: 38 Card on file:…" at bounding box center [517, 200] width 200 height 304
click at [327, 89] on icon at bounding box center [328, 89] width 4 height 5
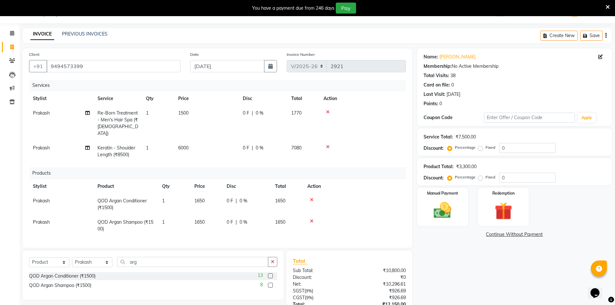
scroll to position [0, 0]
click at [327, 115] on icon at bounding box center [328, 112] width 4 height 5
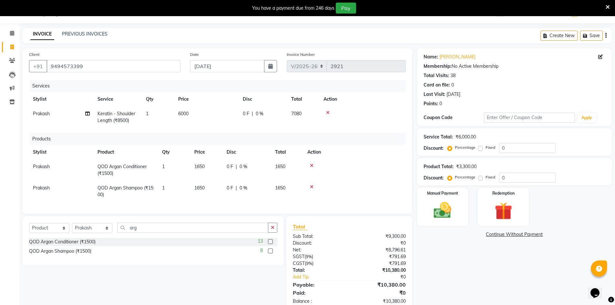
click at [327, 114] on icon at bounding box center [328, 112] width 4 height 5
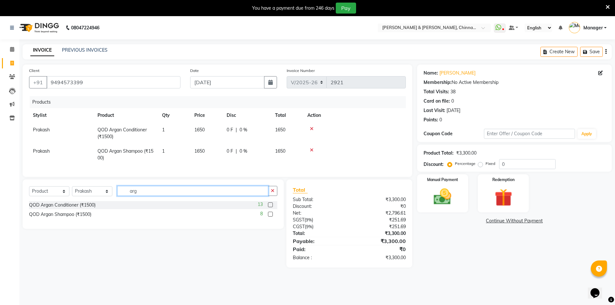
click at [195, 191] on input "arg" at bounding box center [192, 191] width 151 height 10
drag, startPoint x: 46, startPoint y: 196, endPoint x: 46, endPoint y: 201, distance: 4.5
click at [46, 196] on select "Select Service Product Membership Package Voucher Prepaid Gift Card" at bounding box center [49, 191] width 40 height 10
select select "service"
click at [29, 191] on select "Select Service Product Membership Package Voucher Prepaid Gift Card" at bounding box center [49, 191] width 40 height 10
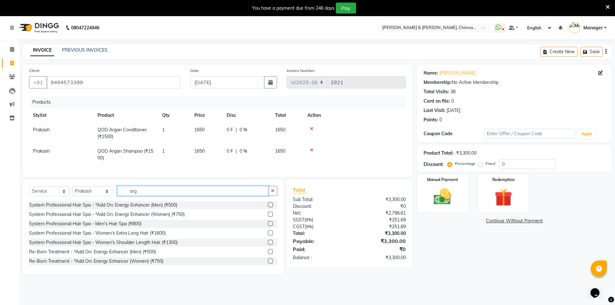
click at [173, 194] on input "arg" at bounding box center [192, 191] width 151 height 10
type input "a"
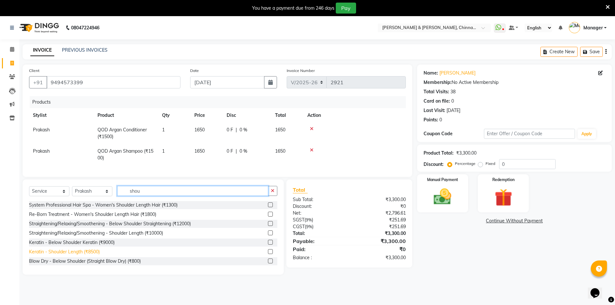
type input "shou"
click at [94, 255] on div "Keratin - Shoulder Length (₹8500)" at bounding box center [64, 252] width 71 height 7
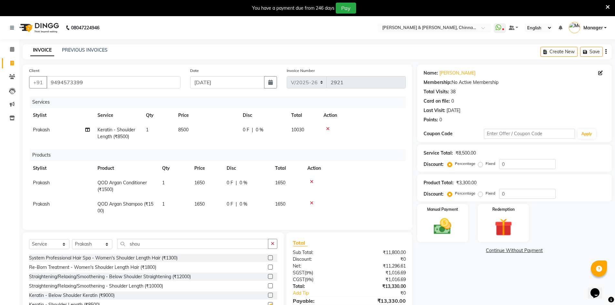
checkbox input "false"
click at [207, 124] on td "8500" at bounding box center [206, 133] width 65 height 21
select select "65146"
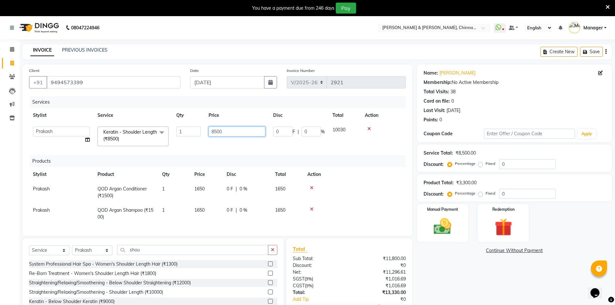
drag, startPoint x: 230, startPoint y: 128, endPoint x: 208, endPoint y: 135, distance: 22.9
click at [207, 135] on td "8500" at bounding box center [237, 136] width 65 height 27
type input "6000"
click at [498, 301] on div "Name: Janakiram Membership: No Active Membership Total Visits: 38 Card on file:…" at bounding box center [517, 199] width 200 height 269
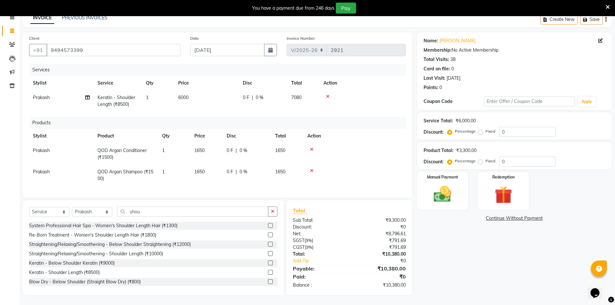
scroll to position [37, 0]
click at [458, 198] on div "Manual Payment" at bounding box center [442, 191] width 53 height 40
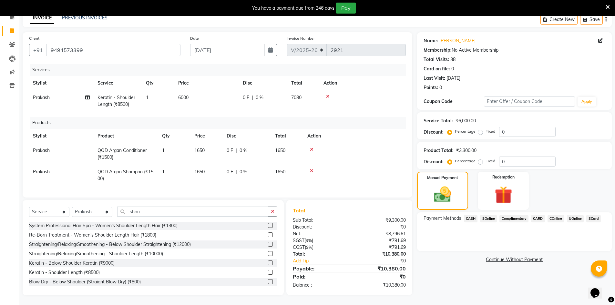
click at [570, 215] on span "UOnline" at bounding box center [575, 218] width 17 height 7
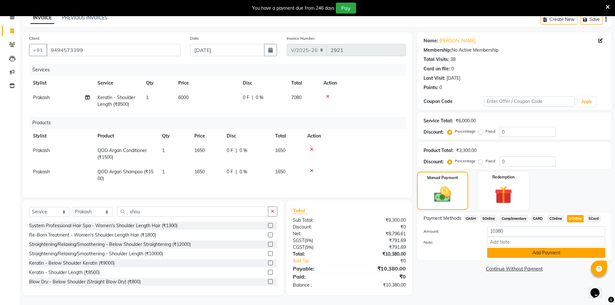
click at [570, 250] on button "Add Payment" at bounding box center [546, 253] width 118 height 10
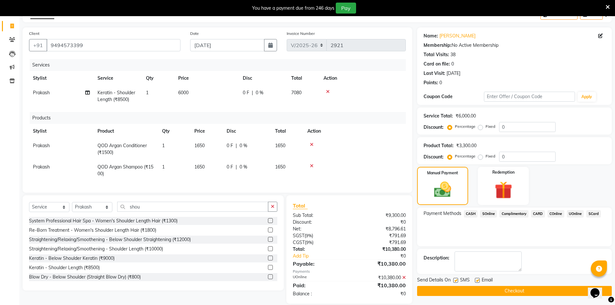
click at [542, 292] on button "Checkout" at bounding box center [514, 291] width 195 height 10
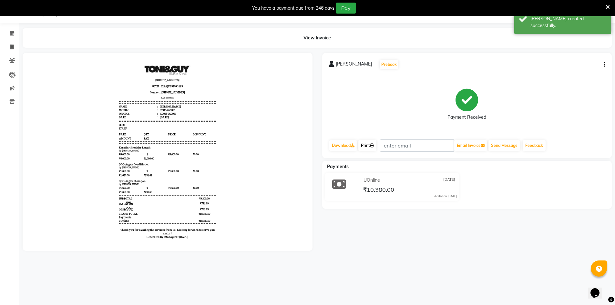
click at [362, 148] on link "Print" at bounding box center [367, 145] width 18 height 11
click at [369, 143] on link "Print" at bounding box center [367, 145] width 18 height 11
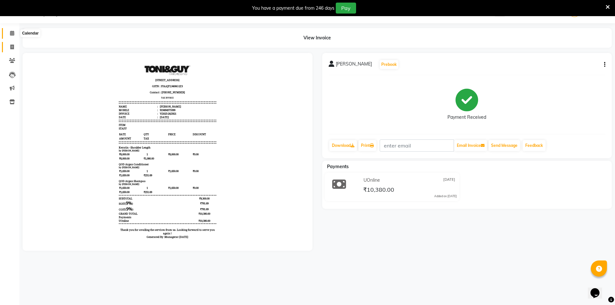
drag, startPoint x: 15, startPoint y: 34, endPoint x: 10, endPoint y: 45, distance: 11.1
click at [14, 34] on span at bounding box center [11, 33] width 11 height 7
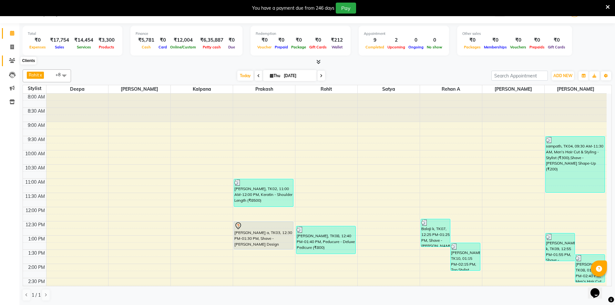
click at [12, 60] on icon at bounding box center [12, 60] width 6 height 5
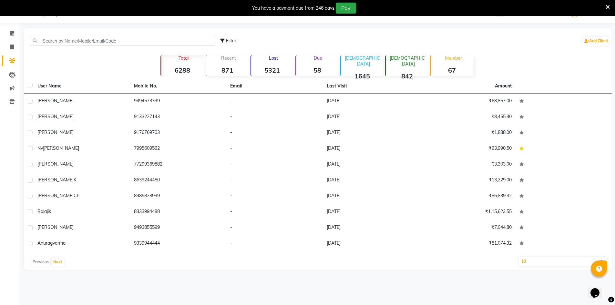
click at [13, 40] on li "Invoice" at bounding box center [9, 47] width 19 height 14
click at [11, 47] on icon at bounding box center [12, 47] width 4 height 5
select select "service"
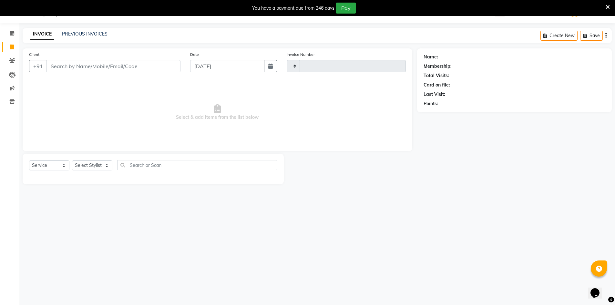
type input "2922"
select select "7388"
click at [82, 65] on input "Client" at bounding box center [113, 66] width 134 height 12
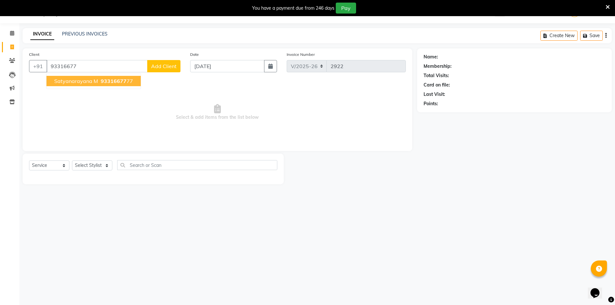
click at [82, 82] on span "Satyanarayana m" at bounding box center [76, 81] width 44 height 6
type input "9331667777"
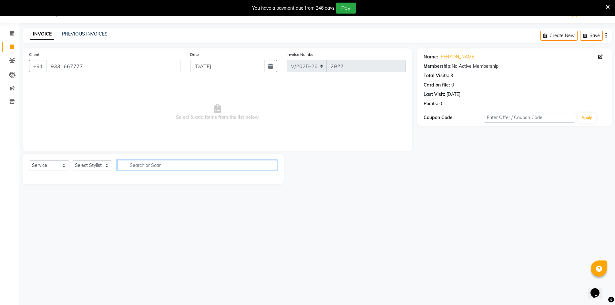
click at [141, 164] on input "text" at bounding box center [197, 165] width 160 height 10
type input "2999"
click at [95, 161] on select "Select Stylist Admin Chrispin Deepa Dingg support Faizan Kalpana Kalyan Kenny M…" at bounding box center [92, 165] width 40 height 10
select select "65146"
click at [72, 160] on select "Select Stylist Admin Chrispin Deepa Dingg support Faizan Kalpana Kalyan Kenny M…" at bounding box center [92, 165] width 40 height 10
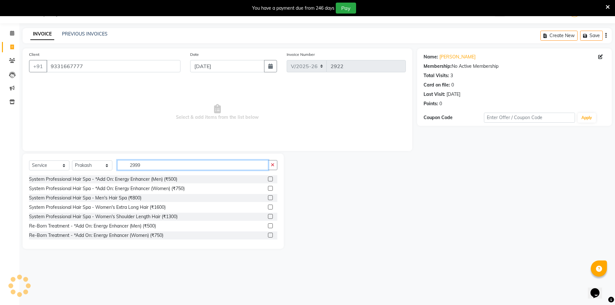
click at [172, 166] on input "2999" at bounding box center [192, 165] width 151 height 10
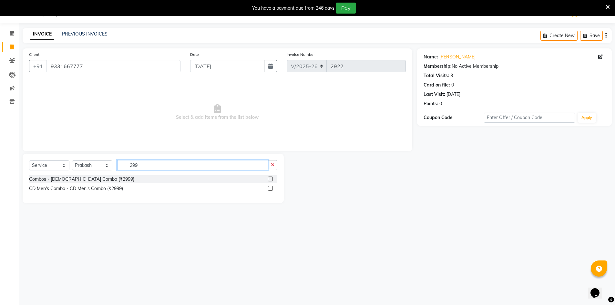
type input "2999"
click at [97, 188] on div "CD Men's Combo - CD Men's Combo (₹2999)" at bounding box center [76, 188] width 94 height 7
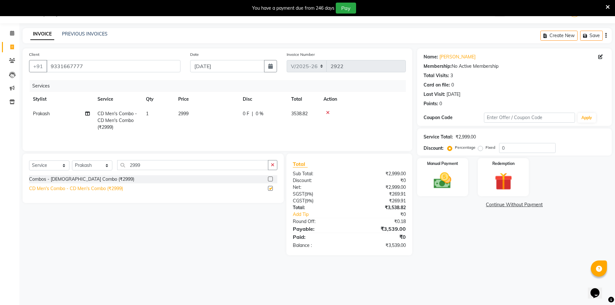
checkbox input "false"
click at [178, 167] on input "2999" at bounding box center [192, 165] width 151 height 10
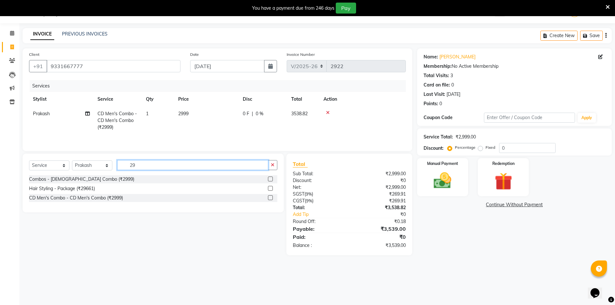
type input "2"
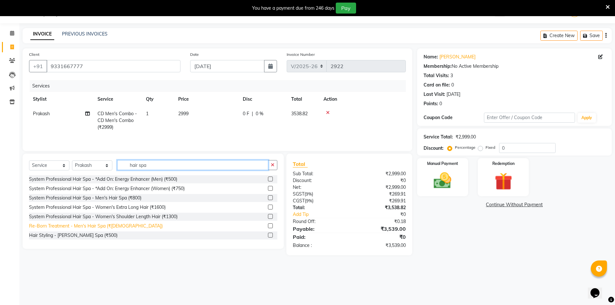
type input "hair spa"
click at [87, 224] on div "Re-Born Treatment - Men's Hair Spa (₹1500)" at bounding box center [96, 226] width 134 height 7
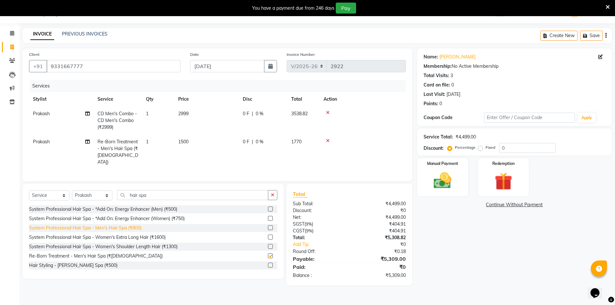
checkbox input "false"
click at [443, 189] on img at bounding box center [443, 180] width 30 height 21
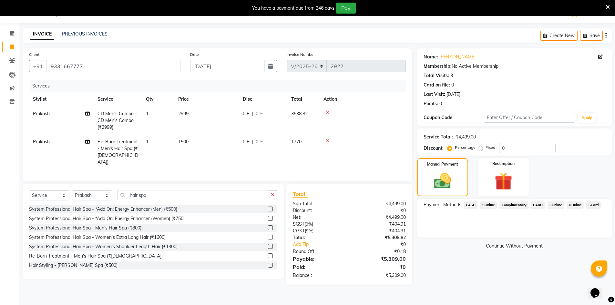
click at [470, 206] on span "CASH" at bounding box center [471, 204] width 14 height 7
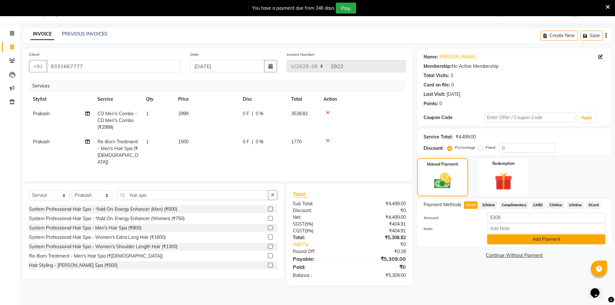
click at [525, 243] on button "Add Payment" at bounding box center [546, 239] width 118 height 10
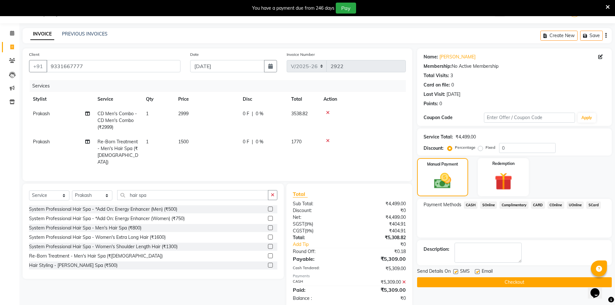
click at [526, 286] on button "Checkout" at bounding box center [514, 282] width 195 height 10
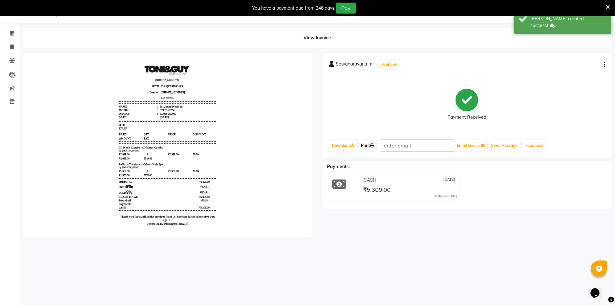
click at [369, 143] on link "Print" at bounding box center [367, 145] width 18 height 11
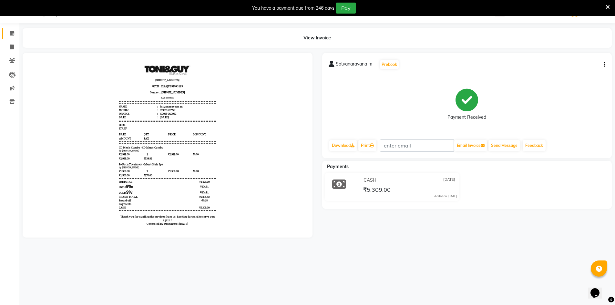
click at [13, 34] on icon at bounding box center [12, 33] width 4 height 5
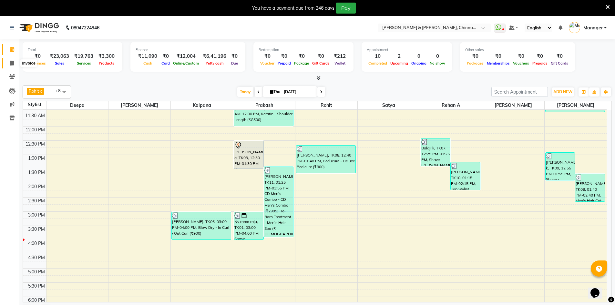
click at [10, 64] on icon at bounding box center [12, 63] width 4 height 5
click at [11, 64] on icon at bounding box center [12, 63] width 4 height 5
select select "service"
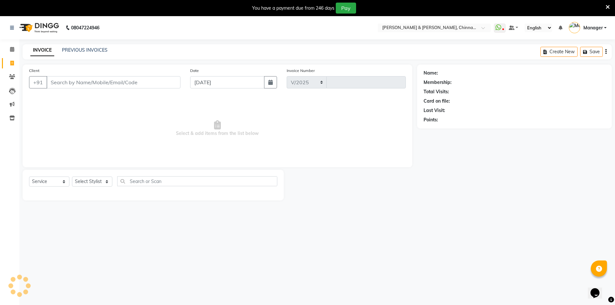
select select "7388"
type input "2923"
click at [138, 183] on input "text" at bounding box center [197, 181] width 160 height 10
click at [102, 178] on select "Select Stylist Admin Chrispin Deepa Dingg support Faizan Kalpana Kalyan Kenny M…" at bounding box center [92, 182] width 40 height 10
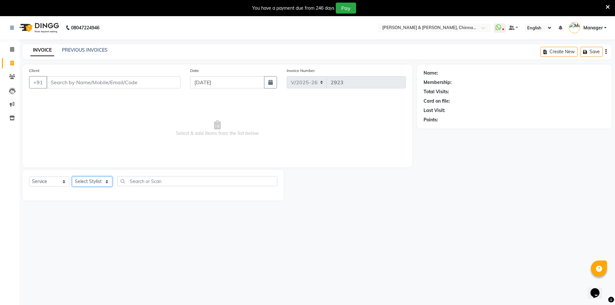
select select "86530"
click at [72, 177] on select "Select Stylist Admin Chrispin Deepa Dingg support Faizan Kalpana Kalyan Kenny M…" at bounding box center [92, 182] width 40 height 10
click at [103, 141] on span "Select & add items from the list below" at bounding box center [217, 128] width 377 height 65
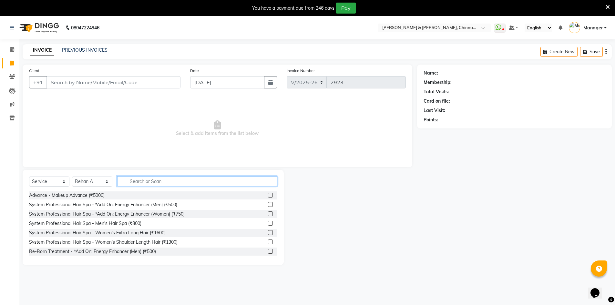
click at [128, 182] on input "text" at bounding box center [197, 181] width 160 height 10
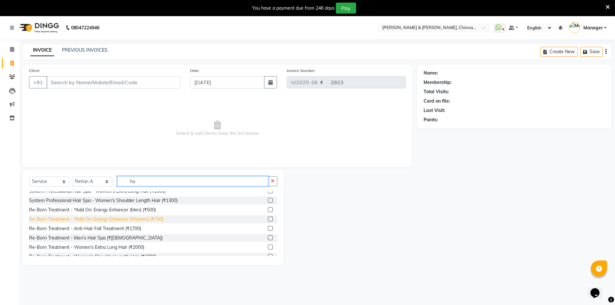
scroll to position [65, 0]
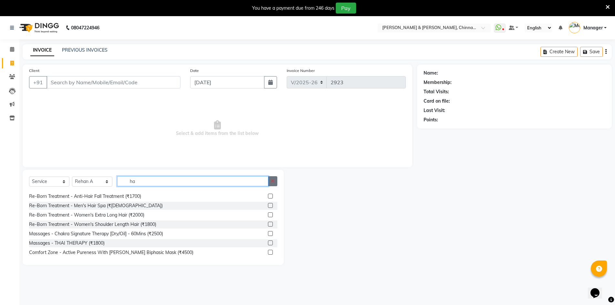
type input "ha"
click at [274, 179] on icon "button" at bounding box center [273, 181] width 4 height 5
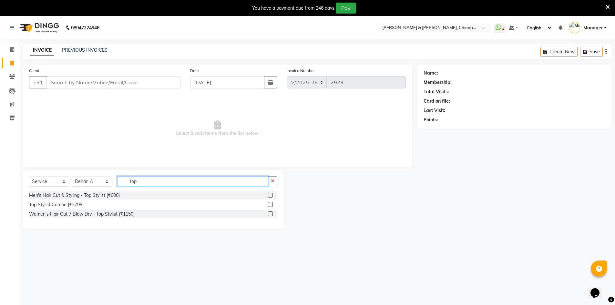
scroll to position [0, 0]
type input "top"
click at [191, 195] on div "Men's Hair Cut & Styling - Top Stylist (₹600)" at bounding box center [153, 195] width 248 height 8
click at [195, 195] on div "Men's Hair Cut & Styling - Top Stylist (₹600)" at bounding box center [153, 195] width 248 height 8
click at [271, 195] on label at bounding box center [270, 195] width 5 height 5
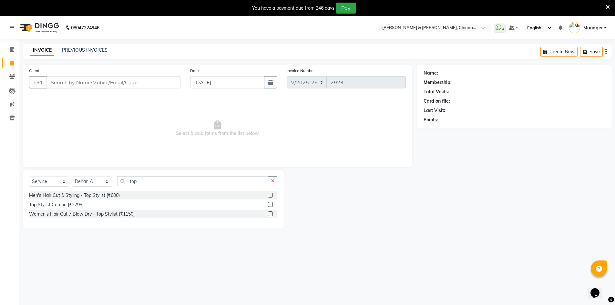
click at [271, 195] on input "checkbox" at bounding box center [270, 195] width 4 height 4
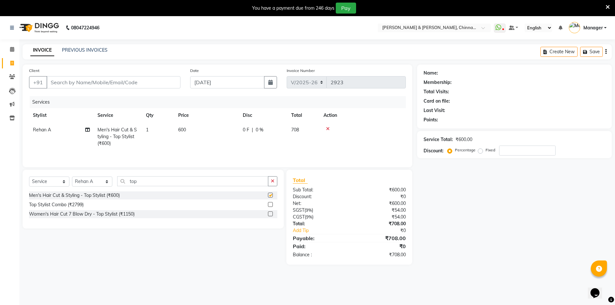
checkbox input "false"
click at [276, 179] on button "button" at bounding box center [272, 181] width 9 height 10
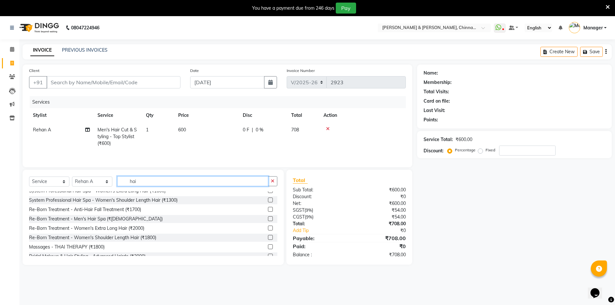
scroll to position [32, 0]
type input "hai"
click at [200, 220] on div "Re-Born Treatment - Men's Hair Spa (₹1500)" at bounding box center [153, 219] width 248 height 8
click at [268, 216] on div at bounding box center [272, 219] width 9 height 8
click at [268, 220] on label at bounding box center [270, 219] width 5 height 5
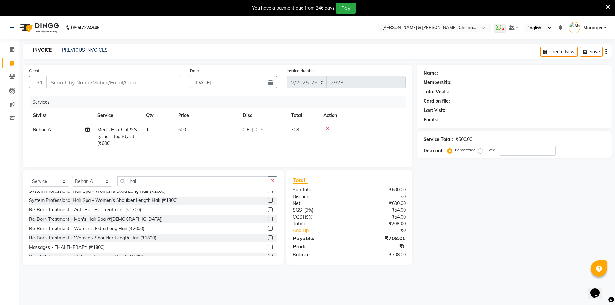
click at [268, 220] on input "checkbox" at bounding box center [270, 219] width 4 height 4
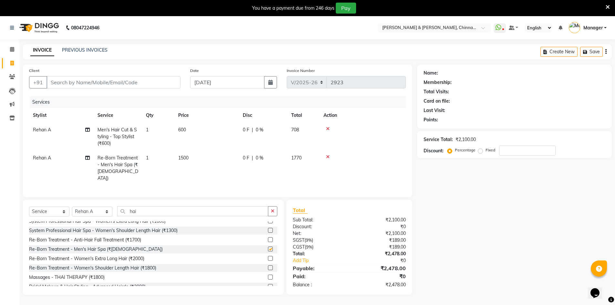
checkbox input "false"
click at [98, 86] on input "Client" at bounding box center [113, 82] width 134 height 12
type input "9"
type input "0"
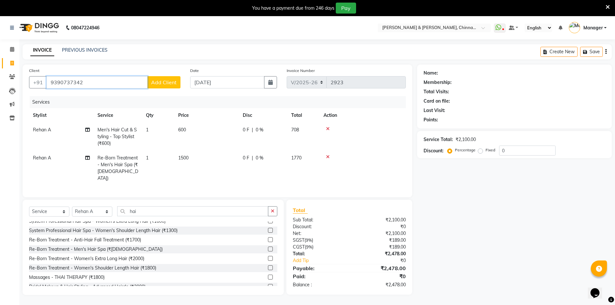
type input "9390737342"
click at [164, 83] on span "Add Client" at bounding box center [164, 82] width 26 height 6
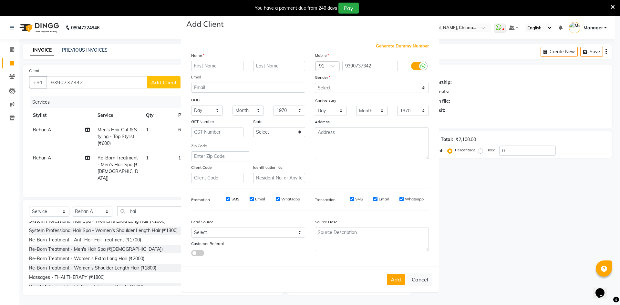
click at [229, 65] on input "text" at bounding box center [217, 66] width 52 height 10
type input "ramesh"
click at [269, 62] on input "text" at bounding box center [279, 66] width 52 height 10
type input "sir"
click at [363, 89] on select "Select Male Female Other Prefer Not To Say" at bounding box center [372, 88] width 114 height 10
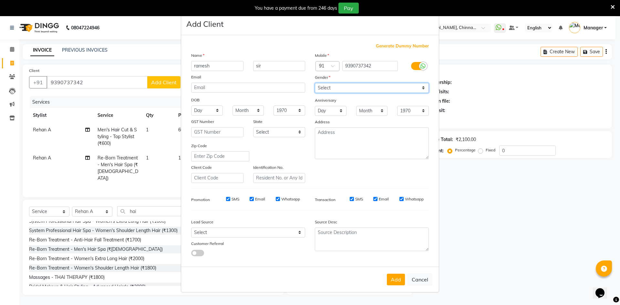
select select "[DEMOGRAPHIC_DATA]"
click at [315, 83] on select "Select Male Female Other Prefer Not To Say" at bounding box center [372, 88] width 114 height 10
click at [398, 283] on button "Add" at bounding box center [396, 280] width 18 height 12
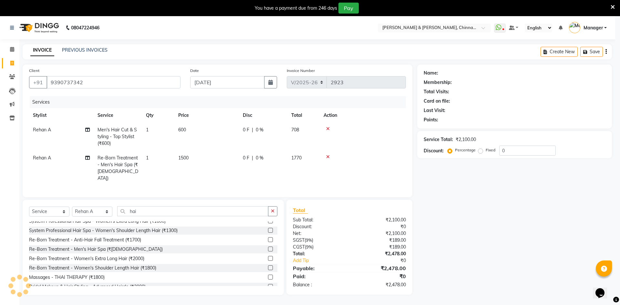
select select
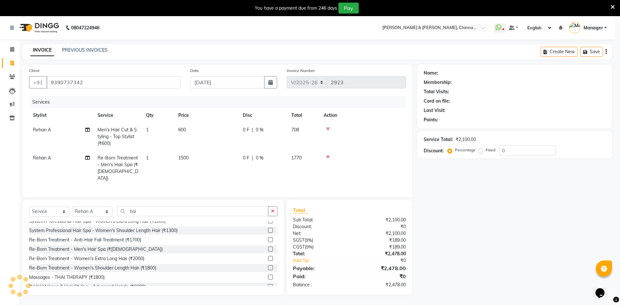
select select
checkbox input "false"
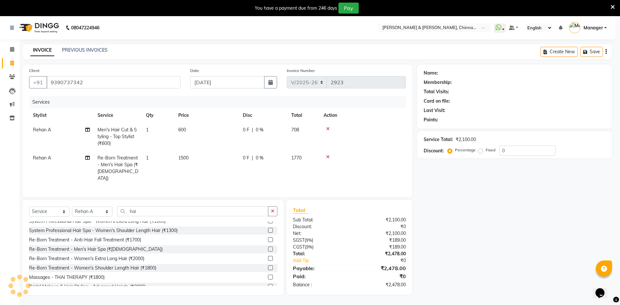
checkbox input "false"
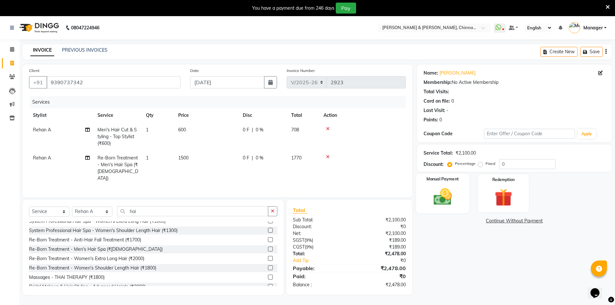
click at [450, 194] on img at bounding box center [443, 196] width 30 height 21
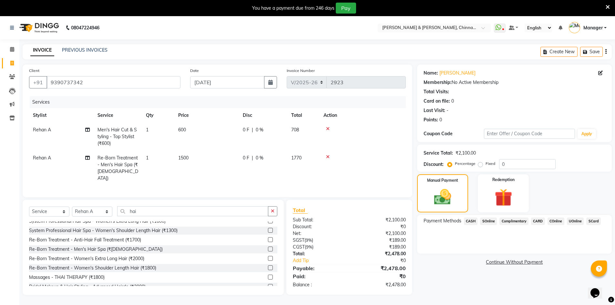
click at [471, 219] on span "CASH" at bounding box center [471, 221] width 14 height 7
click at [471, 221] on span "CASH" at bounding box center [471, 221] width 14 height 7
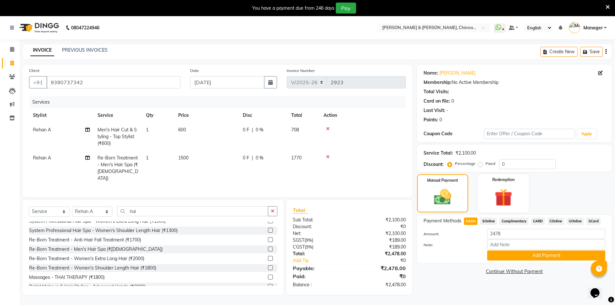
click at [468, 220] on span "CASH" at bounding box center [471, 221] width 14 height 7
click at [513, 255] on button "Add Payment" at bounding box center [546, 256] width 118 height 10
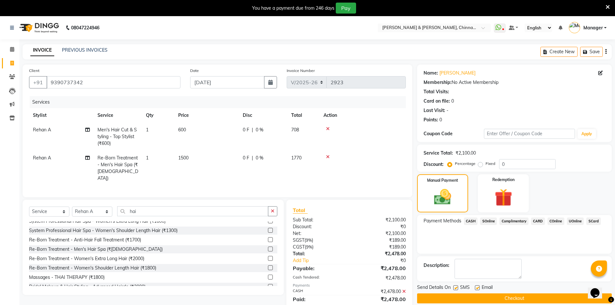
click at [475, 221] on span "CASH" at bounding box center [471, 221] width 14 height 7
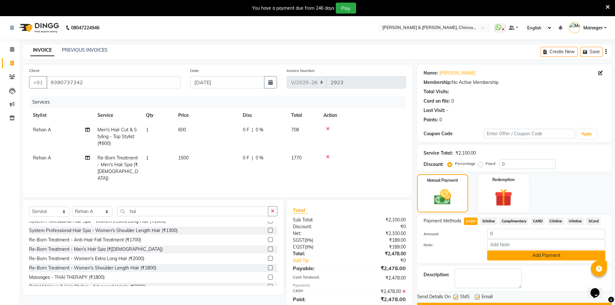
click at [518, 256] on button "Add Payment" at bounding box center [546, 256] width 118 height 10
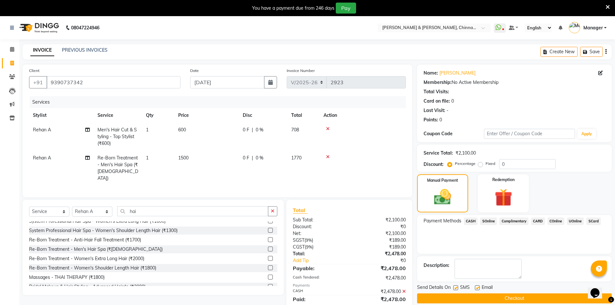
click at [511, 299] on button "Checkout" at bounding box center [514, 298] width 195 height 10
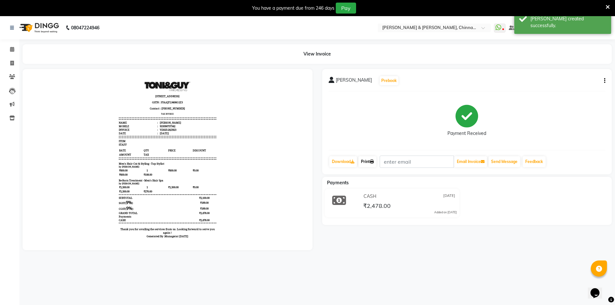
click at [369, 157] on link "Print" at bounding box center [367, 161] width 18 height 11
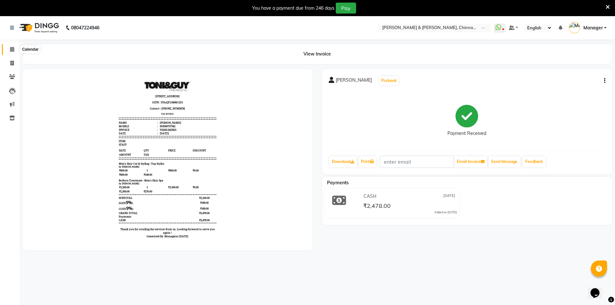
click at [13, 52] on span at bounding box center [11, 49] width 11 height 7
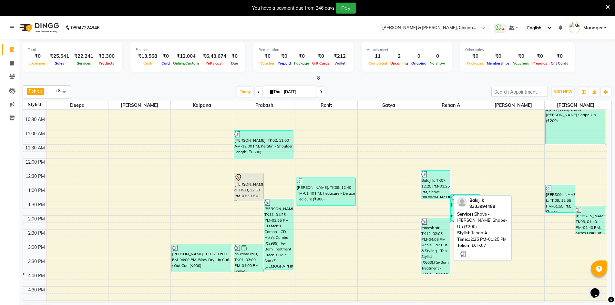
scroll to position [97, 0]
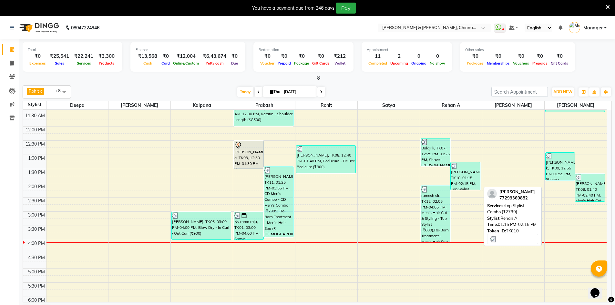
click at [462, 180] on div "[PERSON_NAME], TK10, 01:15 PM-02:15 PM, Top Stylist Combo (₹2799)" at bounding box center [465, 175] width 29 height 27
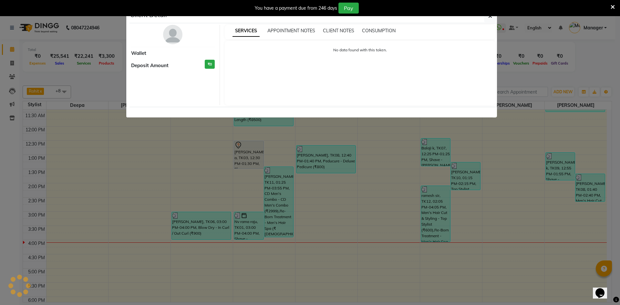
select select "3"
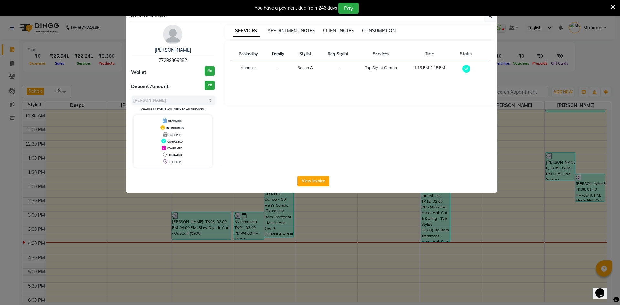
click at [307, 181] on button "View Invoice" at bounding box center [313, 181] width 32 height 10
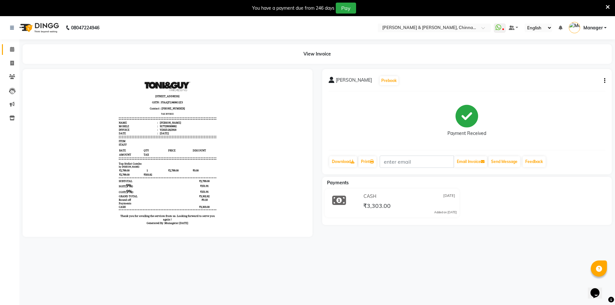
scroll to position [5, 0]
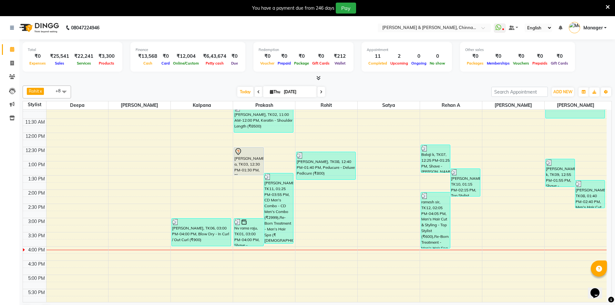
scroll to position [97, 0]
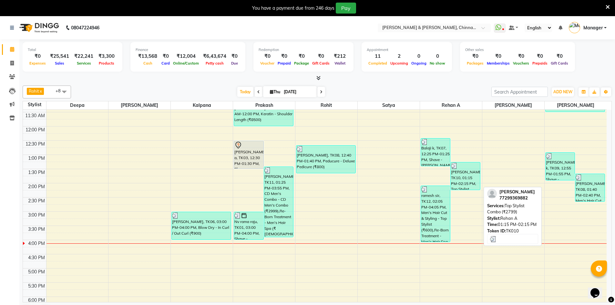
click at [461, 172] on div "[PERSON_NAME], TK10, 01:15 PM-02:15 PM, Top Stylist Combo (₹2799)" at bounding box center [465, 175] width 29 height 27
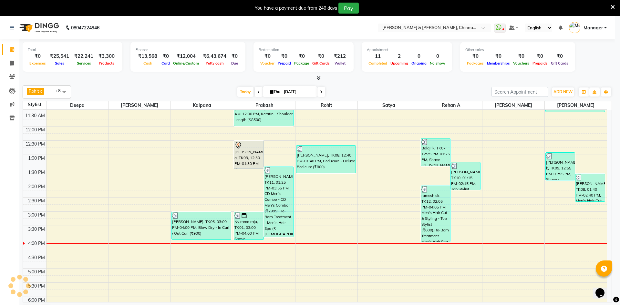
click at [390, 182] on ngb-modal-window "Client Detail Wallet Deposit Amount ₹0 SERVICES APPOINTMENT NOTES CLIENT NOTES …" at bounding box center [310, 152] width 620 height 305
select select "3"
click at [403, 177] on ngb-modal-window "Client Detail hemanth 77299369882 Wallet ₹0 Deposit Amount ₹0 Select MARK DONE …" at bounding box center [310, 152] width 620 height 305
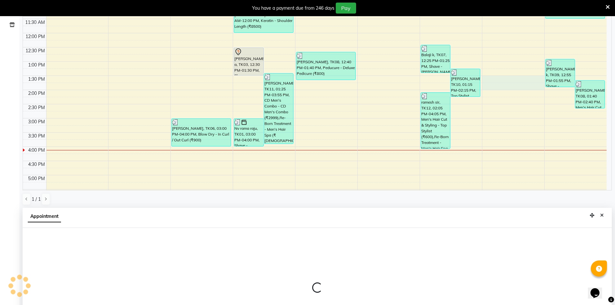
select select "86155"
select select "tentative"
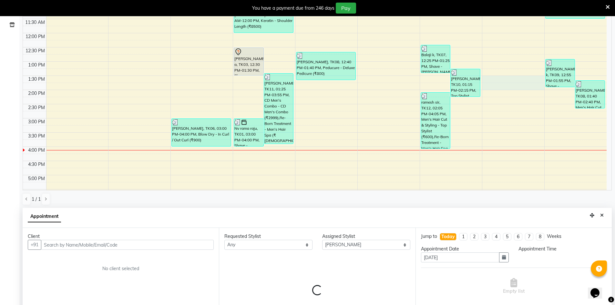
scroll to position [143, 0]
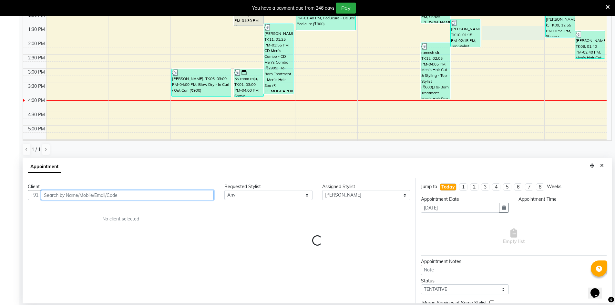
select select "810"
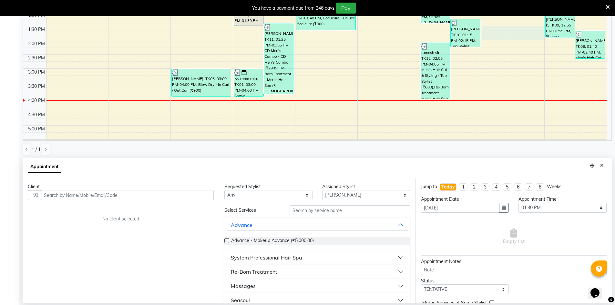
drag, startPoint x: 604, startPoint y: 166, endPoint x: 602, endPoint y: 169, distance: 4.0
click at [604, 169] on button "Close" at bounding box center [601, 166] width 9 height 10
click at [602, 58] on div "[PERSON_NAME], TK08, 01:40 PM-02:40 PM, Men's Hair Cut & Styling - Stylist (₹30…" at bounding box center [589, 44] width 29 height 27
select select "3"
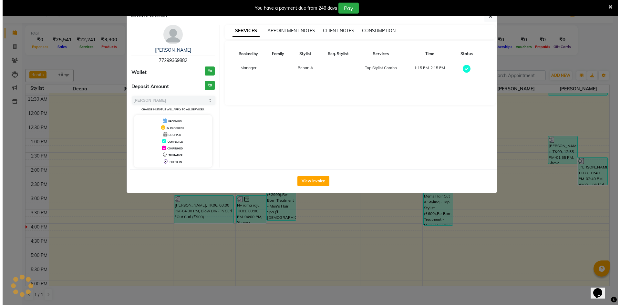
scroll to position [16, 0]
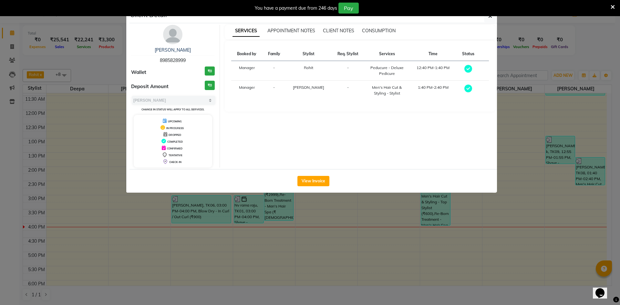
click at [545, 208] on ngb-modal-window "Client Detail Murthy ch 8985828999 Wallet ₹0 Deposit Amount ₹0 Select MARK DONE…" at bounding box center [310, 152] width 620 height 305
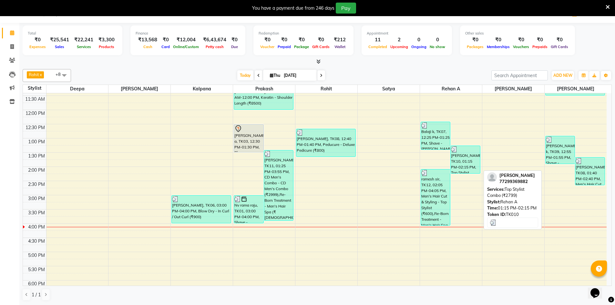
click at [465, 168] on div "[PERSON_NAME], TK10, 01:15 PM-02:15 PM, Top Stylist Combo (₹2799)" at bounding box center [465, 159] width 29 height 27
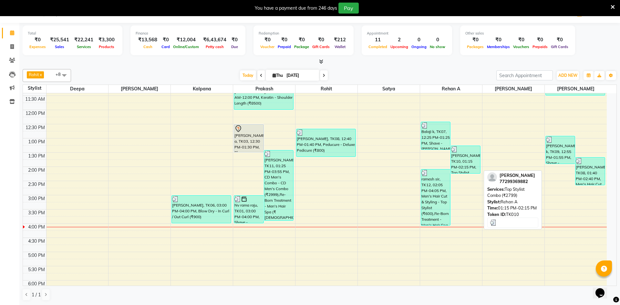
select select "3"
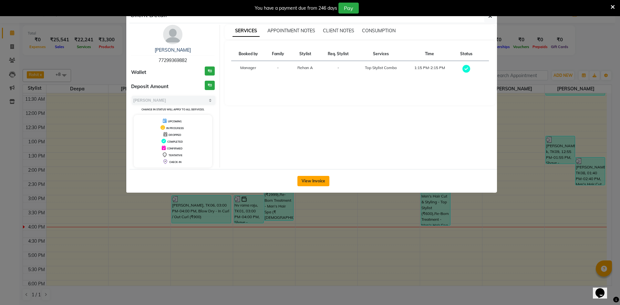
click at [312, 181] on button "View Invoice" at bounding box center [313, 181] width 32 height 10
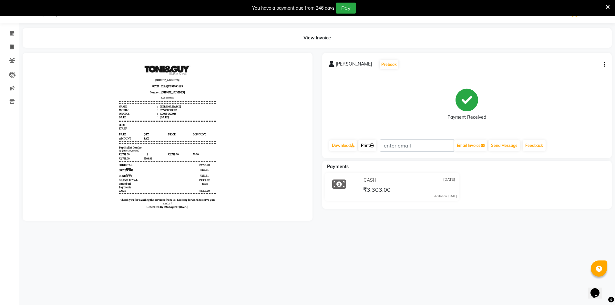
click at [371, 144] on link "Print" at bounding box center [367, 145] width 18 height 11
click at [313, 60] on div at bounding box center [168, 137] width 300 height 168
click at [609, 5] on icon at bounding box center [608, 7] width 4 height 6
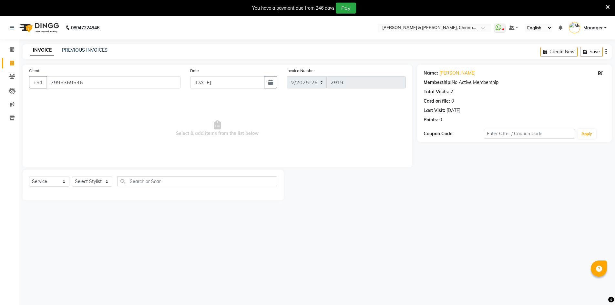
select select "7388"
select select "service"
click at [12, 48] on icon at bounding box center [12, 49] width 4 height 5
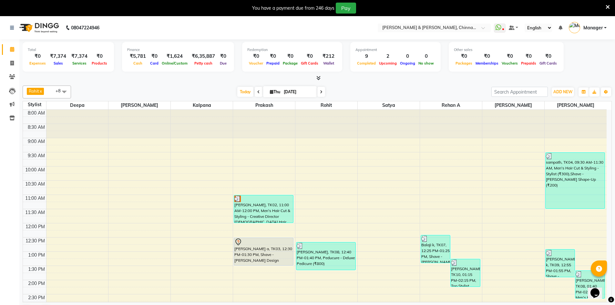
click at [318, 94] on span at bounding box center [321, 92] width 8 height 10
type input "05-09-2025"
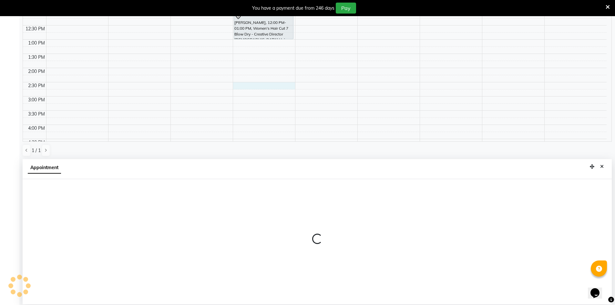
scroll to position [143, 0]
select select "65146"
select select "tentative"
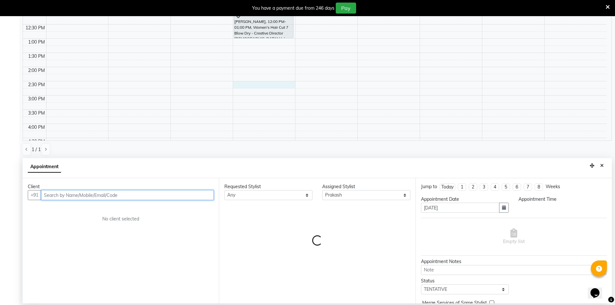
select select "870"
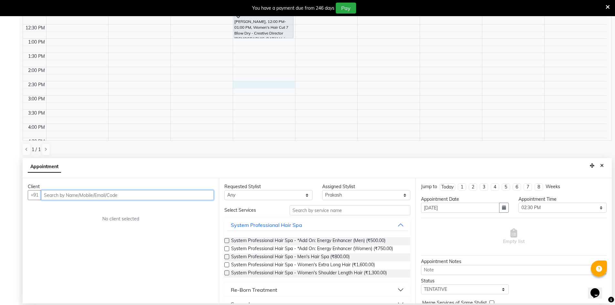
click at [130, 199] on input "text" at bounding box center [127, 195] width 173 height 10
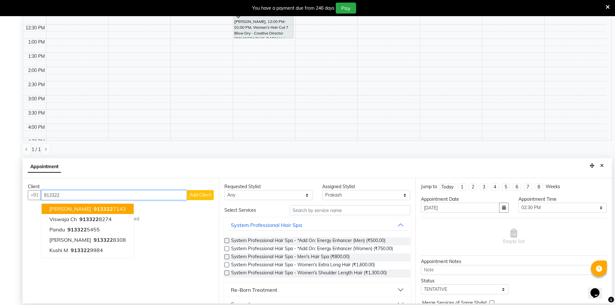
click at [93, 210] on ngb-highlight "913322 7143" at bounding box center [109, 209] width 34 height 6
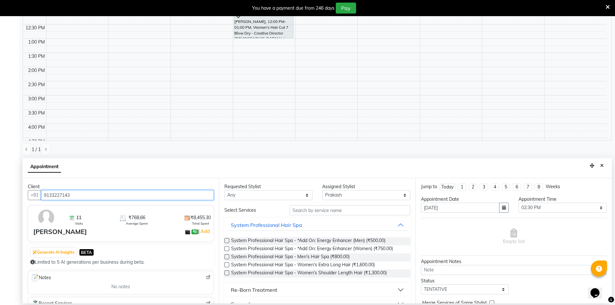
type input "9133227143"
click at [299, 198] on select "Any Deepa Faizan Kalpana Prakash Rehan A Rohit Salim Satya Sohail" at bounding box center [268, 195] width 88 height 10
select select "65146"
click at [224, 190] on select "Any Deepa Faizan Kalpana Prakash Rehan A Rohit Salim Satya Sohail" at bounding box center [268, 195] width 88 height 10
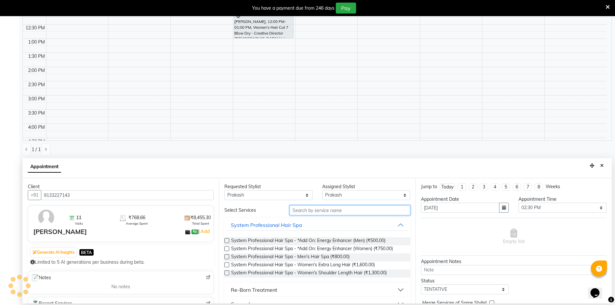
click at [329, 213] on input "text" at bounding box center [350, 210] width 121 height 10
click at [328, 208] on input "text" at bounding box center [350, 210] width 121 height 10
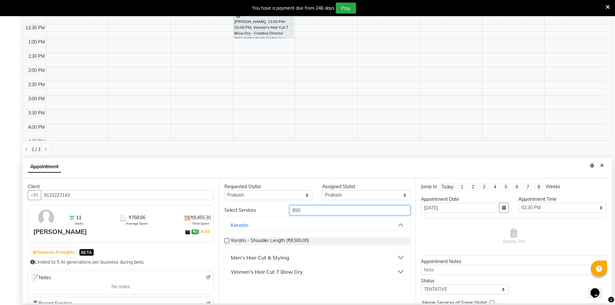
type input "850"
click at [402, 257] on button "Men's Hair Cut & Styling" at bounding box center [317, 258] width 180 height 12
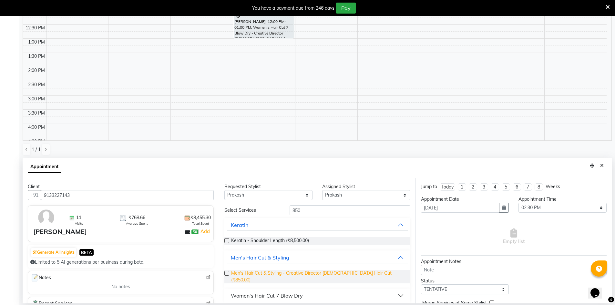
click at [310, 273] on span "Men's Hair Cut & Styling - Creative Director Male Hair Cut (₹850.00)" at bounding box center [318, 277] width 174 height 14
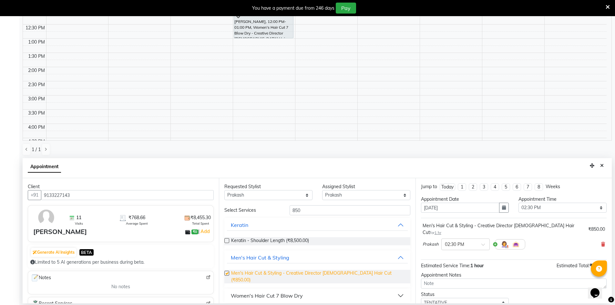
checkbox input "false"
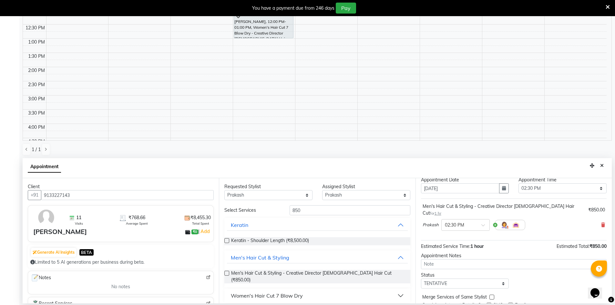
scroll to position [38, 0]
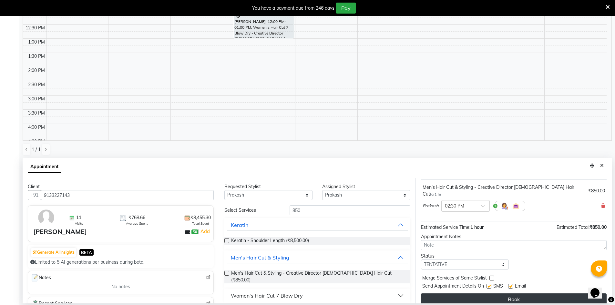
click at [480, 293] on button "Book" at bounding box center [514, 299] width 186 height 12
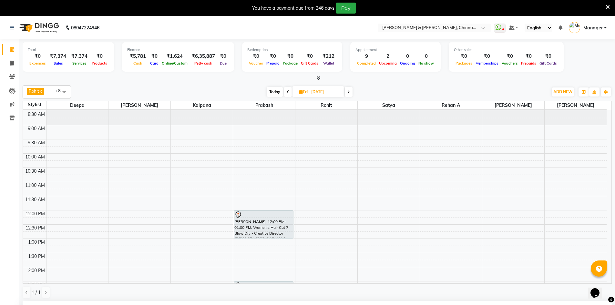
scroll to position [0, 0]
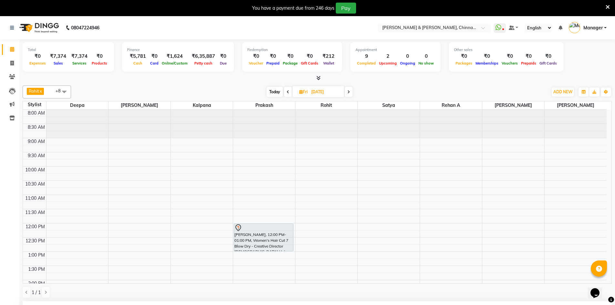
drag, startPoint x: 298, startPoint y: 89, endPoint x: 297, endPoint y: 93, distance: 3.9
click at [297, 93] on span "Fri 05-09-2025" at bounding box center [318, 91] width 52 height 11
click at [298, 93] on span "Fri" at bounding box center [304, 91] width 12 height 5
select select "9"
select select "2025"
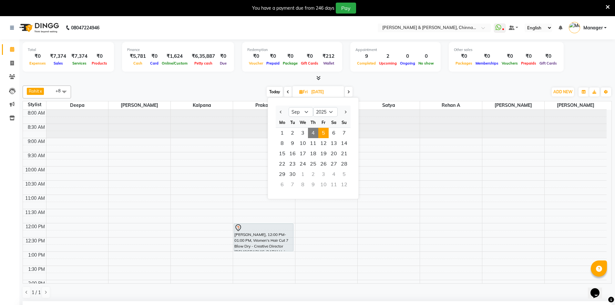
click at [313, 133] on span "4" at bounding box center [313, 133] width 10 height 10
type input "[DATE]"
select select "870"
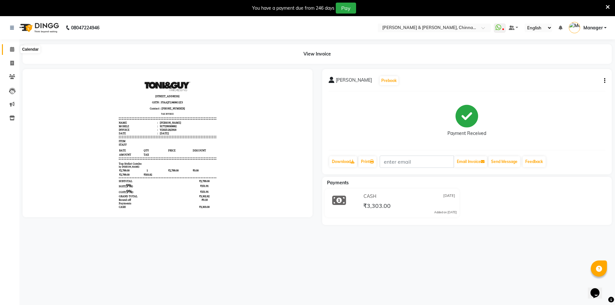
click at [13, 48] on icon at bounding box center [12, 49] width 4 height 5
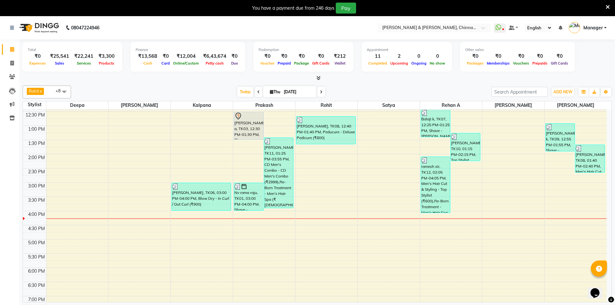
scroll to position [140, 0]
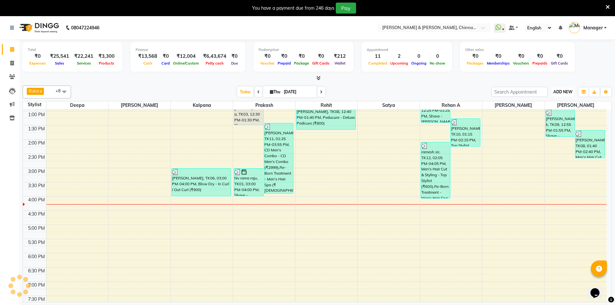
click at [565, 91] on span "ADD NEW" at bounding box center [562, 91] width 19 height 5
click at [525, 94] on input "search" at bounding box center [519, 92] width 56 height 10
click at [525, 93] on input "search" at bounding box center [519, 92] width 56 height 10
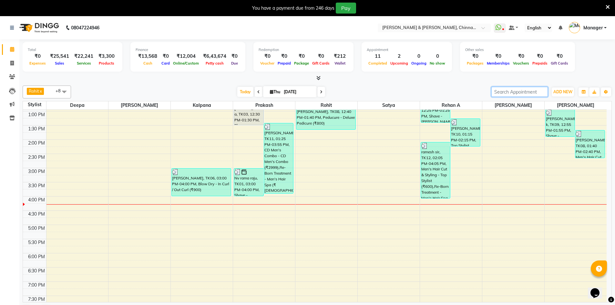
click at [521, 93] on input "search" at bounding box center [519, 92] width 56 height 10
click at [527, 90] on input "search" at bounding box center [519, 92] width 56 height 10
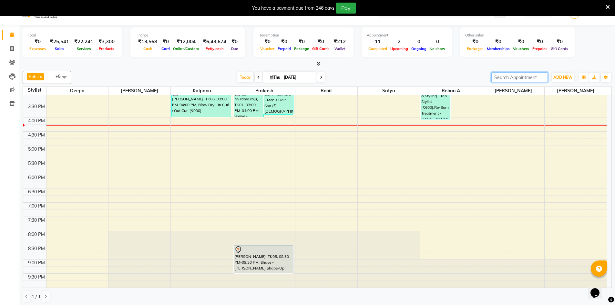
scroll to position [16, 0]
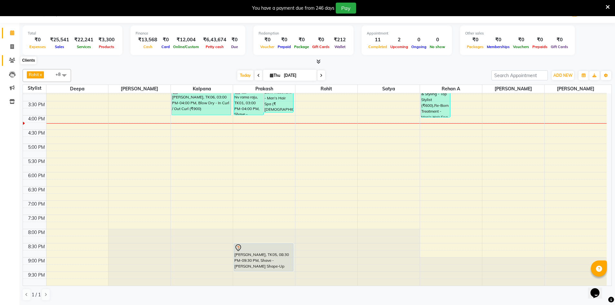
click at [8, 60] on span at bounding box center [11, 60] width 11 height 7
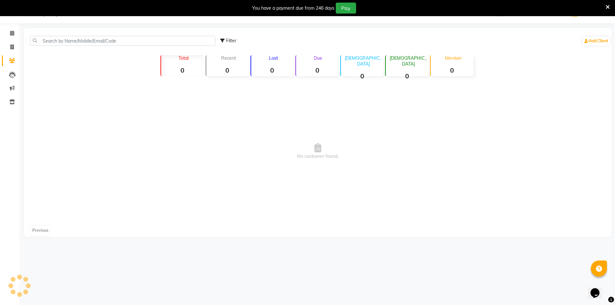
scroll to position [16, 0]
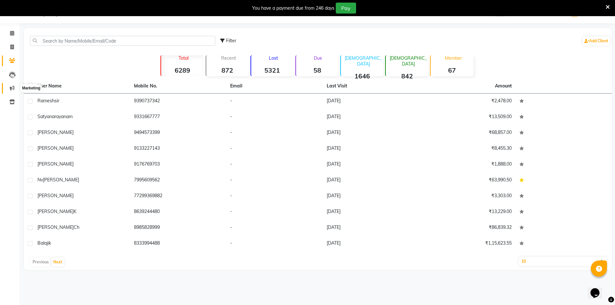
click at [8, 88] on span at bounding box center [11, 88] width 11 height 7
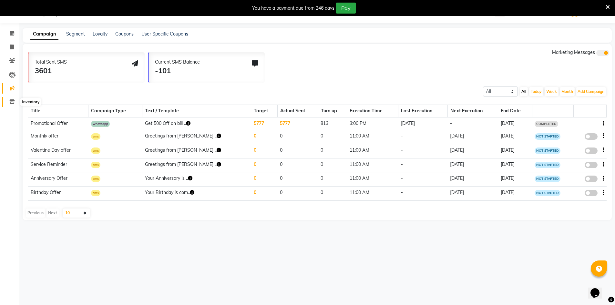
click at [10, 99] on link "Inventory" at bounding box center [9, 102] width 15 height 11
select select
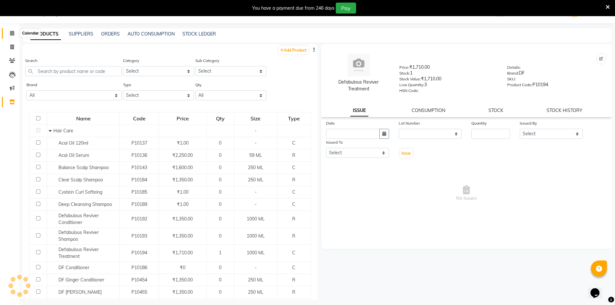
click at [14, 32] on icon at bounding box center [12, 33] width 4 height 5
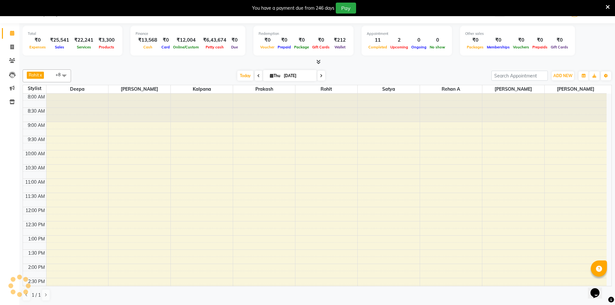
scroll to position [193, 0]
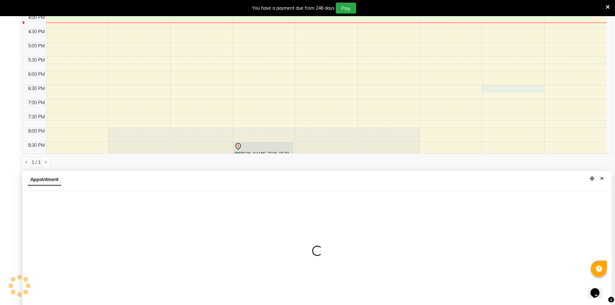
select select "86155"
select select "1110"
select select "tentative"
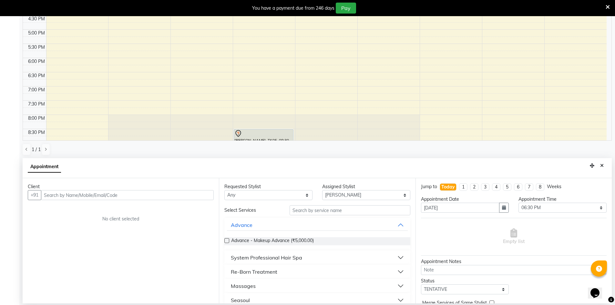
scroll to position [0, 0]
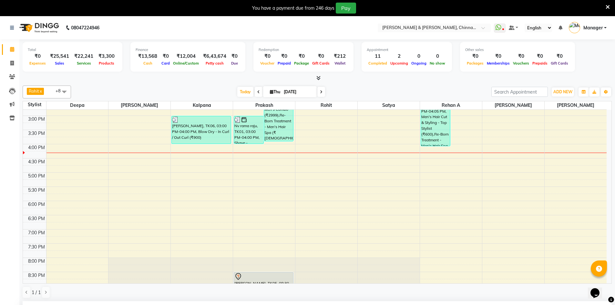
click at [458, 152] on div "8:00 AM 8:30 AM 9:00 AM 9:30 AM 10:00 AM 10:30 AM 11:00 AM 11:30 AM 12:00 PM 12…" at bounding box center [315, 115] width 584 height 397
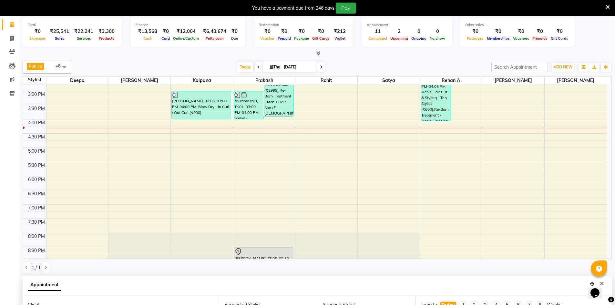
scroll to position [143, 0]
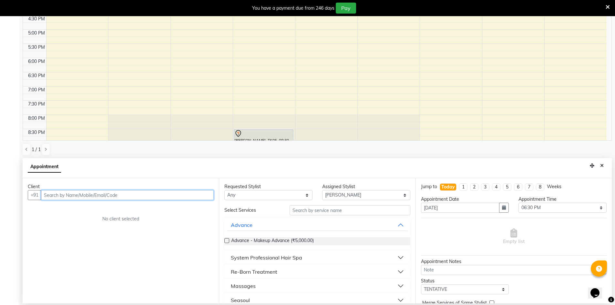
click at [152, 196] on input "text" at bounding box center [127, 195] width 173 height 10
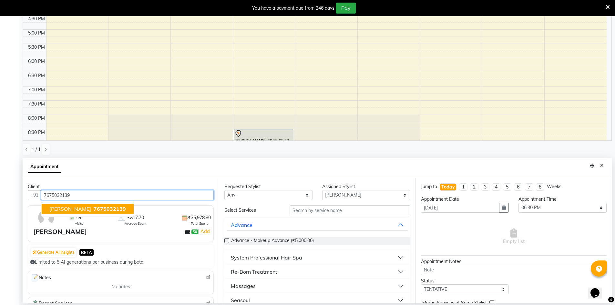
type input "7675032139"
click at [40, 232] on div "[PERSON_NAME]" at bounding box center [60, 232] width 54 height 10
click at [155, 221] on div "44 Visits ₹817.70 Average Spent ₹35,978.80 Total Spent" at bounding box center [138, 217] width 143 height 17
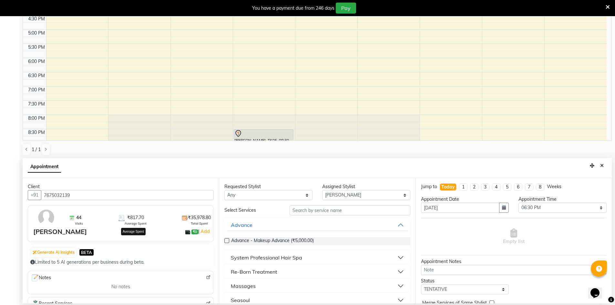
click at [135, 218] on span "₹817.70" at bounding box center [135, 217] width 17 height 7
click at [49, 230] on div "[PERSON_NAME]" at bounding box center [60, 232] width 54 height 10
click at [46, 235] on div "[PERSON_NAME]" at bounding box center [60, 232] width 54 height 10
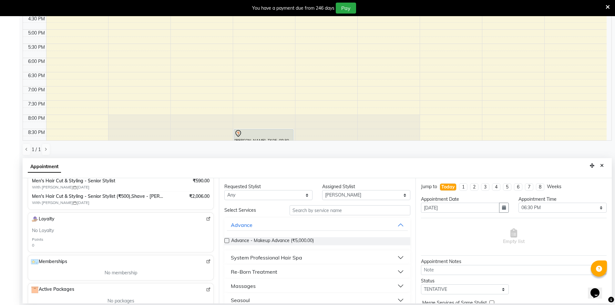
scroll to position [156, 0]
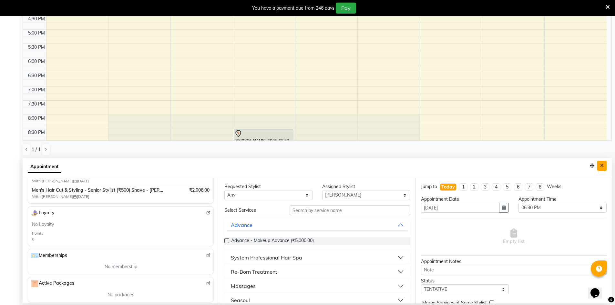
click at [602, 169] on button "Close" at bounding box center [601, 166] width 9 height 10
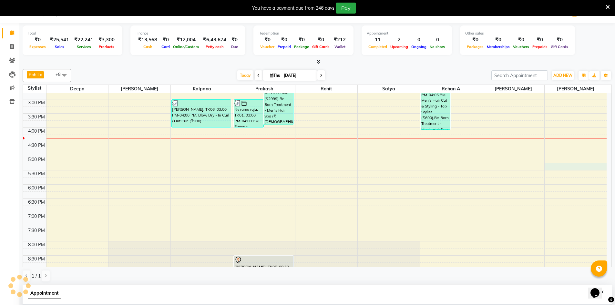
select select "86091"
select select "tentative"
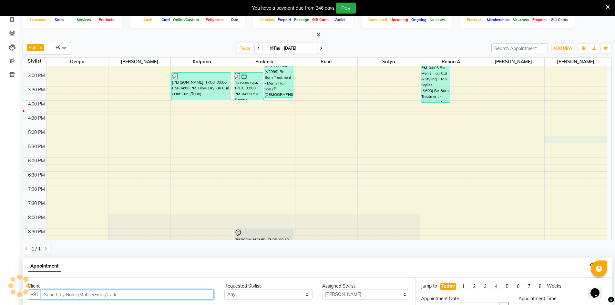
select select "1035"
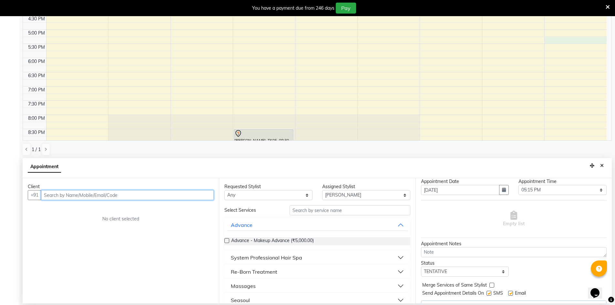
scroll to position [0, 0]
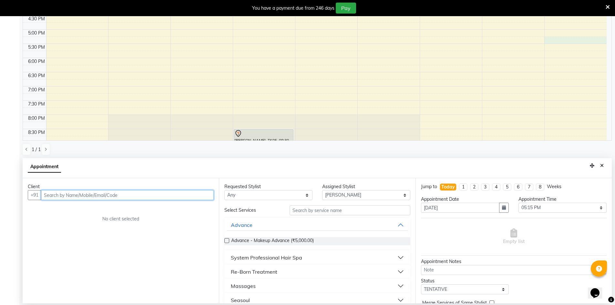
click at [189, 199] on input "text" at bounding box center [127, 195] width 173 height 10
click at [194, 198] on input "text" at bounding box center [127, 195] width 173 height 10
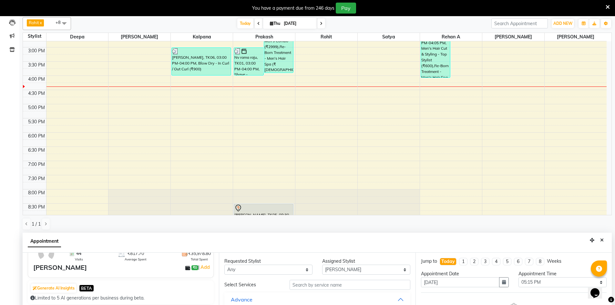
scroll to position [32, 0]
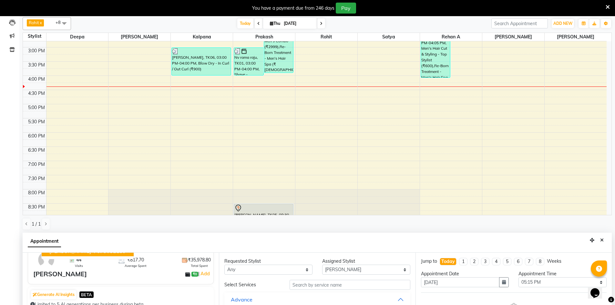
type input "7675032139"
click at [44, 277] on div "[PERSON_NAME]" at bounding box center [60, 274] width 54 height 10
click at [44, 277] on div "Benny d" at bounding box center [60, 274] width 54 height 10
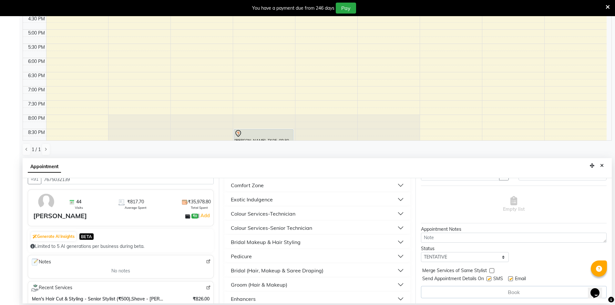
scroll to position [0, 0]
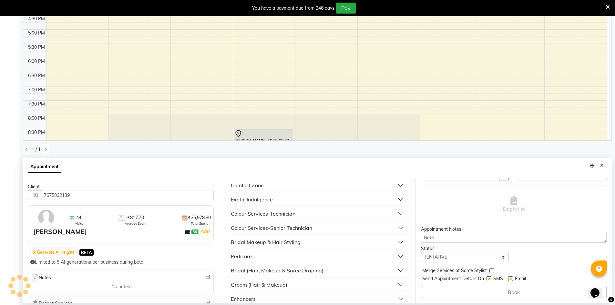
click at [46, 236] on div "Benny d" at bounding box center [60, 232] width 54 height 10
click at [46, 234] on div "Benny d" at bounding box center [60, 232] width 54 height 10
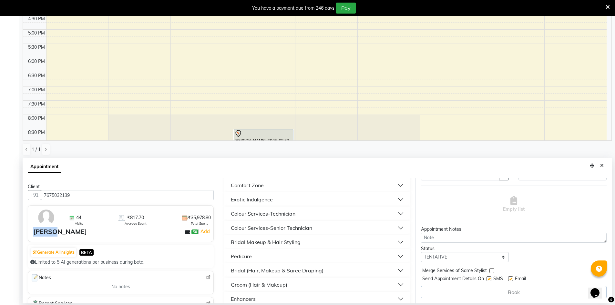
click at [46, 234] on div "Benny d" at bounding box center [60, 232] width 54 height 10
click at [48, 233] on div "Benny d" at bounding box center [60, 232] width 54 height 10
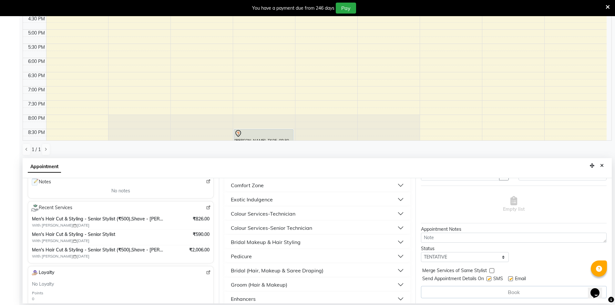
scroll to position [123, 0]
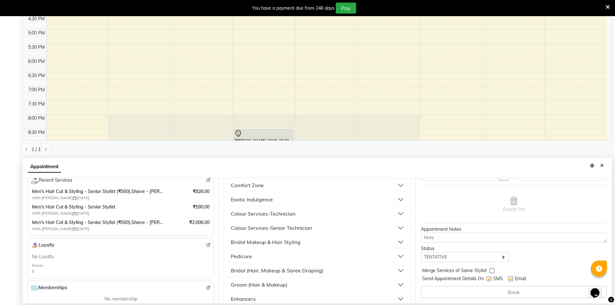
click at [129, 226] on span "Men's Hair Cut & Styling - Senior Stylist (₹500),Shave - Beard Shape-Up (₹200),…" at bounding box center [98, 222] width 133 height 7
click at [72, 224] on span "Men's Hair Cut & Styling - Senior Stylist (₹500),Shave - Beard Shape-Up (₹200),…" at bounding box center [98, 222] width 133 height 7
click at [69, 226] on span "With Salim 16-07-2025" at bounding box center [72, 229] width 81 height 6
drag, startPoint x: 16, startPoint y: 224, endPoint x: 24, endPoint y: 222, distance: 8.1
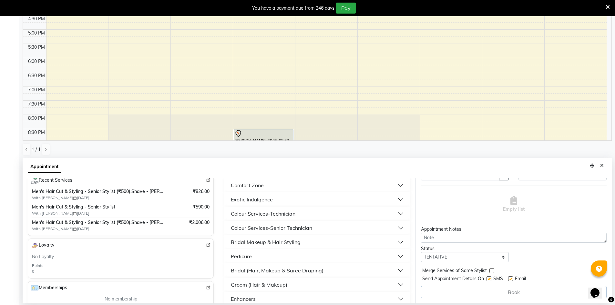
click at [20, 222] on app-home "08047224946 Select Location × Toni & Guy, Chinnamiram WhatsApp Status ✕ Status:…" at bounding box center [307, 89] width 615 height 432
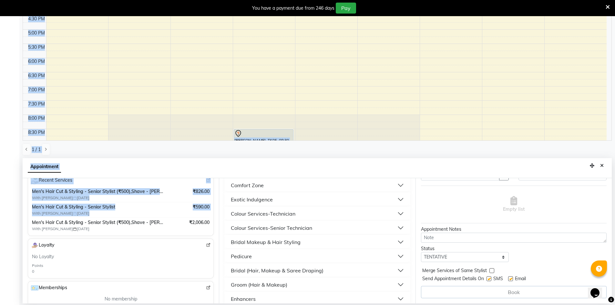
click at [32, 225] on div "Men's Hair Cut & Styling - Senior Stylist (₹500),Shave - Beard Shape-Up (₹200) …" at bounding box center [121, 210] width 180 height 46
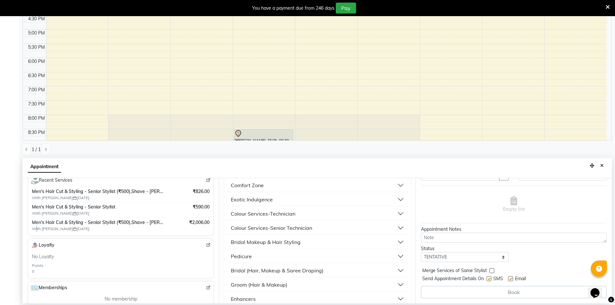
click at [37, 228] on span "With Salim 16-07-2025" at bounding box center [72, 229] width 81 height 6
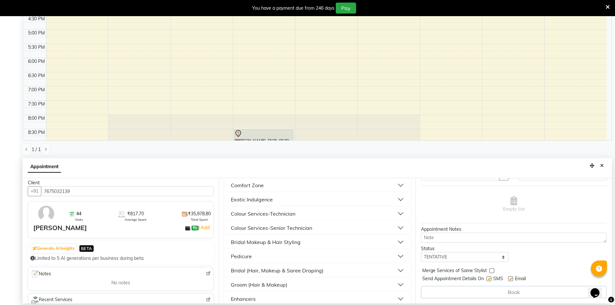
scroll to position [0, 0]
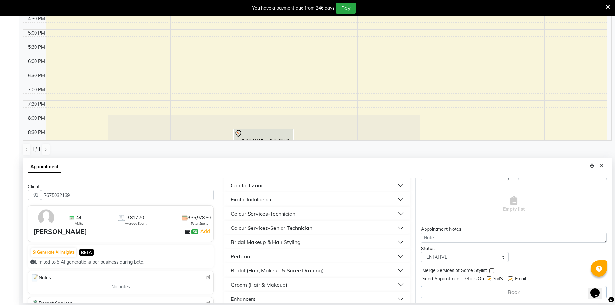
click at [43, 215] on img at bounding box center [46, 217] width 19 height 19
click at [200, 231] on link "Add" at bounding box center [205, 232] width 11 height 8
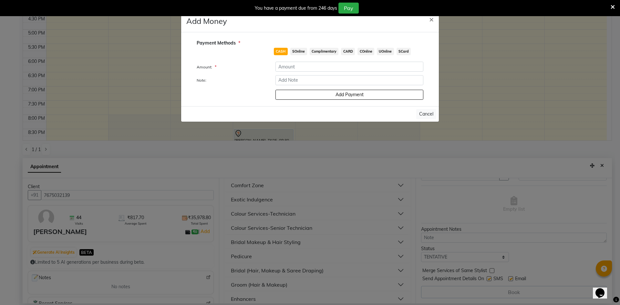
click at [154, 144] on ngb-modal-window "Add Money × Payment Methods * CASH SOnline Complimentary CARD COnline UOnline S…" at bounding box center [310, 152] width 620 height 305
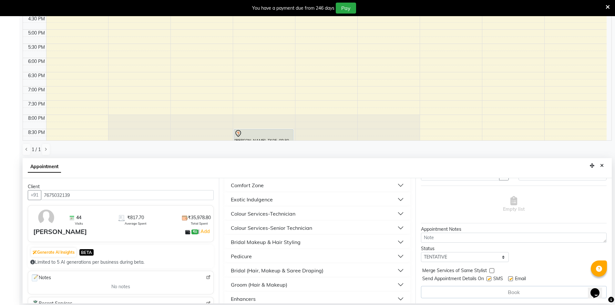
click at [51, 230] on div "Benny d" at bounding box center [60, 232] width 54 height 10
click at [51, 233] on div "Benny d" at bounding box center [60, 232] width 54 height 10
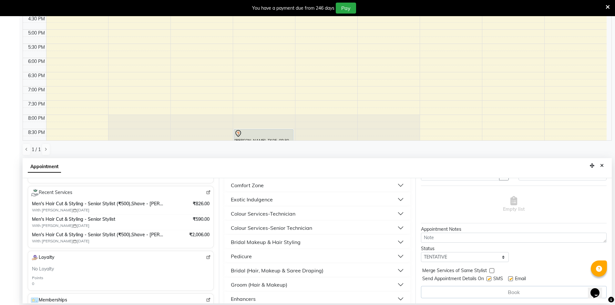
scroll to position [129, 0]
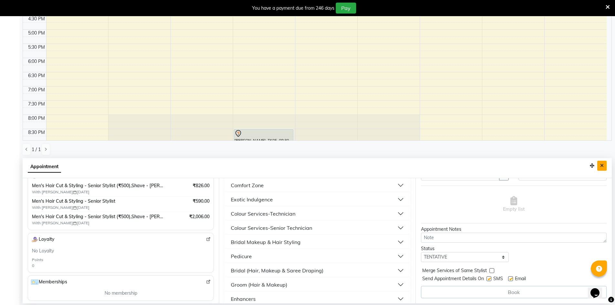
click at [599, 169] on button "Close" at bounding box center [601, 166] width 9 height 10
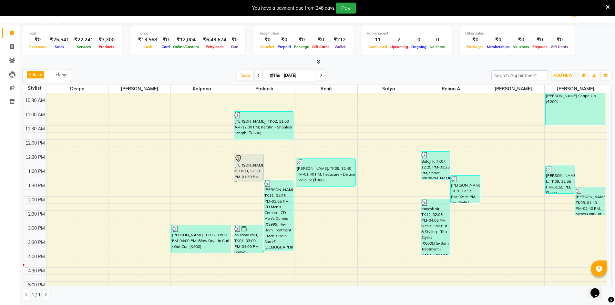
scroll to position [64, 0]
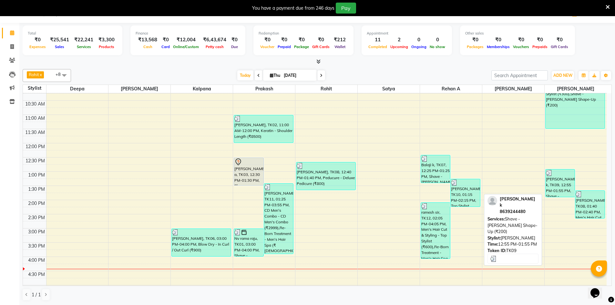
click at [560, 191] on div "[PERSON_NAME] k, TK09, 12:55 PM-01:55 PM, Shave - [PERSON_NAME] Shape-Up (₹200)" at bounding box center [560, 182] width 29 height 27
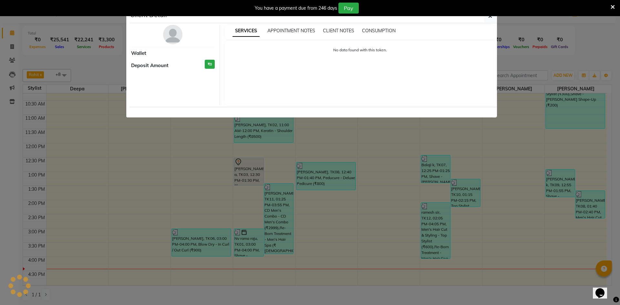
select select "3"
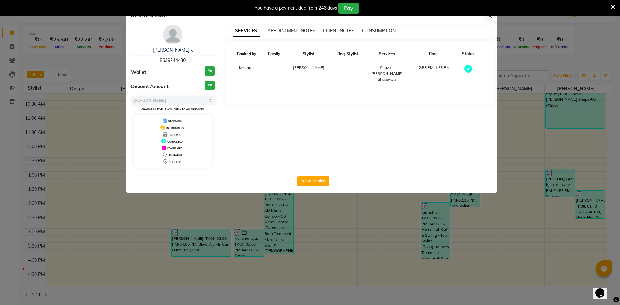
click at [522, 177] on ngb-modal-window "Client Detail Pavan k 8639244480 Wallet ₹0 Deposit Amount ₹0 Select MARK DONE U…" at bounding box center [310, 152] width 620 height 305
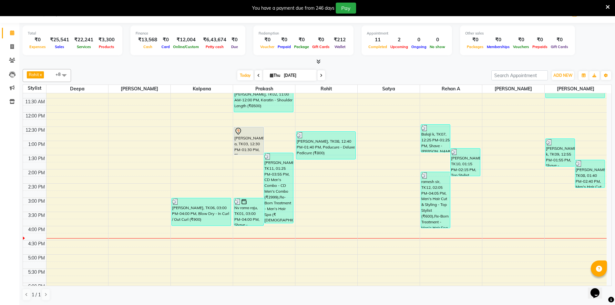
scroll to position [97, 0]
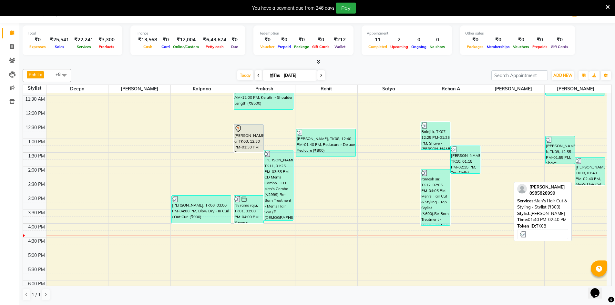
click at [584, 170] on div "[PERSON_NAME], TK08, 01:40 PM-02:40 PM, Men's Hair Cut & Styling - Stylist (₹30…" at bounding box center [589, 171] width 29 height 27
select select "3"
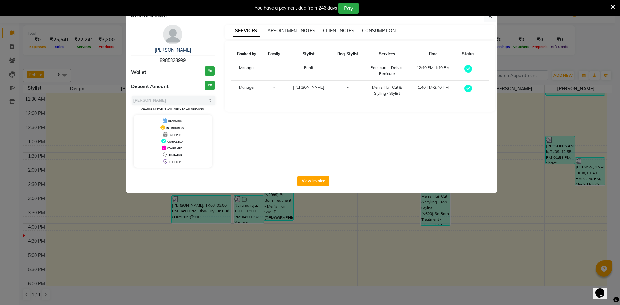
click at [553, 199] on ngb-modal-window "Client Detail Murthy ch 8985828999 Wallet ₹0 Deposit Amount ₹0 Select MARK DONE…" at bounding box center [310, 152] width 620 height 305
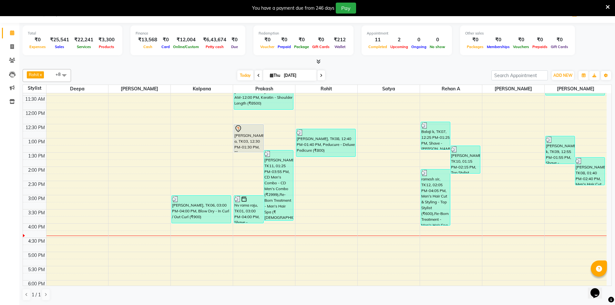
click at [552, 164] on div "[PERSON_NAME] k, TK09, 12:55 PM-01:55 PM, Shave - [PERSON_NAME] Shape-Up (₹200)" at bounding box center [560, 150] width 30 height 28
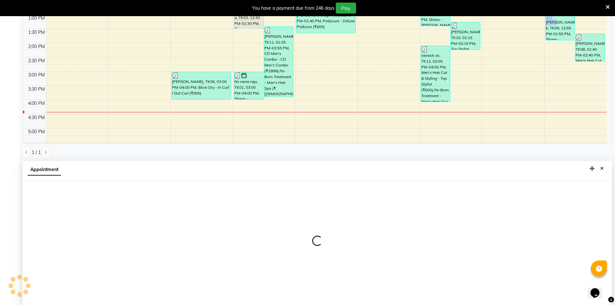
scroll to position [143, 0]
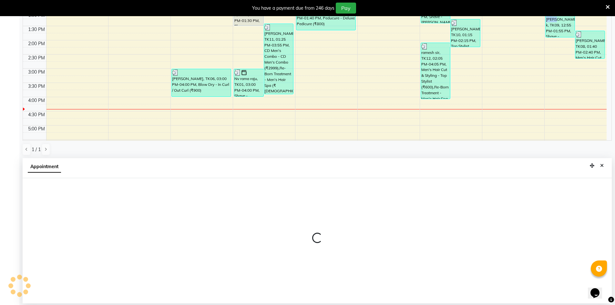
select select "86091"
select select "tentative"
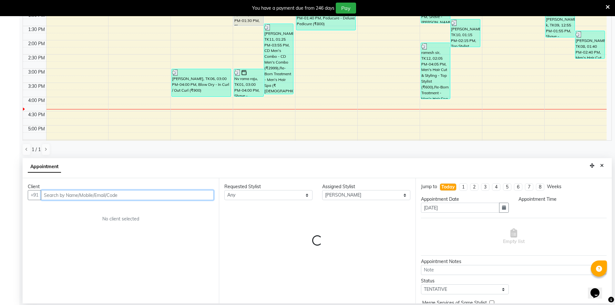
select select "825"
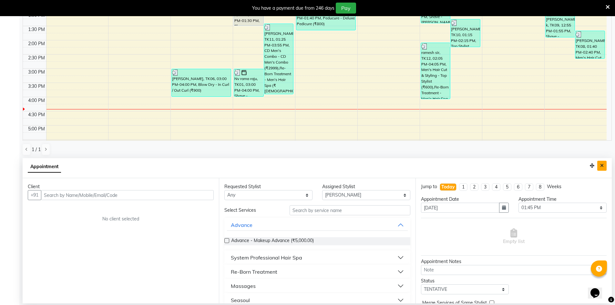
click at [603, 166] on icon "Close" at bounding box center [602, 165] width 4 height 5
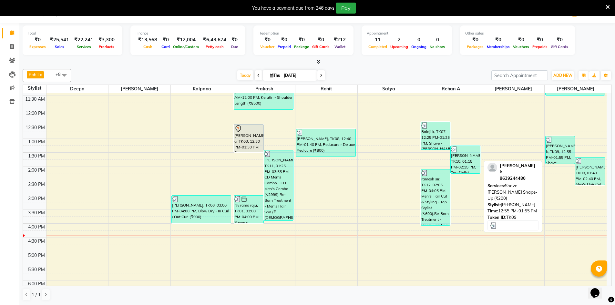
click at [569, 151] on div "[PERSON_NAME] k, TK09, 12:55 PM-01:55 PM, Shave - [PERSON_NAME] Shape-Up (₹200)" at bounding box center [560, 149] width 29 height 27
select select "3"
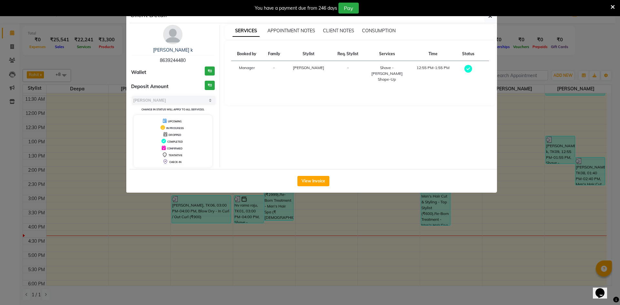
click at [541, 146] on ngb-modal-window "Client Detail Pavan k 8639244480 Wallet ₹0 Deposit Amount ₹0 Select MARK DONE U…" at bounding box center [310, 152] width 620 height 305
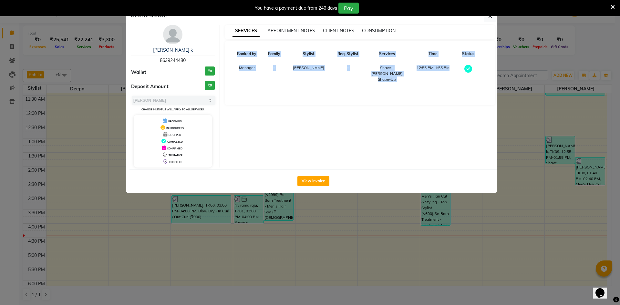
click at [541, 146] on ngb-modal-window "Client Detail Pavan k 8639244480 Wallet ₹0 Deposit Amount ₹0 Select MARK DONE U…" at bounding box center [310, 152] width 620 height 305
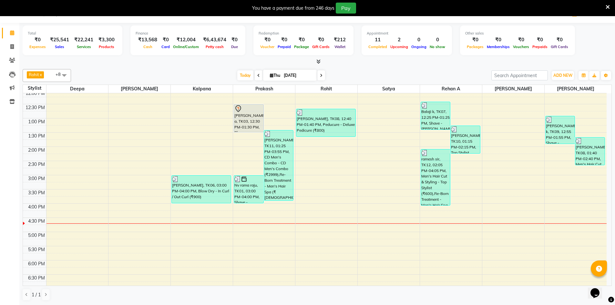
scroll to position [205, 0]
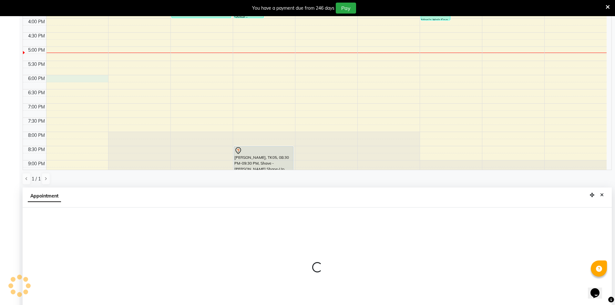
select select "67348"
select select "1080"
select select "tentative"
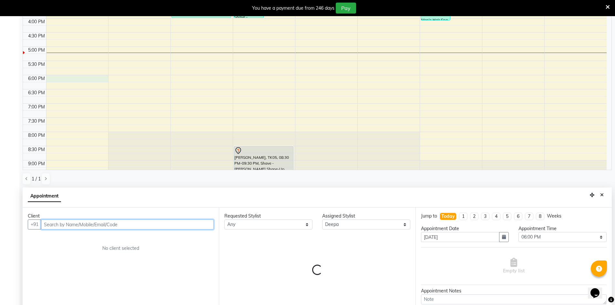
scroll to position [143, 0]
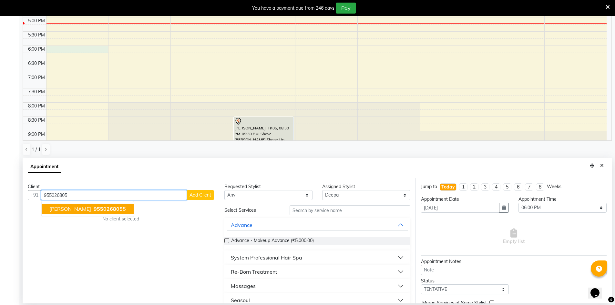
click at [65, 205] on button "Sowmya 955026805 5" at bounding box center [88, 209] width 92 height 10
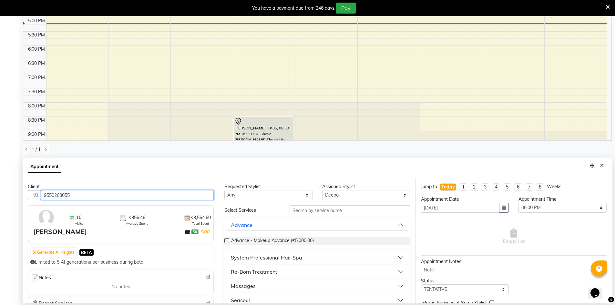
type input "9550268055"
click at [320, 214] on input "text" at bounding box center [350, 210] width 121 height 10
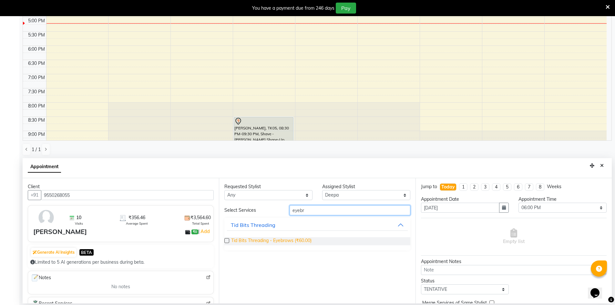
type input "eyebr"
click at [304, 241] on span "Tid Bits Threading - Eyebrows (₹60.00)" at bounding box center [271, 241] width 80 height 8
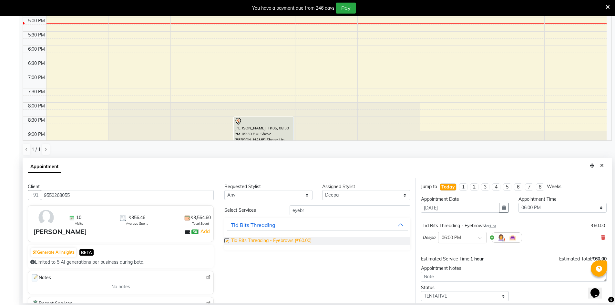
checkbox input "false"
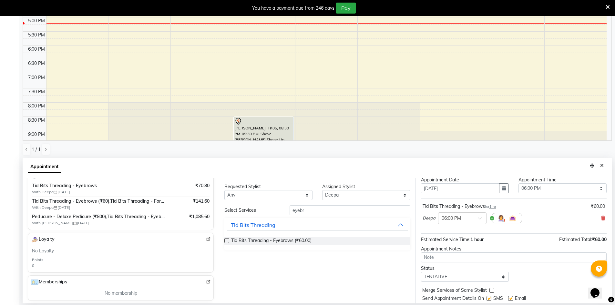
scroll to position [38, 0]
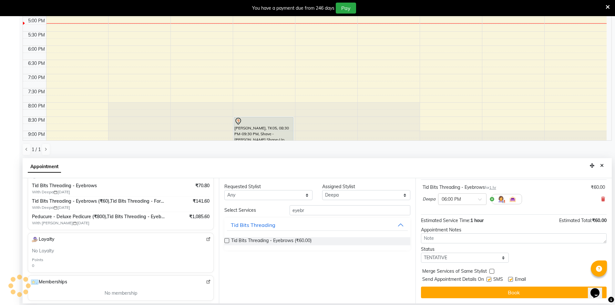
click at [526, 286] on div "Jump to Today 1 2 3 4 5 6 7 8 Weeks Appointment Date 04-09-2025 Appointment Tim…" at bounding box center [513, 240] width 196 height 125
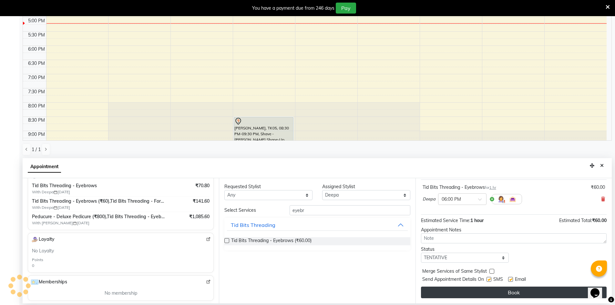
click at [526, 291] on button "Book" at bounding box center [514, 293] width 186 height 12
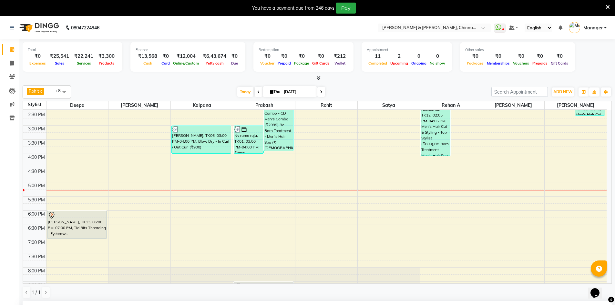
scroll to position [224, 0]
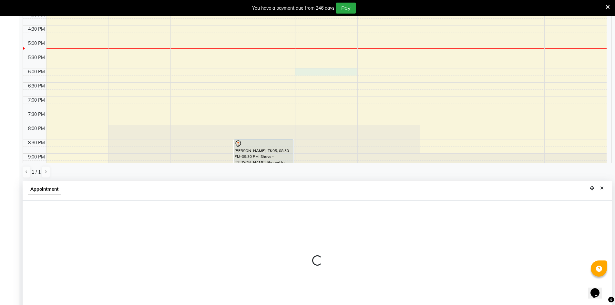
scroll to position [143, 0]
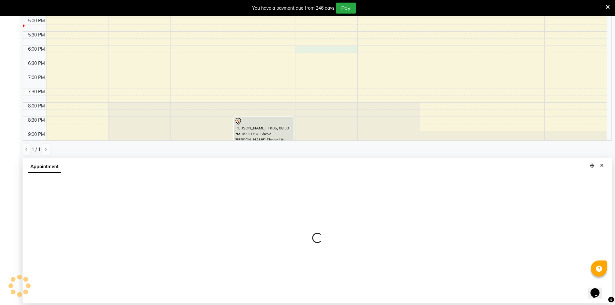
select select "65063"
select select "1080"
select select "tentative"
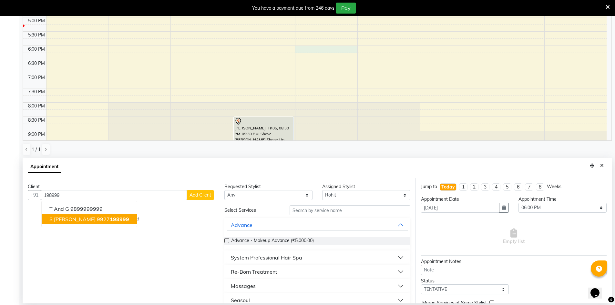
click at [61, 222] on span "s [PERSON_NAME]" at bounding box center [72, 219] width 46 height 6
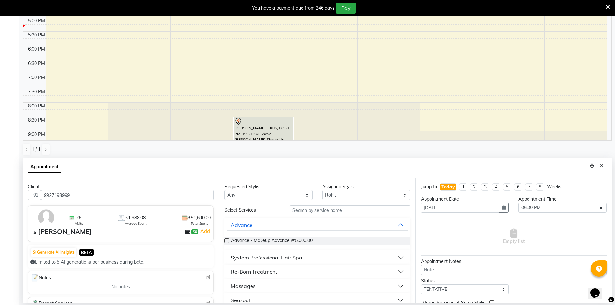
type input "9927198999"
click at [302, 207] on input "text" at bounding box center [350, 210] width 121 height 10
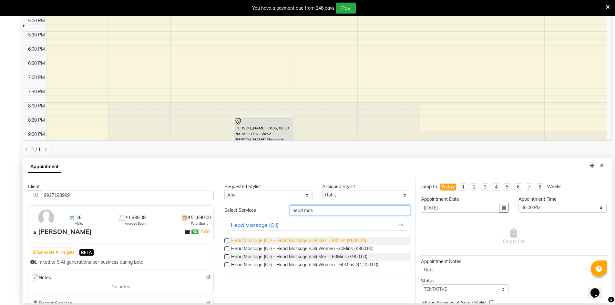
type input "head mas"
click at [293, 238] on span "Head Massage (Oil) - Head Massage (Oil) Men -30Mins (₹600.00)" at bounding box center [298, 241] width 135 height 8
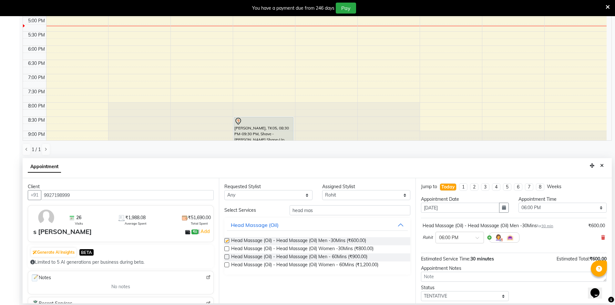
checkbox input "false"
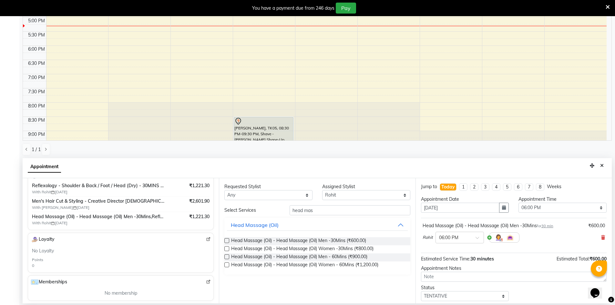
scroll to position [38, 0]
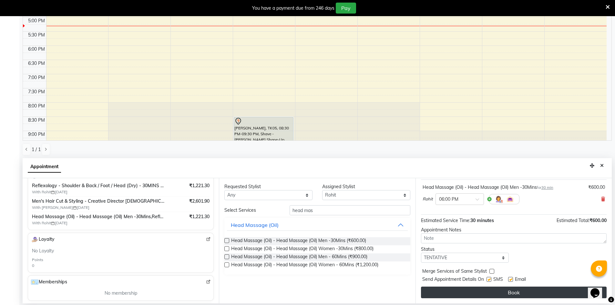
click at [518, 291] on button "Book" at bounding box center [514, 293] width 186 height 12
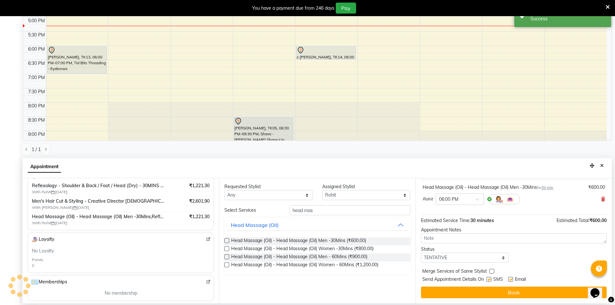
scroll to position [0, 0]
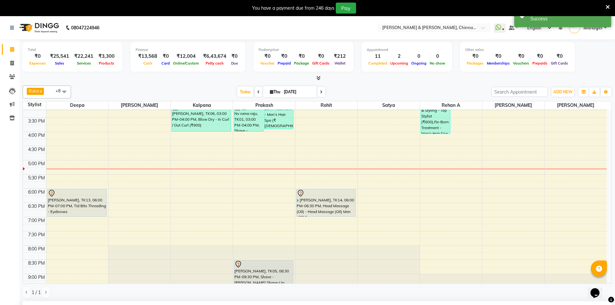
drag, startPoint x: 326, startPoint y: 203, endPoint x: 331, endPoint y: 222, distance: 19.6
click at [331, 222] on div "8:00 AM 8:30 AM 9:00 AM 9:30 AM 10:00 AM 10:30 AM 11:00 AM 11:30 AM 12:00 PM 12…" at bounding box center [315, 103] width 584 height 397
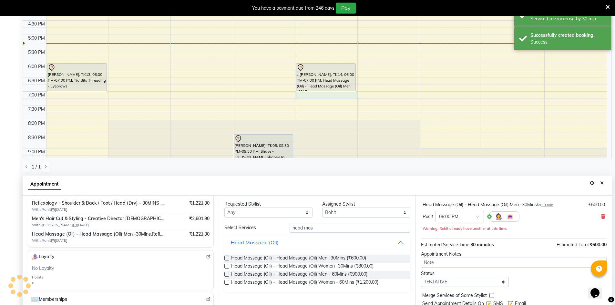
scroll to position [143, 0]
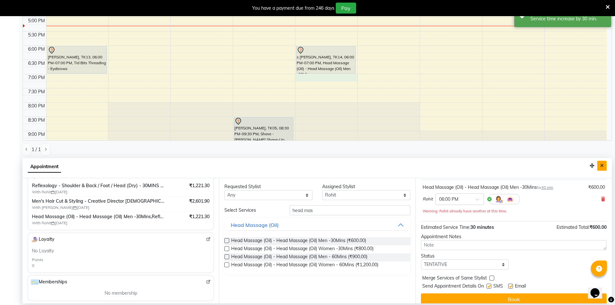
click at [599, 166] on button "Close" at bounding box center [601, 166] width 9 height 10
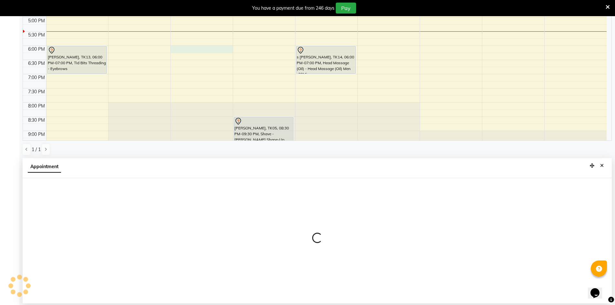
select select "65148"
select select "tentative"
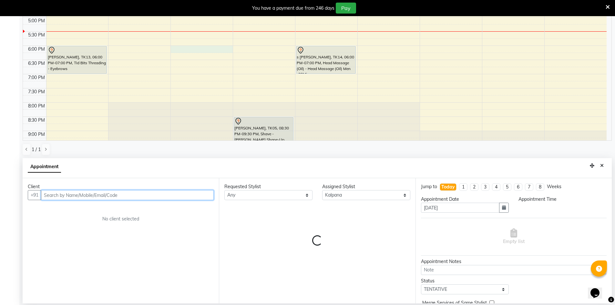
select select "1080"
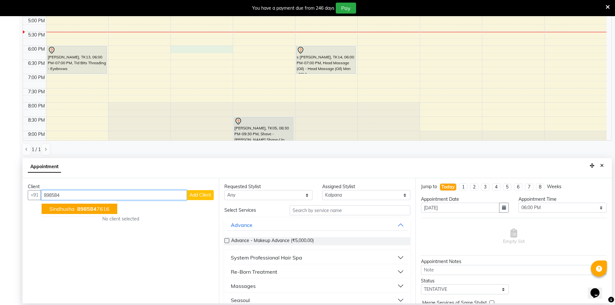
click at [76, 210] on ngb-highlight "898584 7616" at bounding box center [93, 209] width 34 height 6
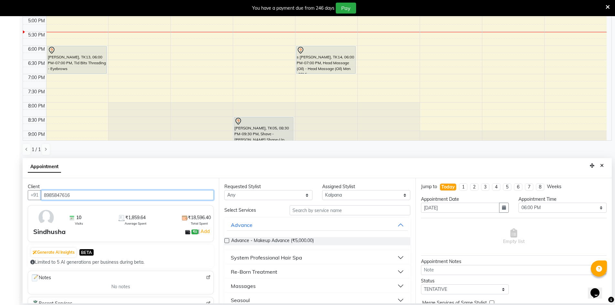
type input "8985847616"
click at [310, 211] on input "text" at bounding box center [350, 210] width 121 height 10
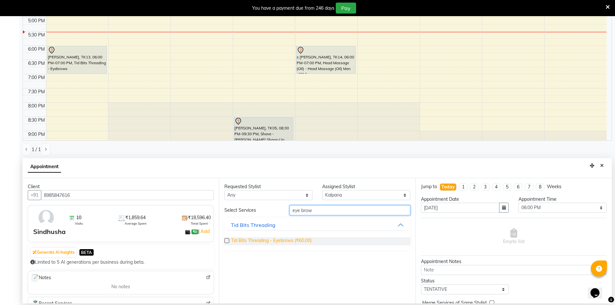
type input "eye brow"
click at [287, 240] on span "Tid Bits Threading - Eyebrows (₹60.00)" at bounding box center [271, 241] width 80 height 8
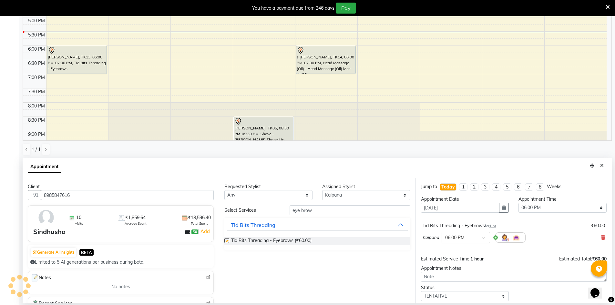
checkbox input "false"
click at [328, 196] on select "Select [PERSON_NAME] [PERSON_NAME] [PERSON_NAME] A [PERSON_NAME] [PERSON_NAME]" at bounding box center [366, 195] width 88 height 10
select select "67348"
click at [322, 190] on select "Select [PERSON_NAME] [PERSON_NAME] [PERSON_NAME] A [PERSON_NAME] [PERSON_NAME]" at bounding box center [366, 195] width 88 height 10
drag, startPoint x: 322, startPoint y: 235, endPoint x: 319, endPoint y: 223, distance: 12.0
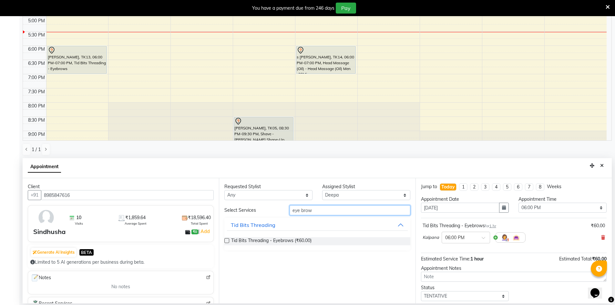
click at [336, 213] on input "eye brow" at bounding box center [350, 210] width 121 height 10
drag, startPoint x: 317, startPoint y: 211, endPoint x: 284, endPoint y: 218, distance: 33.2
type input "pedi"
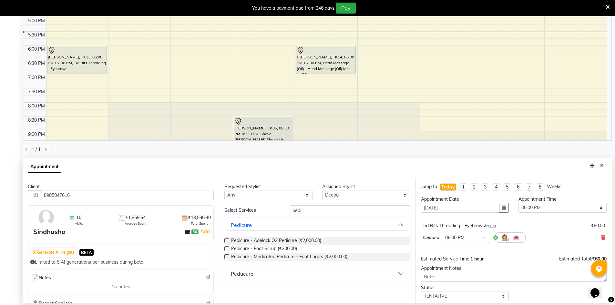
click at [251, 275] on div "Peducure" at bounding box center [242, 274] width 23 height 8
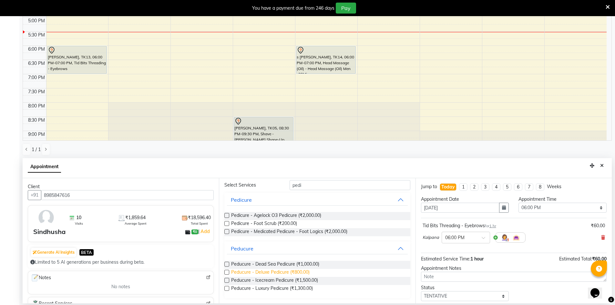
click at [292, 270] on span "Peducure - Deluxe Pedicure (₹800.00)" at bounding box center [270, 273] width 78 height 8
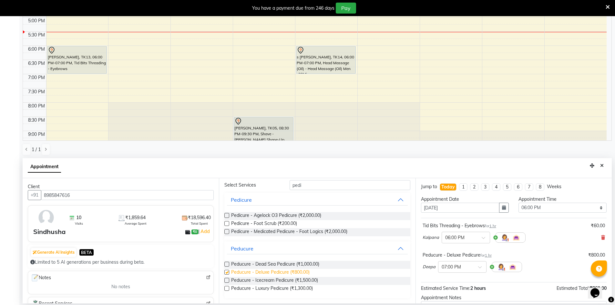
checkbox input "false"
click at [460, 268] on input "text" at bounding box center [456, 266] width 28 height 7
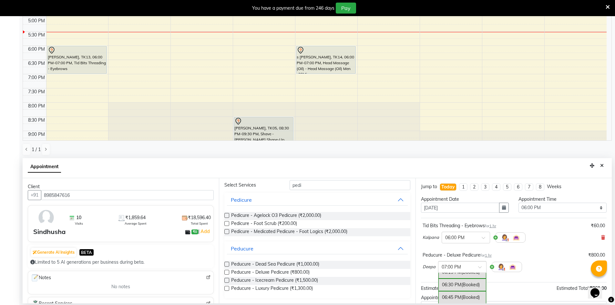
scroll to position [448, 0]
click at [454, 285] on div "06:30 PM (Booked)" at bounding box center [462, 286] width 48 height 13
click at [453, 241] on div "× 06:00 PM" at bounding box center [454, 237] width 19 height 7
click at [455, 273] on div "06:30 PM" at bounding box center [466, 273] width 48 height 12
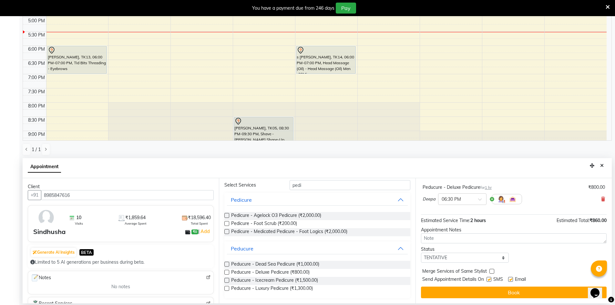
scroll to position [0, 0]
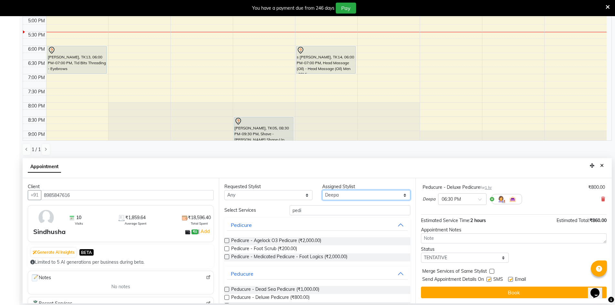
click at [334, 197] on select "Select [PERSON_NAME] [PERSON_NAME] [PERSON_NAME] A [PERSON_NAME] [PERSON_NAME]" at bounding box center [366, 195] width 88 height 10
select select "86091"
click at [322, 190] on select "Select [PERSON_NAME] [PERSON_NAME] [PERSON_NAME] A [PERSON_NAME] [PERSON_NAME]" at bounding box center [366, 195] width 88 height 10
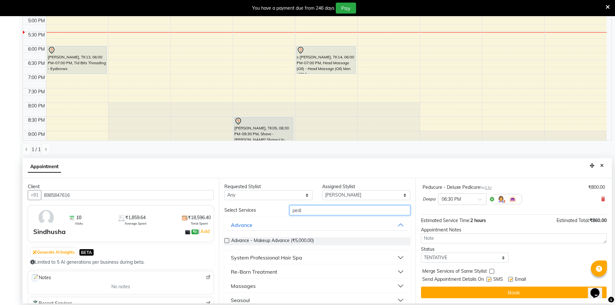
click at [329, 211] on input "pedi" at bounding box center [350, 210] width 121 height 10
drag, startPoint x: 329, startPoint y: 211, endPoint x: 278, endPoint y: 217, distance: 51.1
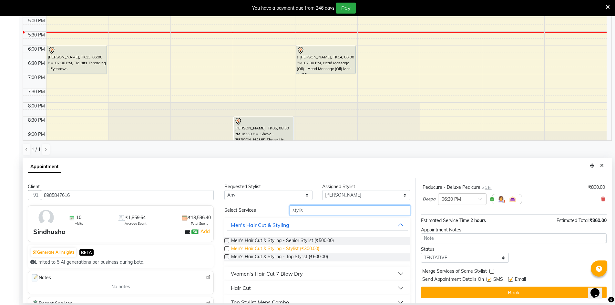
type input "stylis"
click at [303, 246] on span "Men's Hair Cut & Styling - Stylist (₹300.00)" at bounding box center [275, 249] width 88 height 8
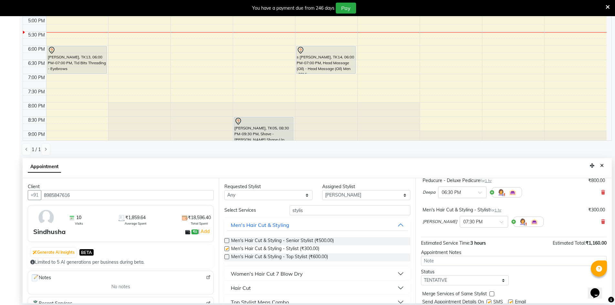
checkbox input "false"
drag, startPoint x: 316, startPoint y: 205, endPoint x: 280, endPoint y: 212, distance: 37.1
click at [280, 212] on div "Select Services stylis" at bounding box center [317, 210] width 195 height 10
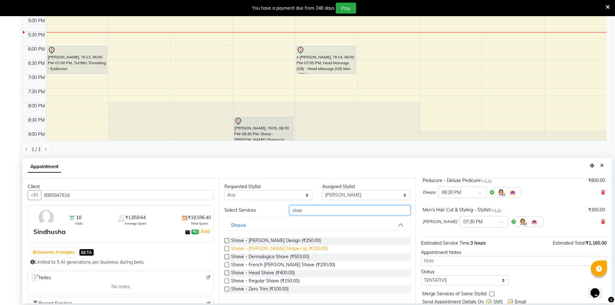
type input "shav"
click at [253, 247] on span "Shave - [PERSON_NAME] Shape-Up (₹200.00)" at bounding box center [279, 249] width 97 height 8
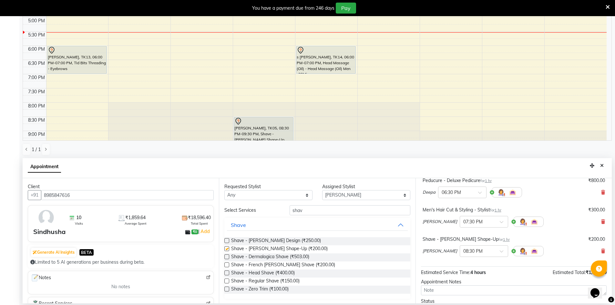
checkbox input "false"
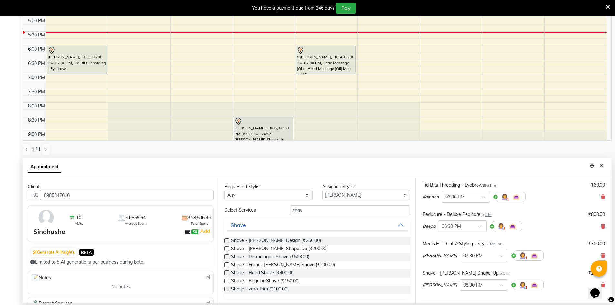
scroll to position [75, 0]
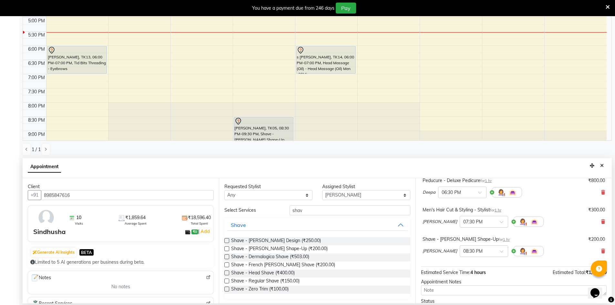
click at [463, 225] on div "× 07:30 PM" at bounding box center [472, 222] width 19 height 7
click at [460, 250] on div "06:30 PM" at bounding box center [484, 250] width 48 height 12
click at [463, 251] on input "text" at bounding box center [477, 250] width 28 height 7
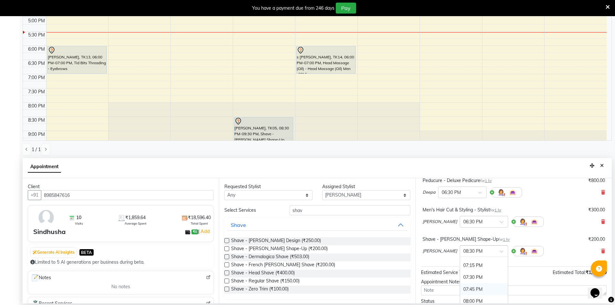
scroll to position [486, 0]
click at [460, 263] on div "07:00 PM" at bounding box center [484, 265] width 48 height 12
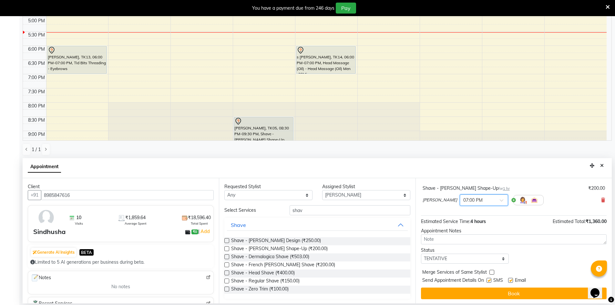
scroll to position [127, 0]
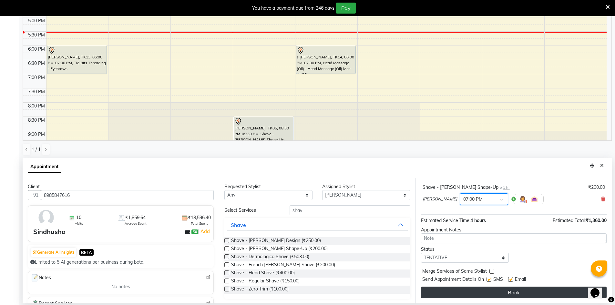
click at [472, 289] on button "Book" at bounding box center [514, 293] width 186 height 12
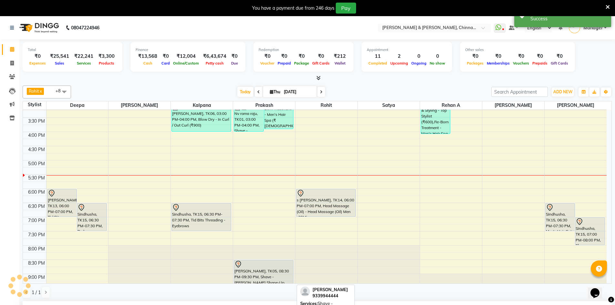
scroll to position [133, 0]
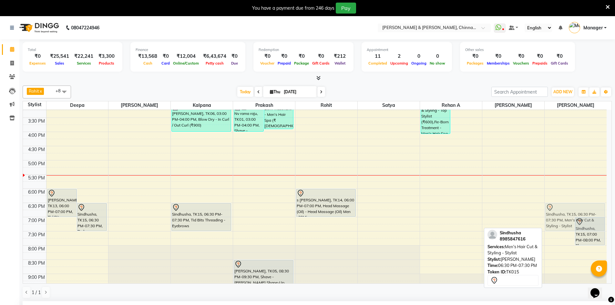
click at [550, 215] on div "[PERSON_NAME] k, TK09, 12:55 PM-01:55 PM, Shave - [PERSON_NAME] Shape-Up (₹200)…" at bounding box center [576, 103] width 62 height 397
click at [549, 207] on icon at bounding box center [550, 208] width 8 height 8
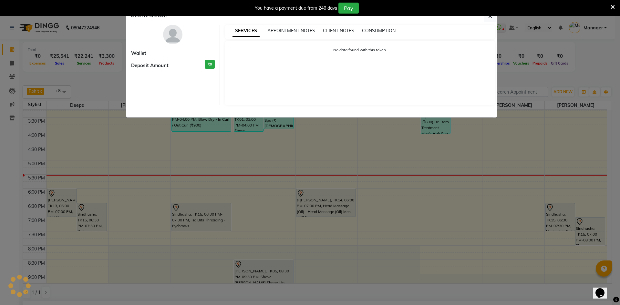
select select "7"
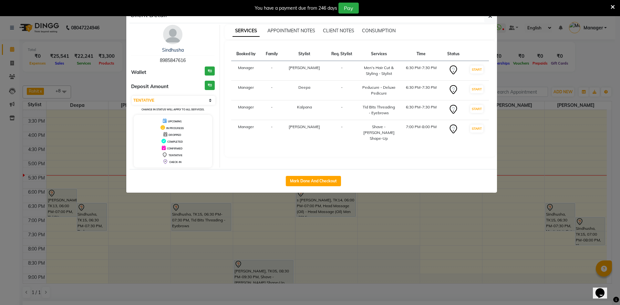
drag, startPoint x: 593, startPoint y: 226, endPoint x: 587, endPoint y: 231, distance: 7.5
click at [592, 229] on ngb-modal-window "Client Detail Sindhusha 8985847616 Wallet ₹0 Deposit Amount ₹0 Select IN SERVIC…" at bounding box center [310, 152] width 620 height 305
click at [590, 230] on ngb-modal-window "Client Detail Sindhusha 8985847616 Wallet ₹0 Deposit Amount ₹0 Select IN SERVIC…" at bounding box center [310, 152] width 620 height 305
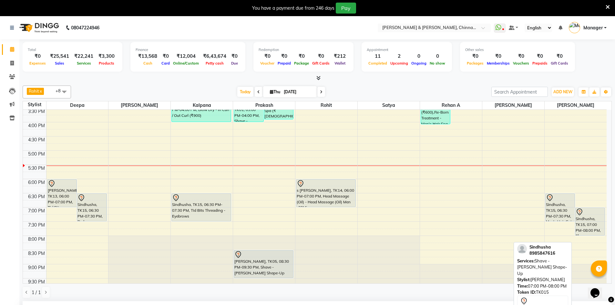
scroll to position [224, 0]
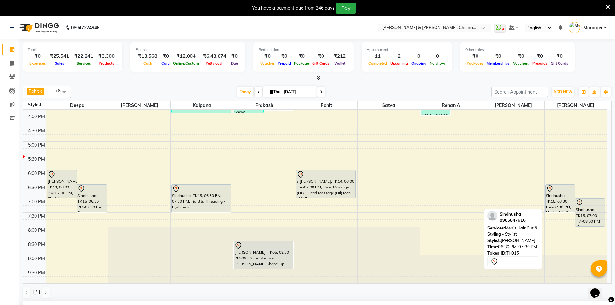
click at [550, 192] on icon at bounding box center [550, 189] width 8 height 8
select select "7"
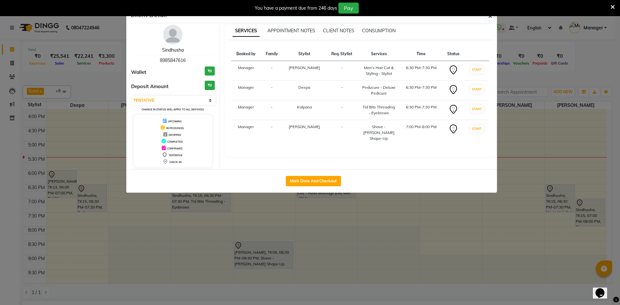
click at [173, 51] on link "Sindhusha" at bounding box center [173, 50] width 22 height 6
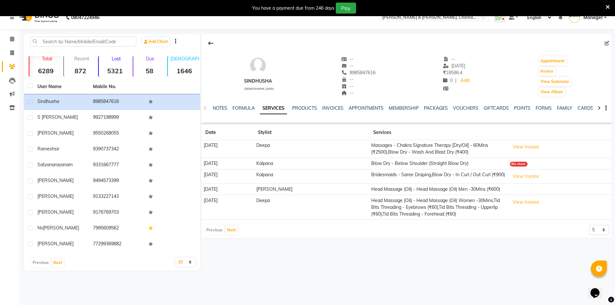
scroll to position [16, 0]
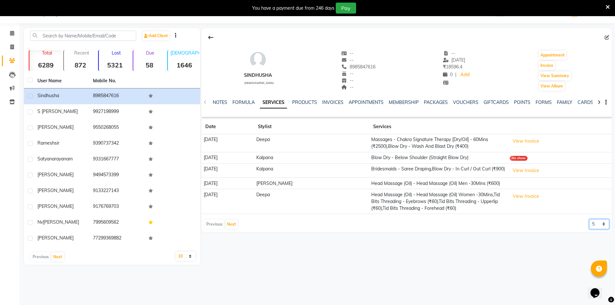
click at [596, 222] on select "5 10 50 100 500" at bounding box center [599, 224] width 20 height 10
click at [589, 219] on select "5 10 50 100 500" at bounding box center [599, 224] width 20 height 10
drag, startPoint x: 596, startPoint y: 220, endPoint x: 596, endPoint y: 226, distance: 5.8
click at [596, 220] on select "5 10 50 100 500" at bounding box center [599, 224] width 20 height 10
select select "10"
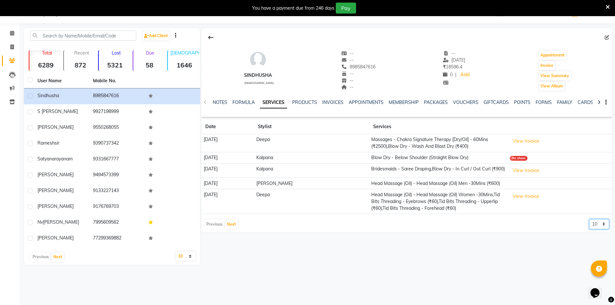
click at [589, 219] on select "5 10 50 100 500" at bounding box center [599, 224] width 20 height 10
drag, startPoint x: 596, startPoint y: 229, endPoint x: 598, endPoint y: 240, distance: 10.9
click at [598, 241] on div "Sindhusha [DEMOGRAPHIC_DATA] -- -- 8985847616 -- -- -- -- [DATE] ₹ 18596.4 0 | …" at bounding box center [406, 146] width 412 height 237
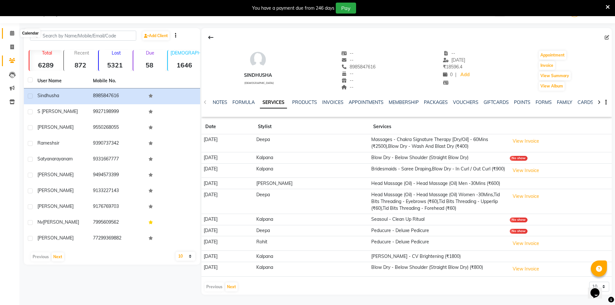
click at [11, 32] on icon at bounding box center [12, 33] width 4 height 5
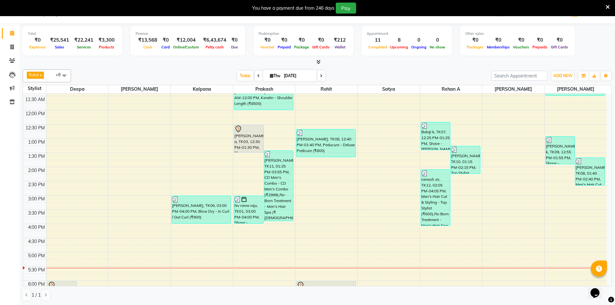
scroll to position [161, 0]
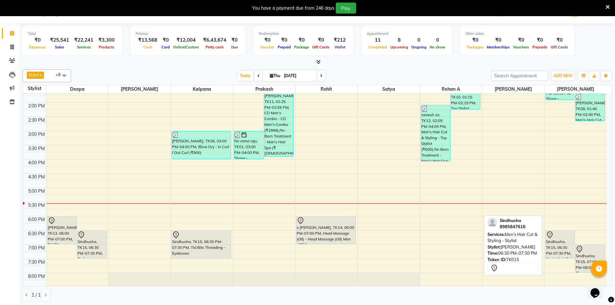
click at [555, 241] on div "Sindhusha, TK15, 06:30 PM-07:30 PM, Men's Hair Cut & Styling - Stylist" at bounding box center [560, 244] width 29 height 27
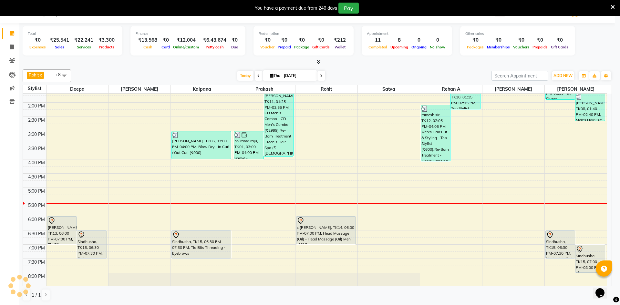
select select "7"
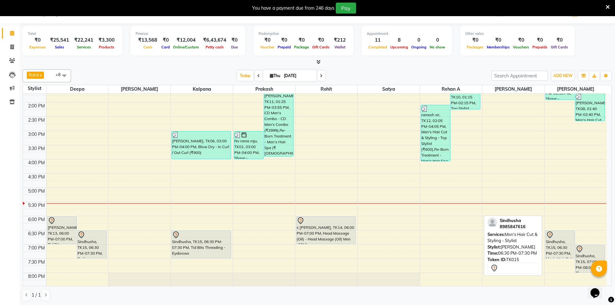
click at [551, 232] on icon at bounding box center [550, 235] width 8 height 8
select select "7"
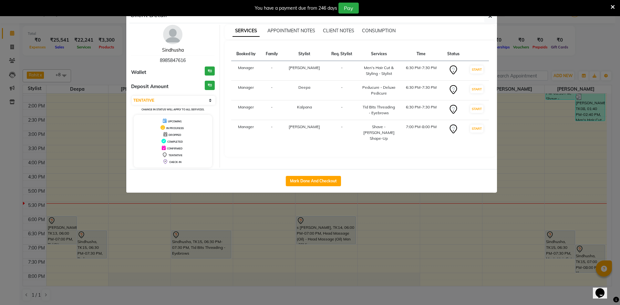
click at [178, 49] on link "Sindhusha" at bounding box center [173, 50] width 22 height 6
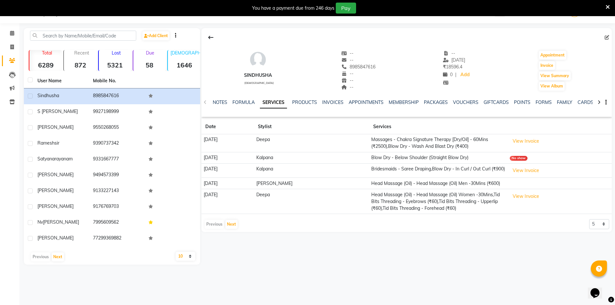
click at [256, 74] on div "Sindhusha" at bounding box center [258, 75] width 32 height 7
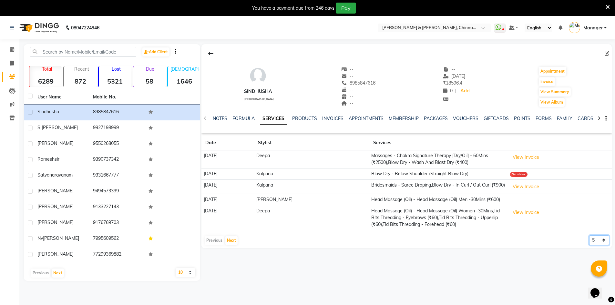
click at [589, 236] on select "5 10 50 100 500" at bounding box center [599, 240] width 20 height 10
click at [589, 235] on select "5 10 50 100 500" at bounding box center [599, 240] width 20 height 10
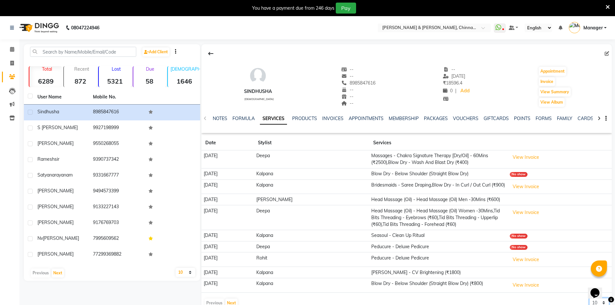
click at [606, 302] on select "5 10 50 100 500" at bounding box center [599, 303] width 20 height 10
select select "100"
click at [589, 298] on select "5 10 50 100 500" at bounding box center [599, 303] width 20 height 10
click at [10, 48] on icon at bounding box center [12, 49] width 4 height 5
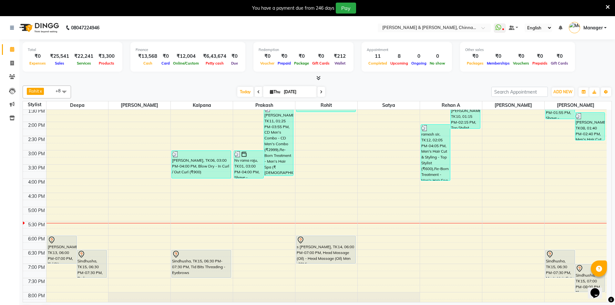
scroll to position [194, 0]
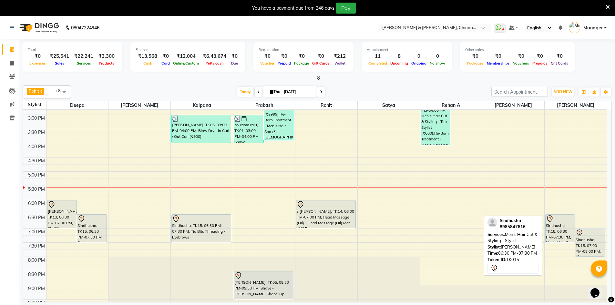
click at [561, 222] on div "Sindhusha, TK15, 06:30 PM-07:30 PM, Men's Hair Cut & Styling - Stylist" at bounding box center [560, 228] width 29 height 27
click at [549, 222] on icon at bounding box center [549, 218] width 5 height 7
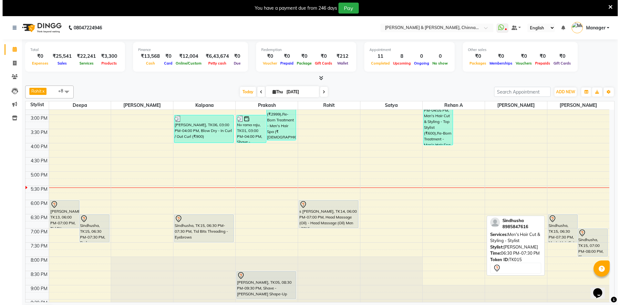
select select "7"
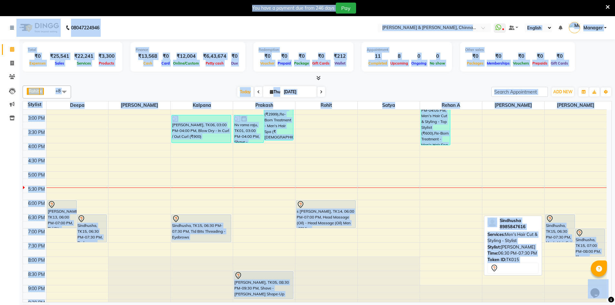
click at [557, 225] on div "Sindhusha, TK15, 06:30 PM-07:30 PM, Men's Hair Cut & Styling - Stylist" at bounding box center [560, 228] width 29 height 27
select select "7"
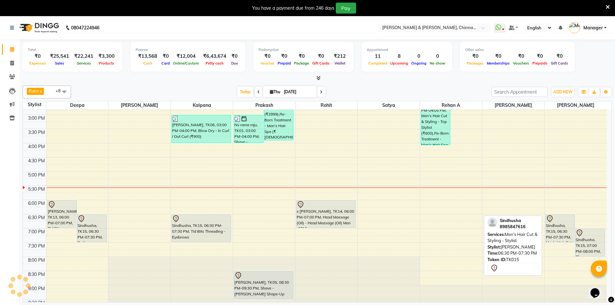
click at [556, 233] on div "Sindhusha, TK15, 06:30 PM-07:30 PM, Men's Hair Cut & Styling - Stylist" at bounding box center [560, 228] width 29 height 27
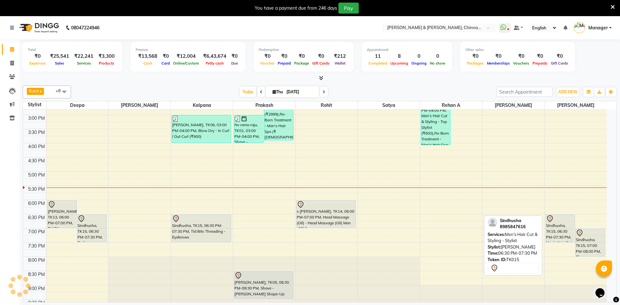
select select "7"
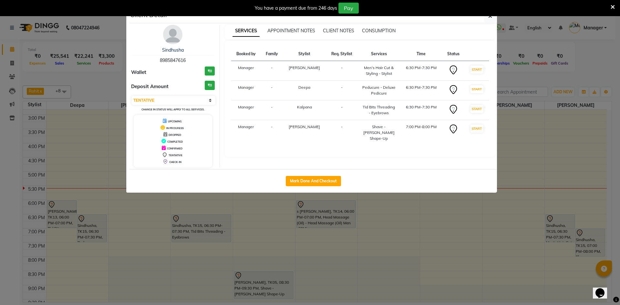
click at [443, 230] on ngb-modal-window "Client Detail Sindhusha 8985847616 Wallet ₹0 Deposit Amount ₹0 Select IN SERVIC…" at bounding box center [310, 152] width 620 height 305
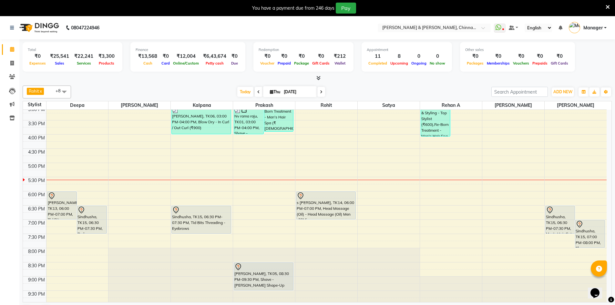
scroll to position [205, 0]
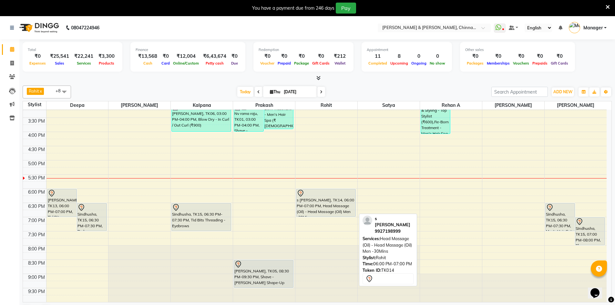
click at [307, 199] on div "s [PERSON_NAME], TK14, 06:00 PM-07:00 PM, Head Massage (Oil) - Head Massage (Oi…" at bounding box center [325, 202] width 59 height 27
select select "7"
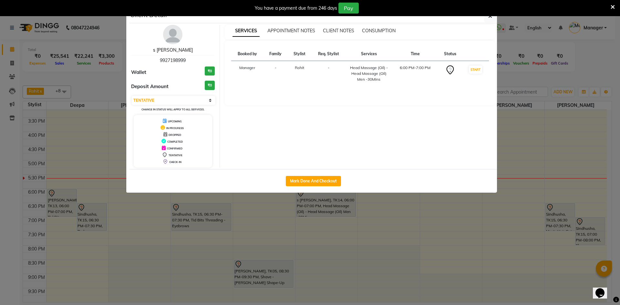
click at [175, 49] on link "s [PERSON_NAME]" at bounding box center [173, 50] width 40 height 6
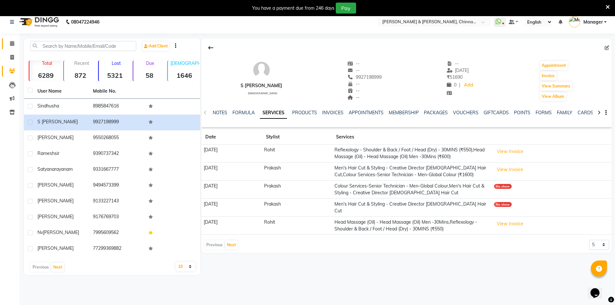
scroll to position [16, 0]
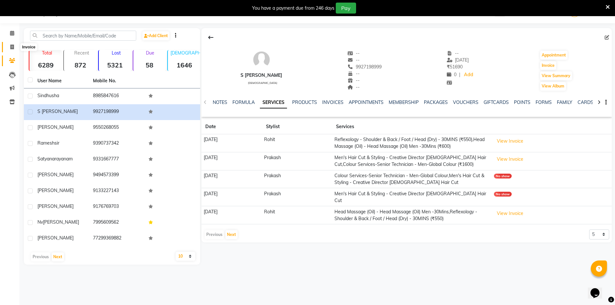
click at [9, 47] on span at bounding box center [11, 47] width 11 height 7
select select "service"
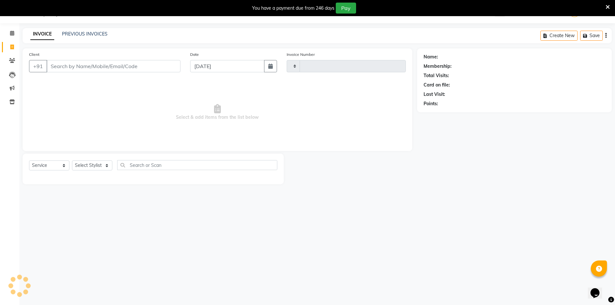
type input "2924"
select select "7388"
click at [9, 31] on span at bounding box center [11, 33] width 11 height 7
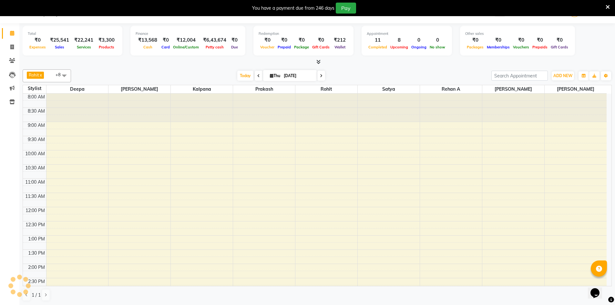
scroll to position [193, 0]
